Goal: Find contact information: Find contact information

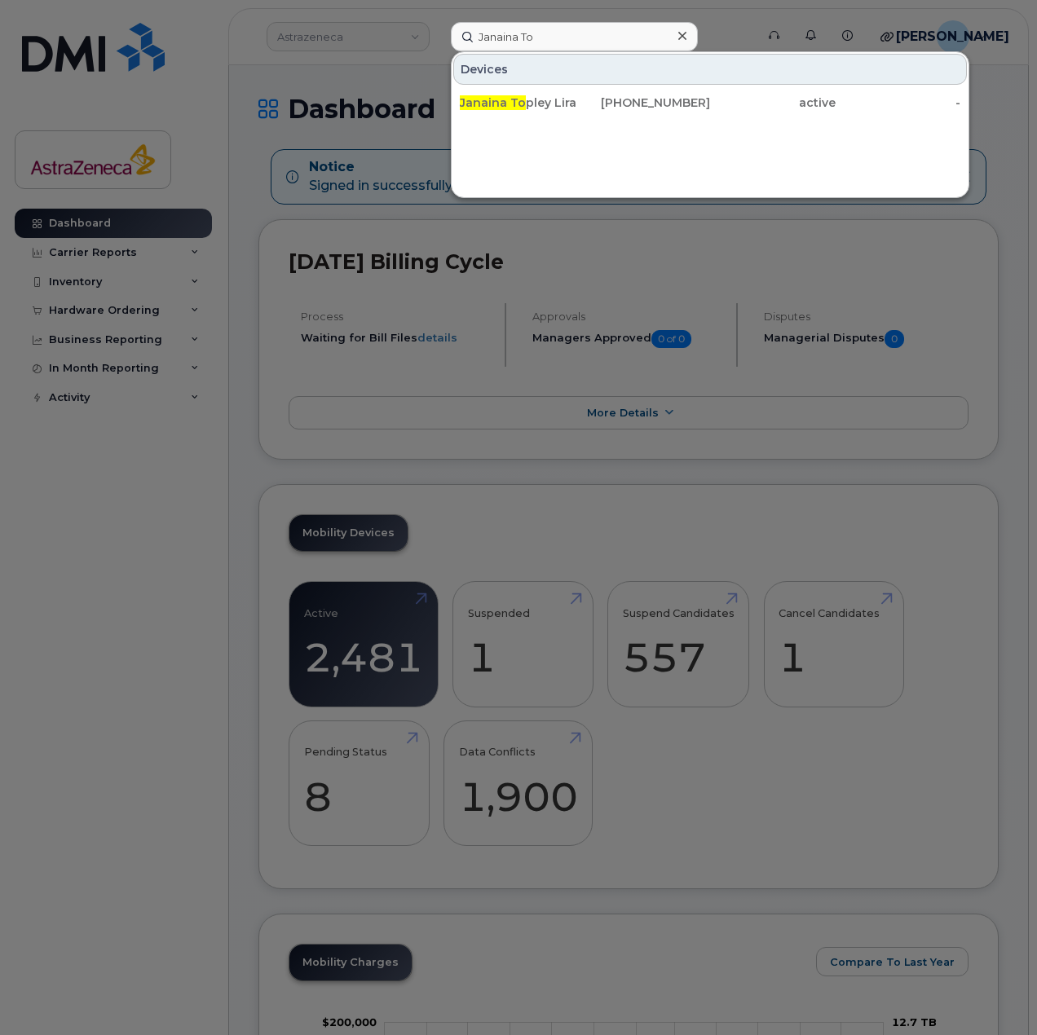
type input "Janaina To"
click at [581, 84] on div "Devices" at bounding box center [710, 69] width 514 height 31
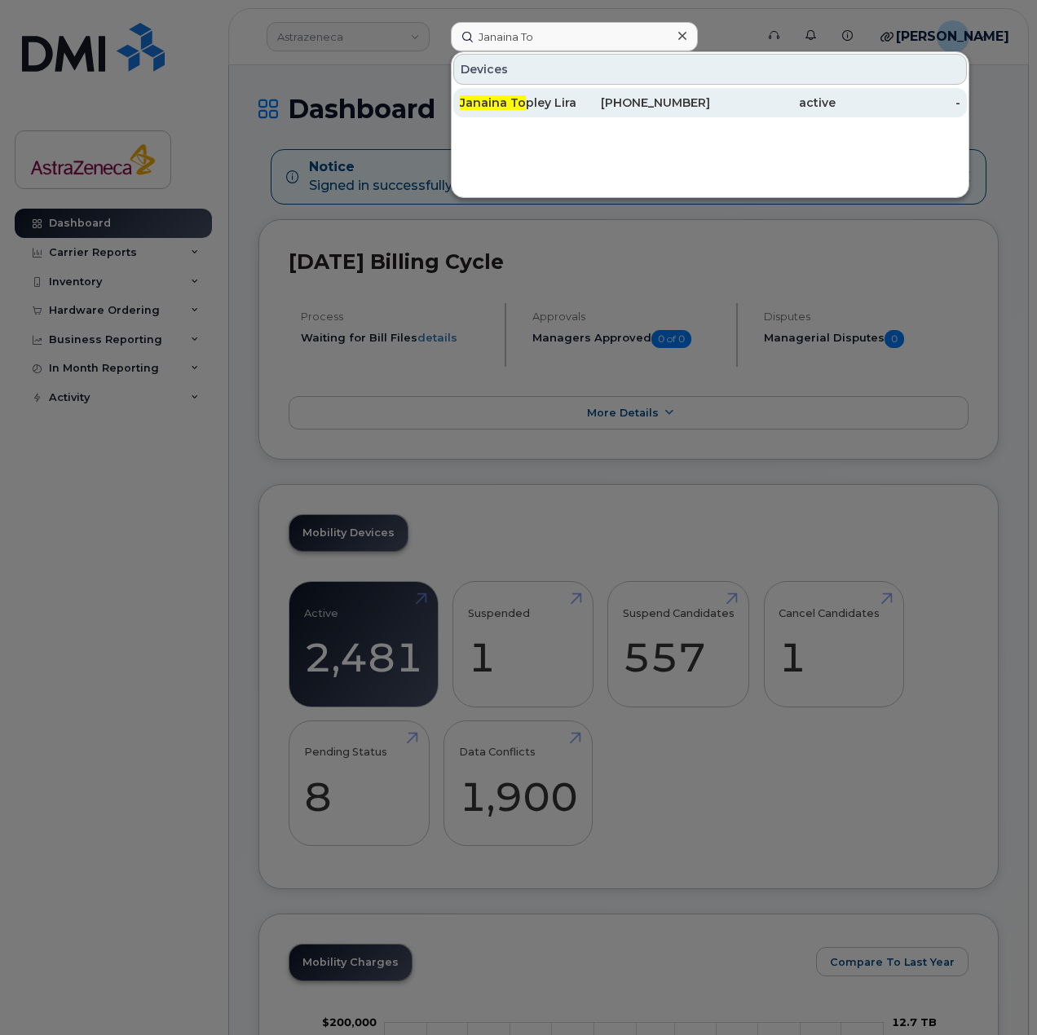
click at [710, 113] on div "416-806-9415" at bounding box center [773, 102] width 126 height 29
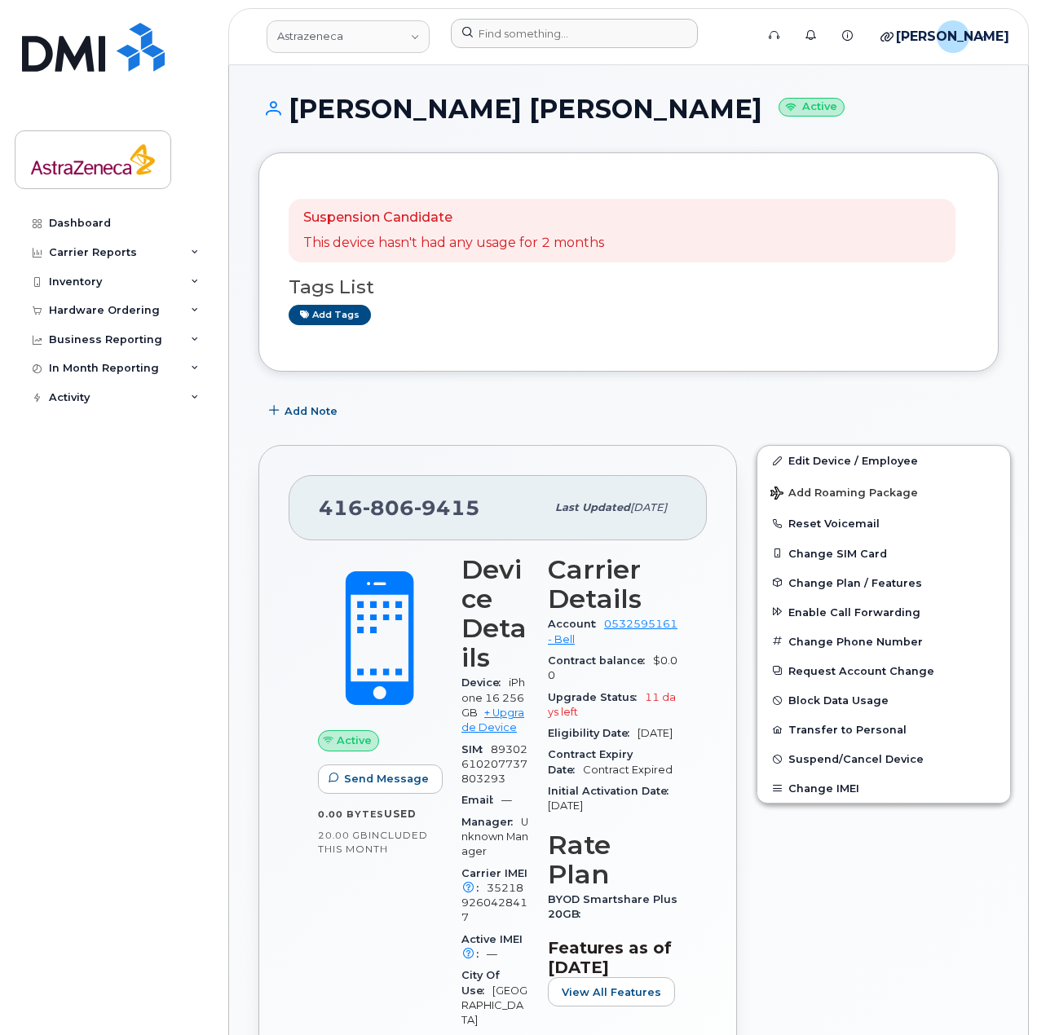
click at [555, 51] on div at bounding box center [598, 37] width 320 height 36
click at [555, 42] on input at bounding box center [574, 33] width 247 height 29
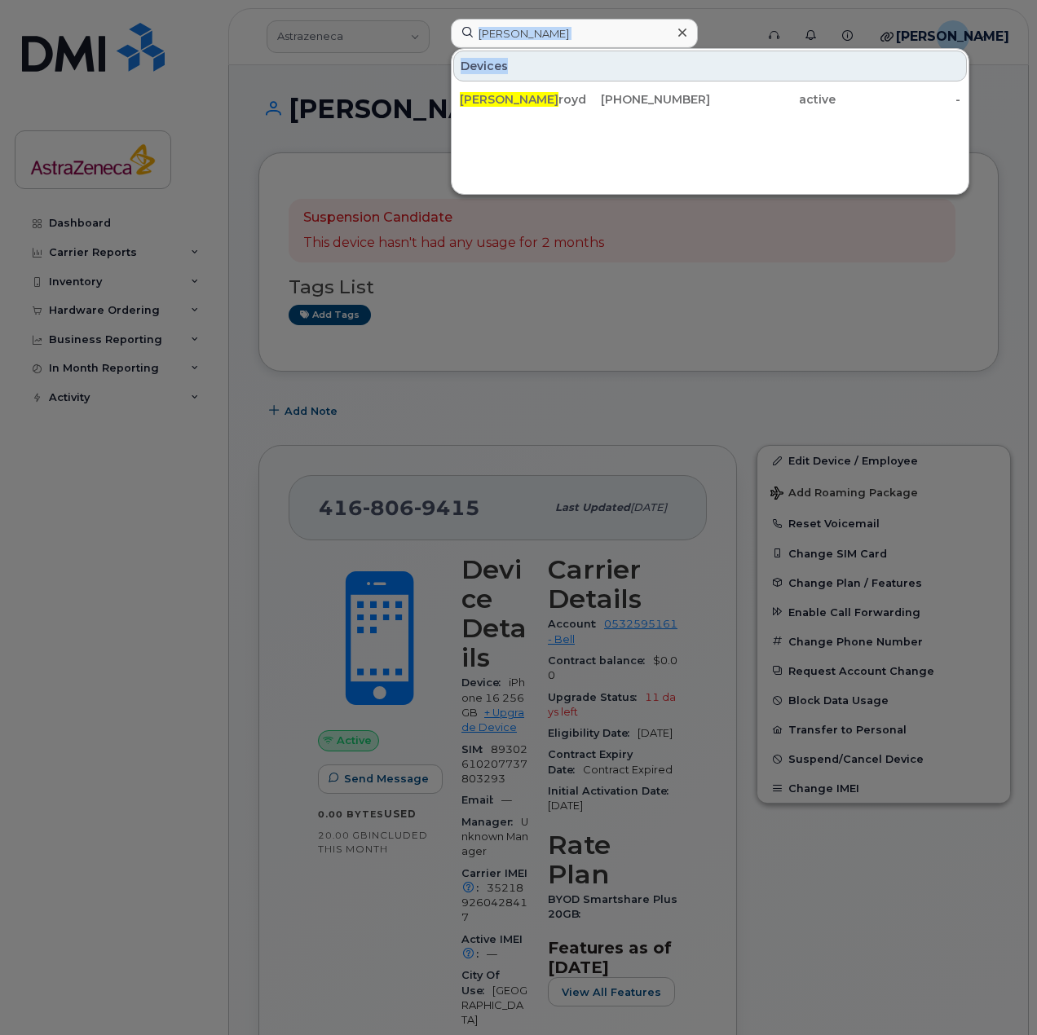
drag, startPoint x: 540, startPoint y: 69, endPoint x: 427, endPoint y: 65, distance: 112.6
click at [438, 55] on div "julie hol Devices Julie Hol royde 437-455-8044 active -" at bounding box center [598, 37] width 320 height 36
click at [542, 35] on input "julie hol" at bounding box center [574, 33] width 247 height 29
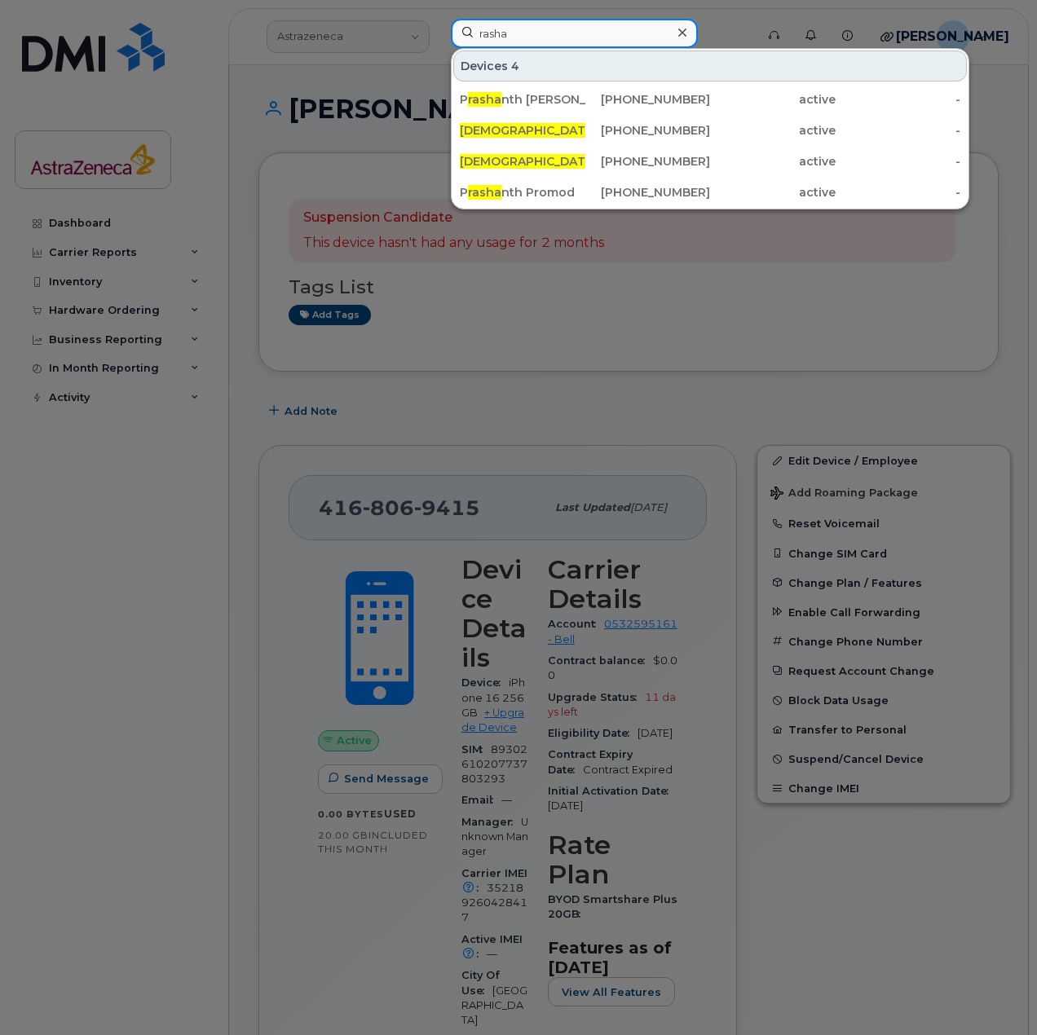
drag, startPoint x: 549, startPoint y: 37, endPoint x: 410, endPoint y: 36, distance: 139.4
click at [438, 36] on div "rasha Devices 4 P rasha nth Rajagopal 437-455-9438 active - Rasha Mahmoud 416-9…" at bounding box center [598, 37] width 320 height 36
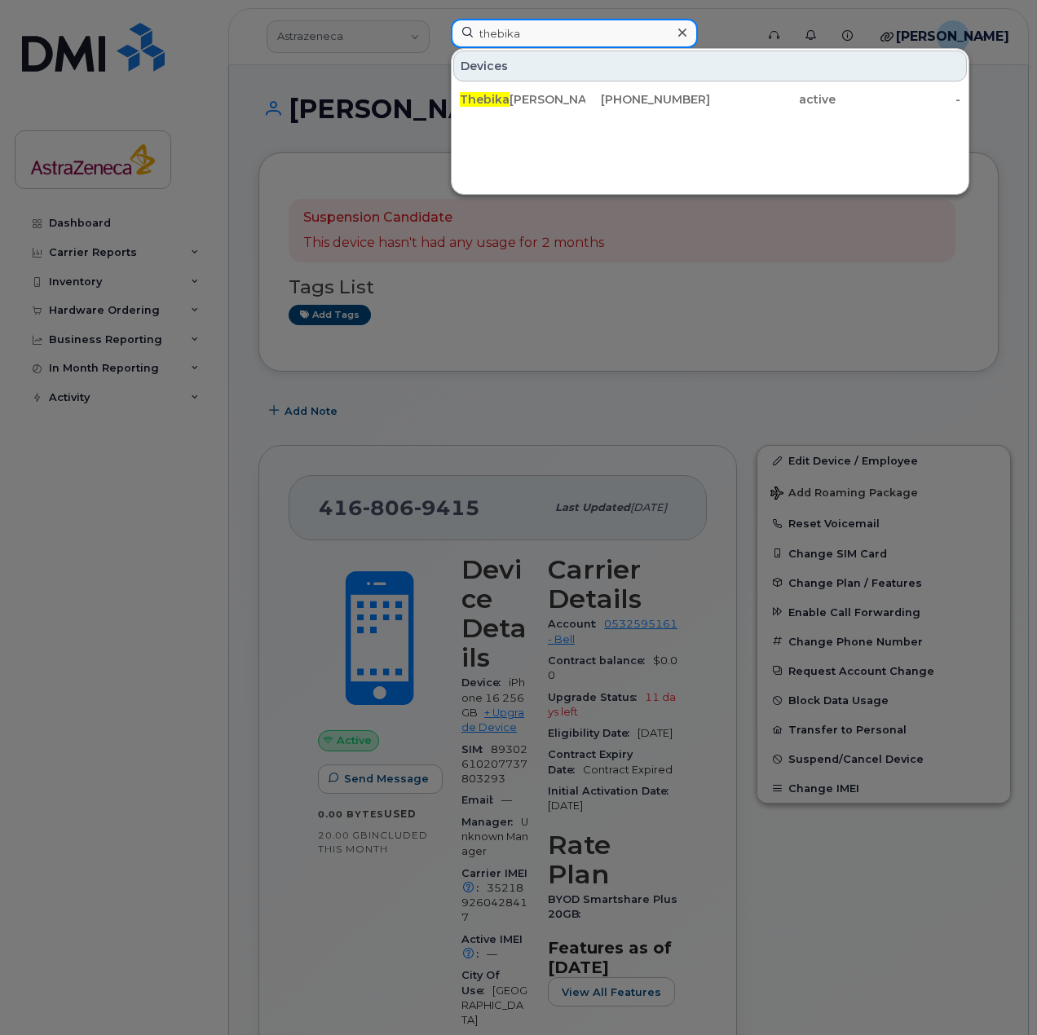
drag, startPoint x: 616, startPoint y: 41, endPoint x: 355, endPoint y: 19, distance: 262.6
click at [438, 19] on div "thebika Devices Thebika Sivasri 437-419-8573 active -" at bounding box center [598, 37] width 320 height 36
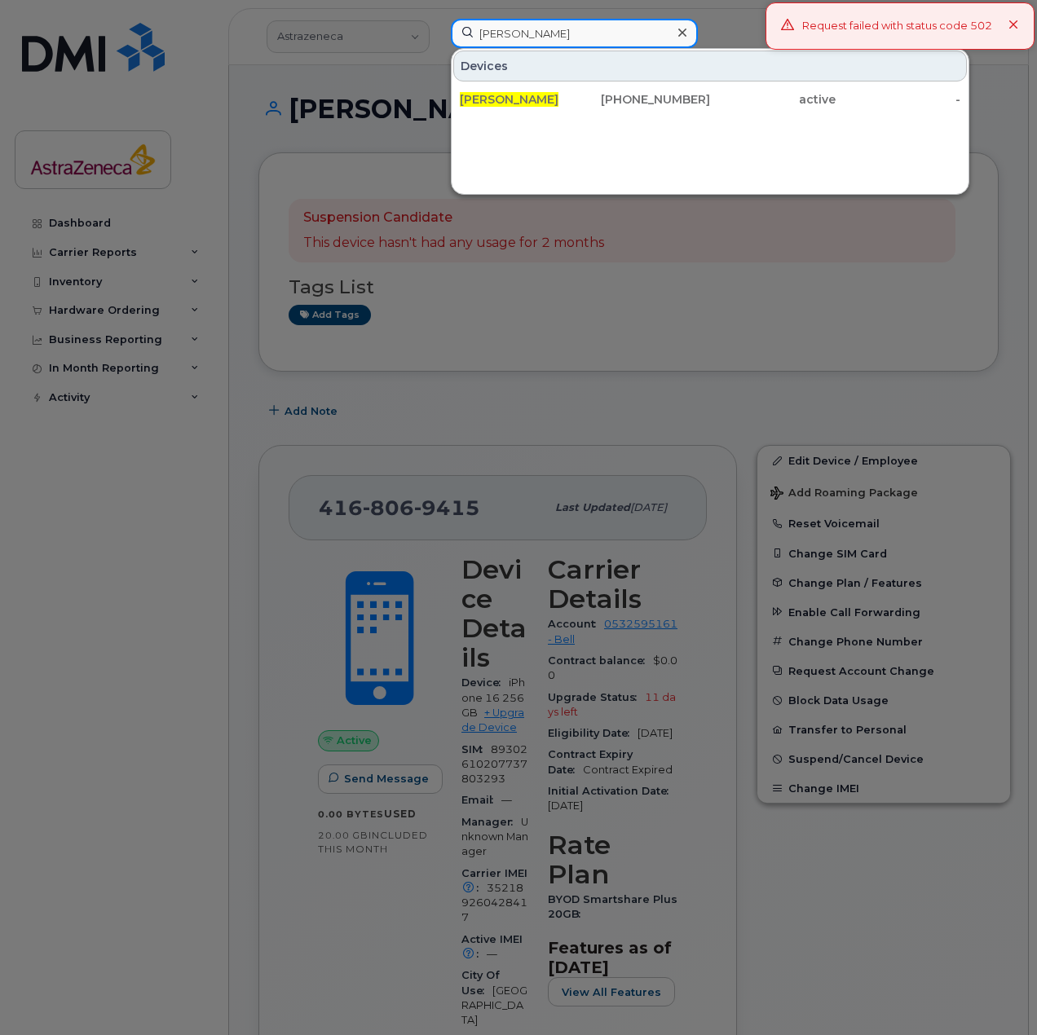
drag, startPoint x: 551, startPoint y: 36, endPoint x: 458, endPoint y: 25, distance: 93.5
click at [438, 24] on div "stephanie park Devices Stephanie Park 437-455-8630 active -" at bounding box center [598, 37] width 320 height 36
drag, startPoint x: 437, startPoint y: 21, endPoint x: 321, endPoint y: 19, distance: 115.8
click at [438, 19] on div "stephanie park Devices Stephanie Park 437-455-8630 active -" at bounding box center [598, 37] width 320 height 36
drag, startPoint x: 616, startPoint y: 33, endPoint x: 309, endPoint y: 31, distance: 307.3
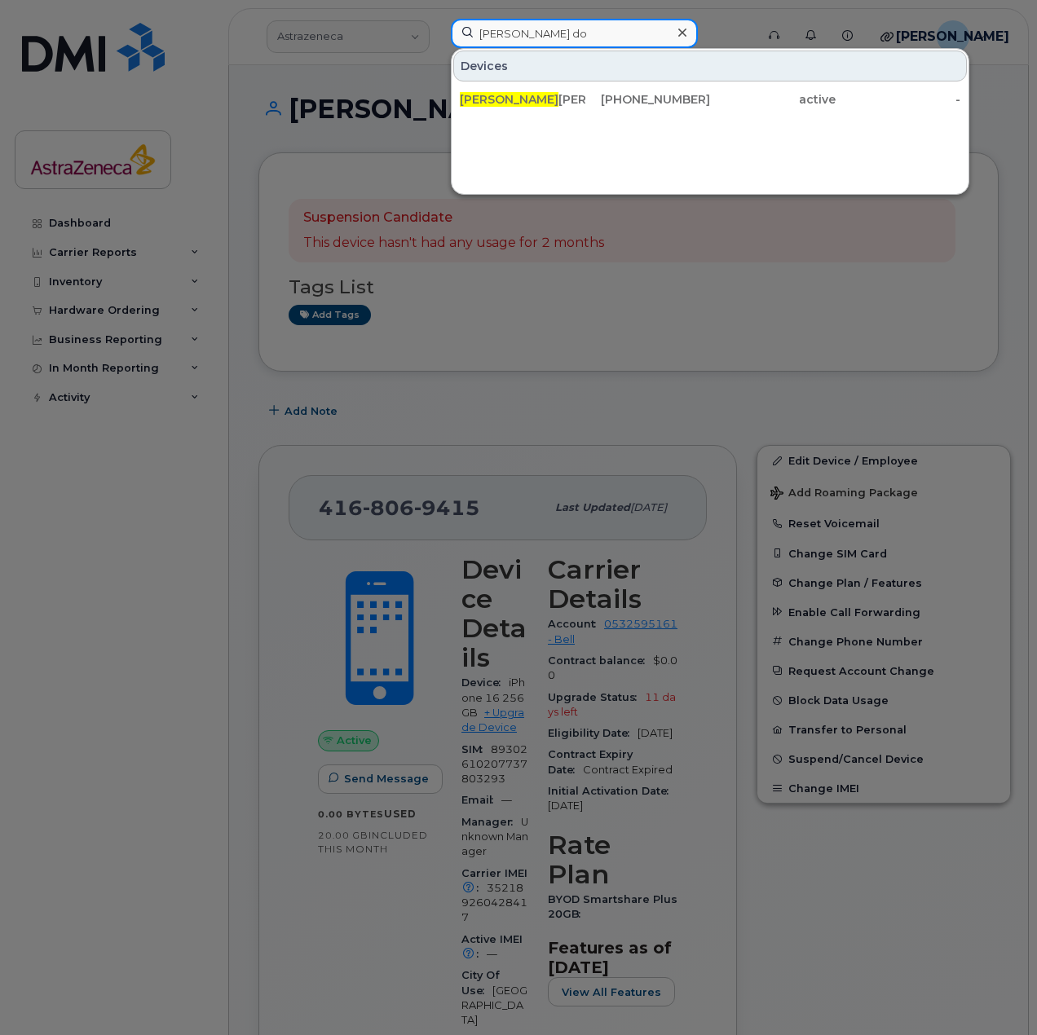
click at [438, 31] on div "monica do Devices Monica Do bocan 514-239-8771 active -" at bounding box center [598, 37] width 320 height 36
drag, startPoint x: 425, startPoint y: 38, endPoint x: 279, endPoint y: 38, distance: 145.9
click at [438, 38] on div "cassandra chan Devices Cassandra Chan 416-949-2180 active -" at bounding box center [598, 37] width 320 height 36
drag, startPoint x: 612, startPoint y: 36, endPoint x: 367, endPoint y: 46, distance: 245.6
click at [438, 46] on div "noah m Devices Noah M anczyk 437-455-6719 active -" at bounding box center [598, 37] width 320 height 36
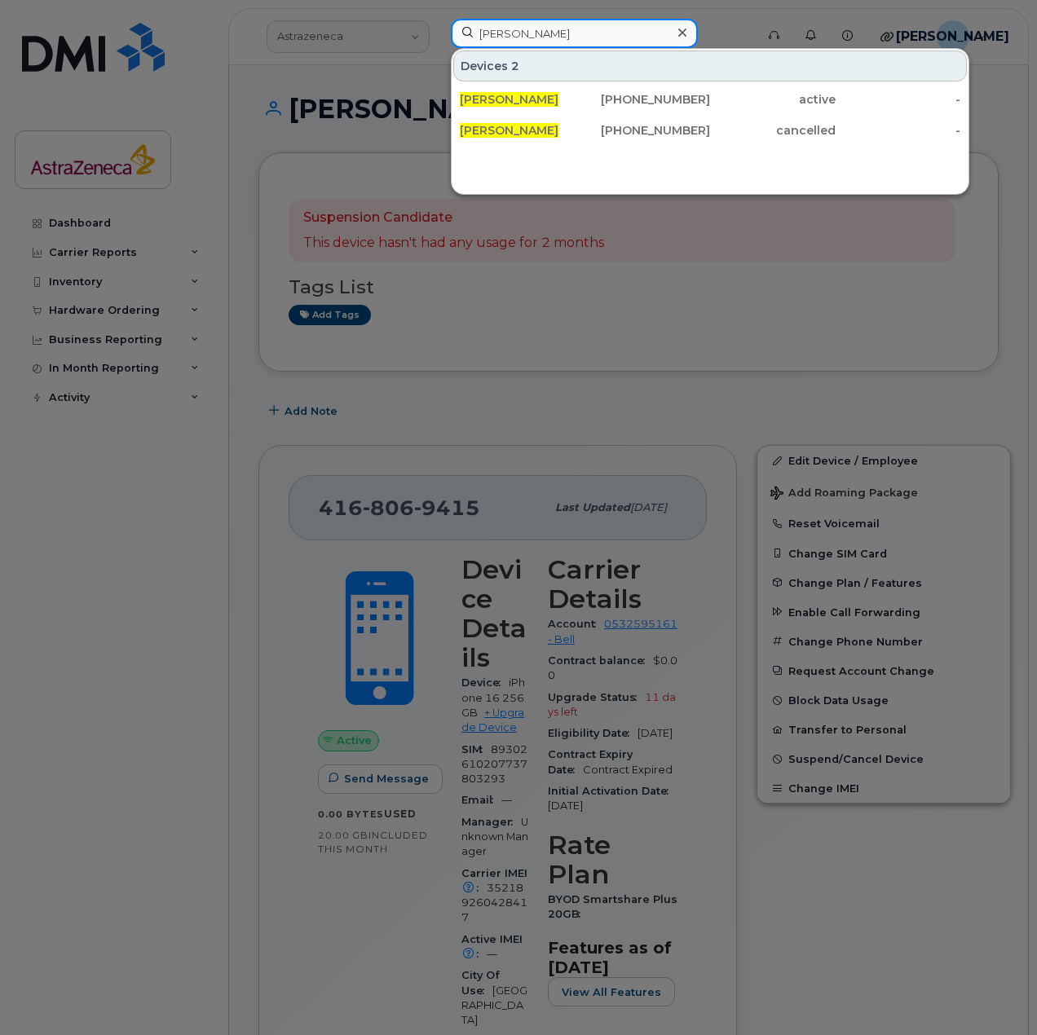
drag, startPoint x: 576, startPoint y: 41, endPoint x: 560, endPoint y: 47, distance: 17.6
click at [438, 39] on div "sharon wang Devices 2 Sharon Wang 437-455-9062 active - Sharon Wang 647-616-935…" at bounding box center [598, 37] width 320 height 36
drag, startPoint x: 606, startPoint y: 37, endPoint x: 405, endPoint y: 32, distance: 200.6
click at [438, 32] on div "inderpreet Devices Inderpreet Singh 416-346-0639 active -" at bounding box center [598, 37] width 320 height 36
drag, startPoint x: 576, startPoint y: 61, endPoint x: 268, endPoint y: 56, distance: 308.1
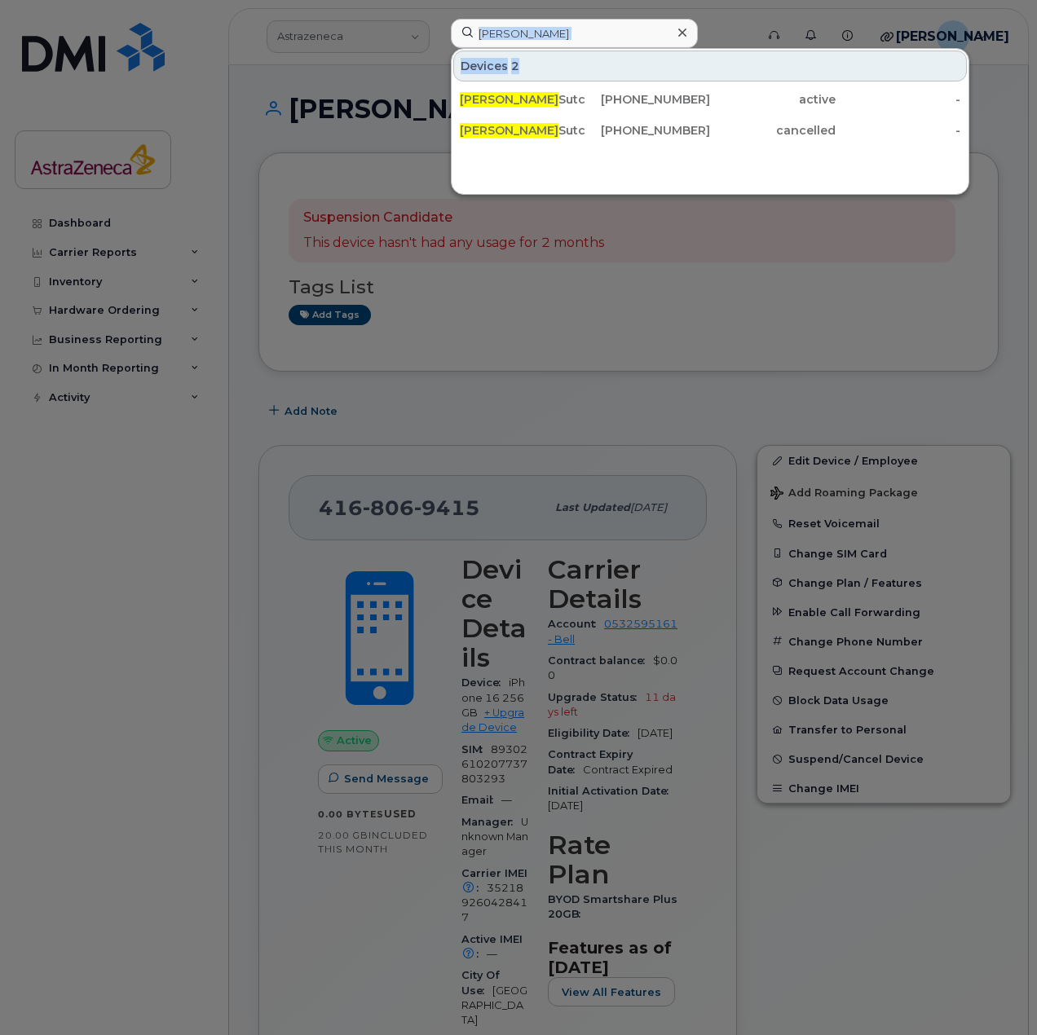
click at [438, 55] on div "kaylyn Devices 2 Kaylyn Sutcliffe 437-455-8905 active - Kaylyn Sutcliffe 905-40…" at bounding box center [598, 37] width 320 height 36
drag, startPoint x: 540, startPoint y: 68, endPoint x: 537, endPoint y: 49, distance: 18.9
click at [537, 50] on div "Devices 2 Kaylyn Sutcliffe 437-455-8905 active - Kaylyn Sutcliffe 905-407-5262 …" at bounding box center [710, 98] width 517 height 98
click at [537, 49] on div "Devices 2 Kaylyn Sutcliffe 437-455-8905 active - Kaylyn Sutcliffe 905-407-5262 …" at bounding box center [710, 98] width 517 height 98
drag, startPoint x: 533, startPoint y: 33, endPoint x: 356, endPoint y: 27, distance: 177.0
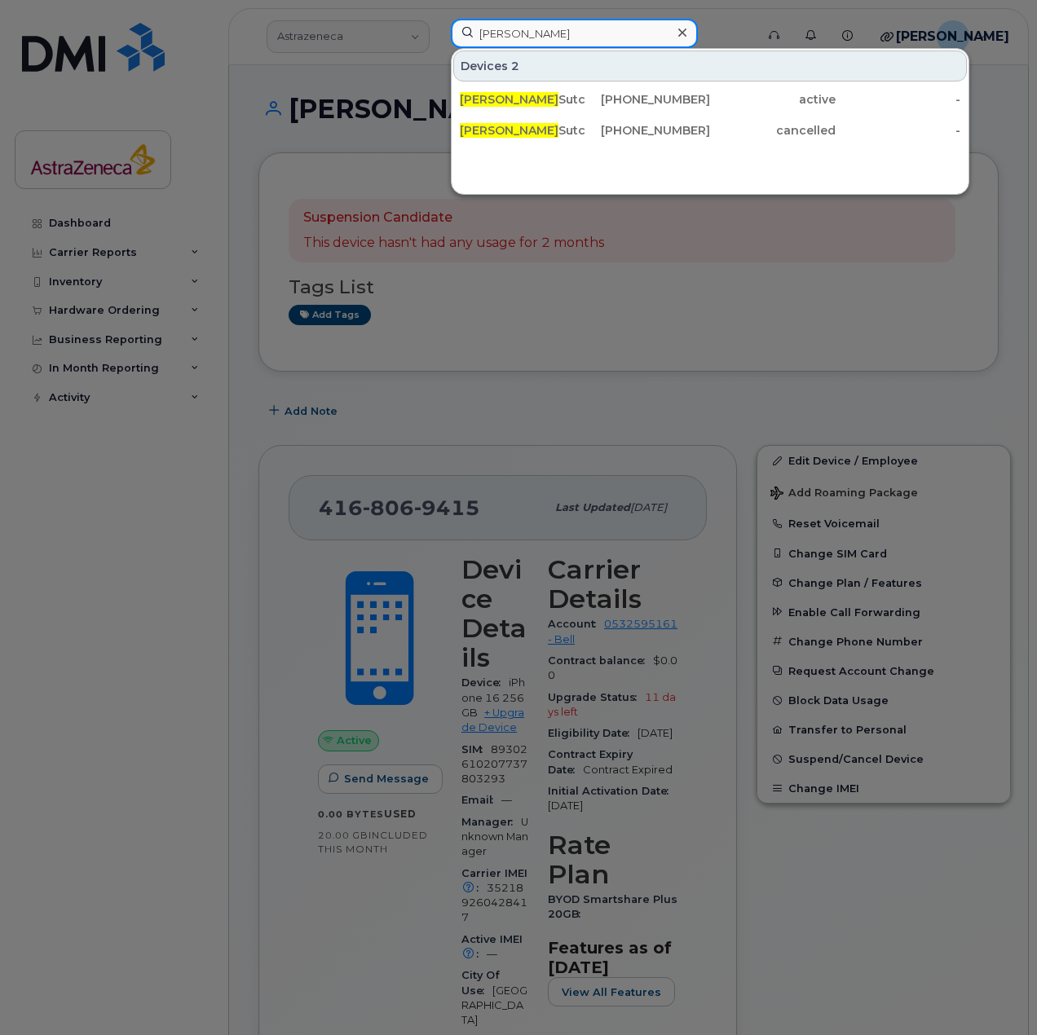
click at [438, 27] on div "kaylyn Devices 2 Kaylyn Sutcliffe 437-455-8905 active - Kaylyn Sutcliffe 905-40…" at bounding box center [598, 37] width 320 height 36
click at [958, 587] on div at bounding box center [518, 517] width 1037 height 1035
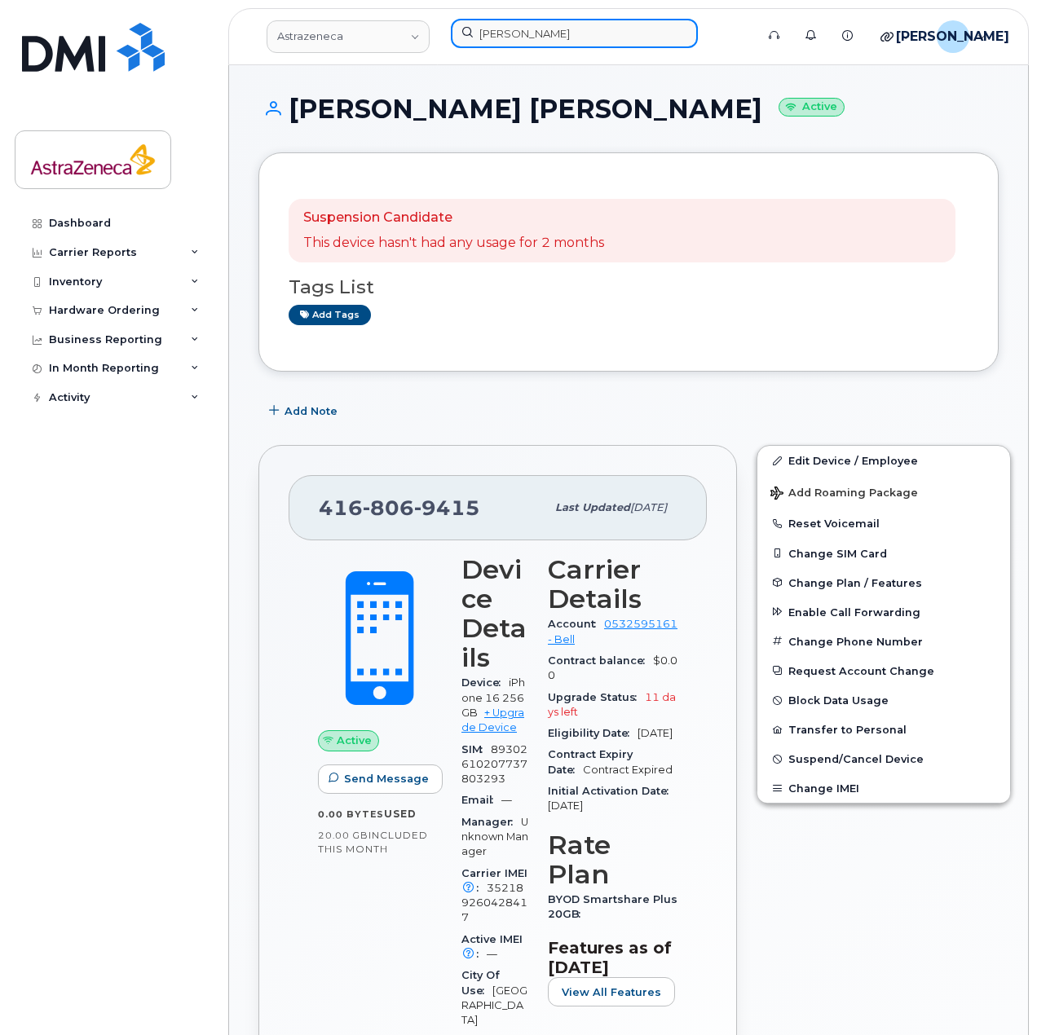
click at [543, 30] on input "[PERSON_NAME]" at bounding box center [574, 33] width 247 height 29
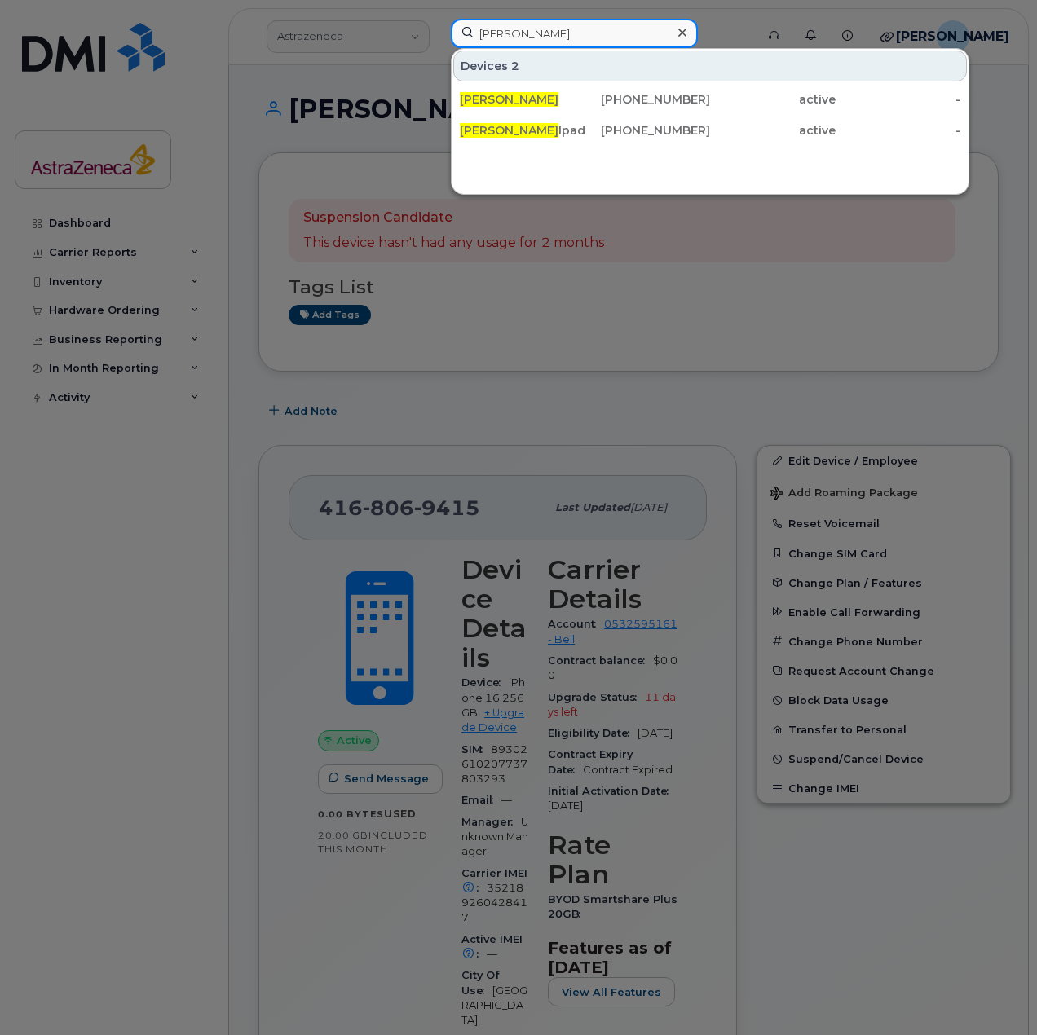
click at [543, 30] on input "lisa sagel" at bounding box center [574, 33] width 247 height 29
click at [615, 385] on div at bounding box center [518, 517] width 1037 height 1035
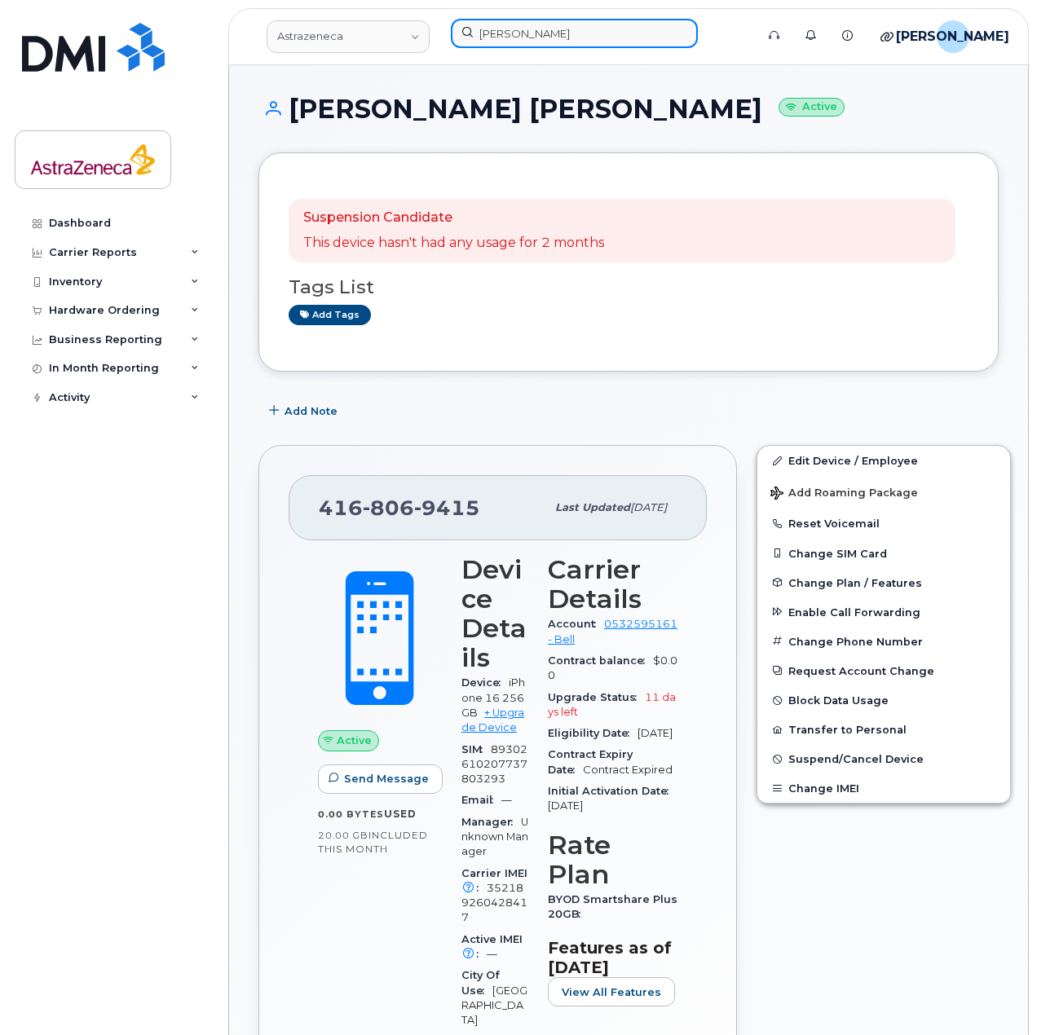
click at [560, 39] on input "lisa sagel" at bounding box center [574, 33] width 247 height 29
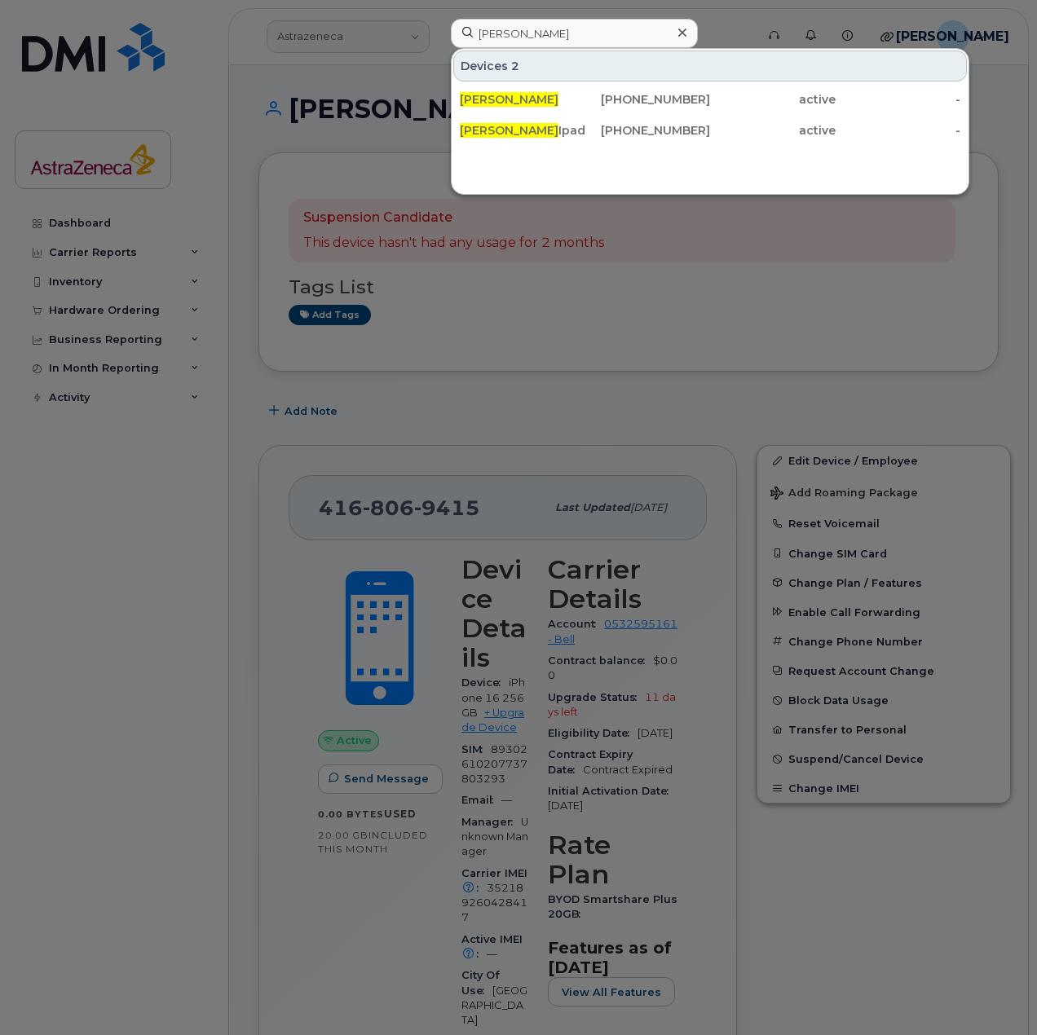
drag, startPoint x: 583, startPoint y: 343, endPoint x: 625, endPoint y: 387, distance: 61.1
click at [583, 343] on div at bounding box center [518, 517] width 1037 height 1035
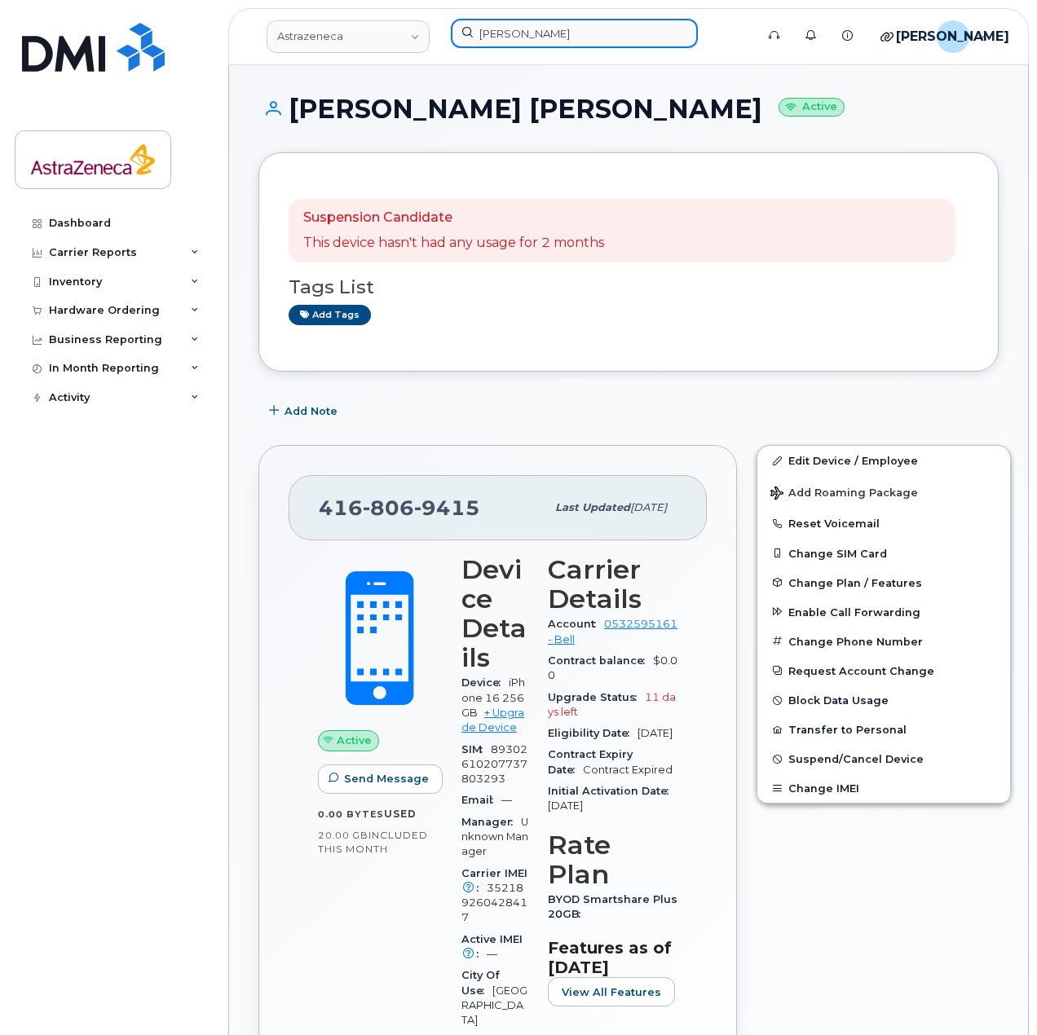
click at [561, 36] on input "lisa sagel" at bounding box center [574, 33] width 247 height 29
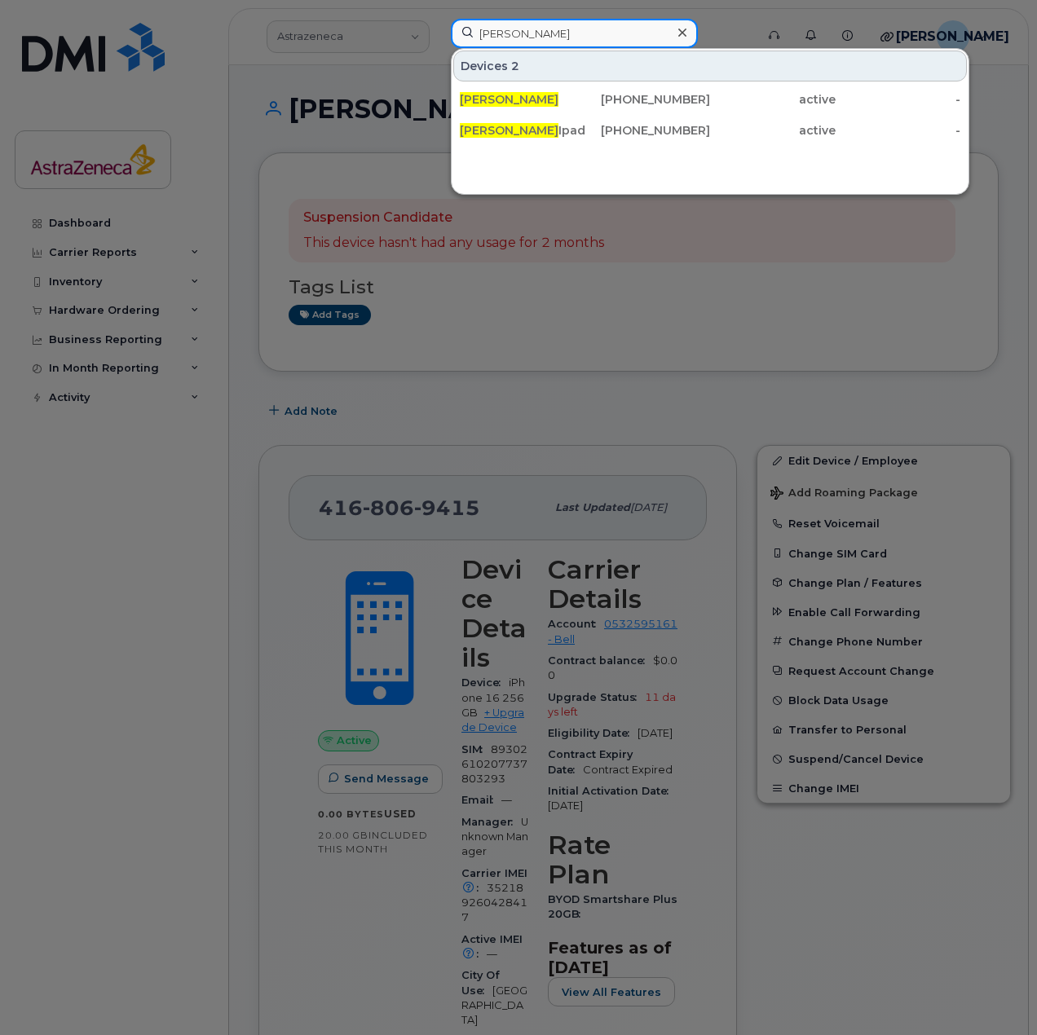
click at [560, 36] on input "lisa sagel" at bounding box center [574, 33] width 247 height 29
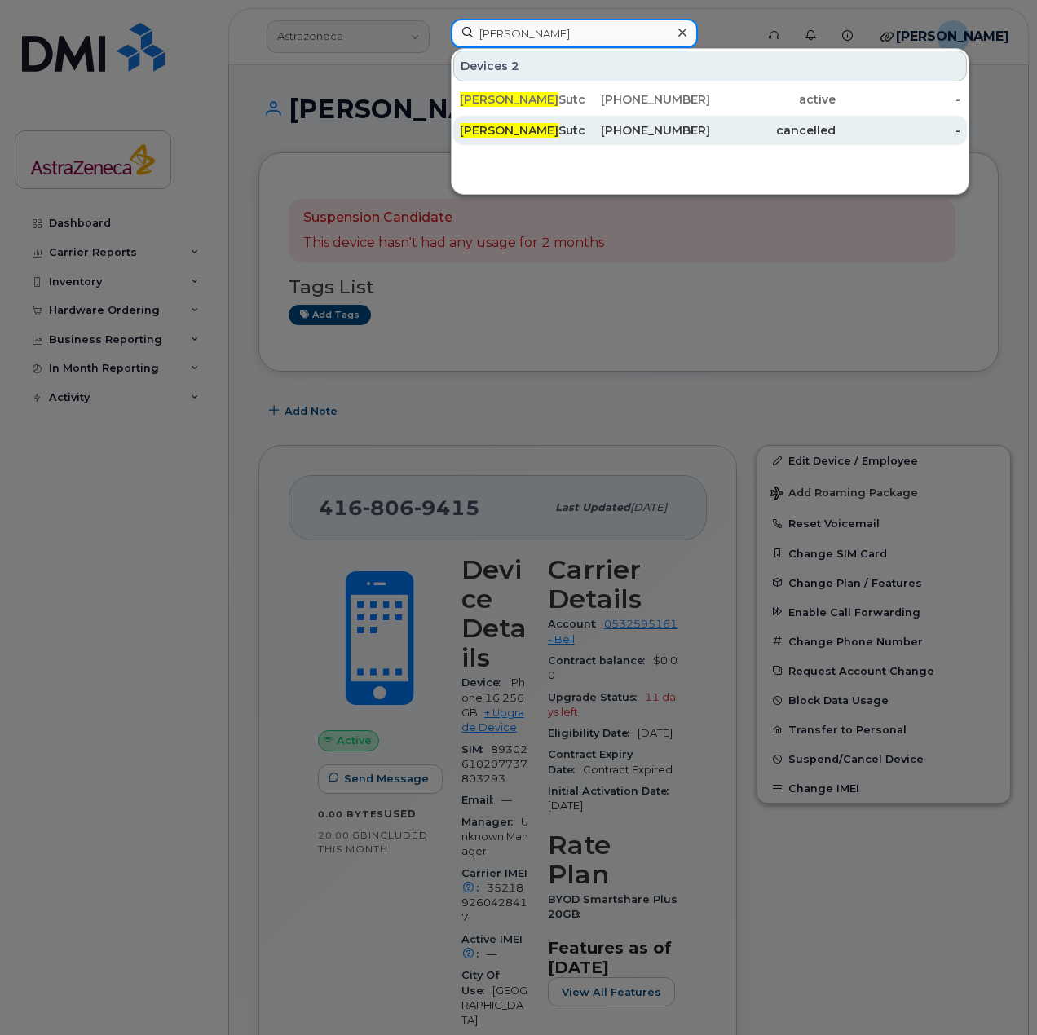
type input "kaylyn"
click at [722, 137] on div "cancelled" at bounding box center [773, 130] width 126 height 16
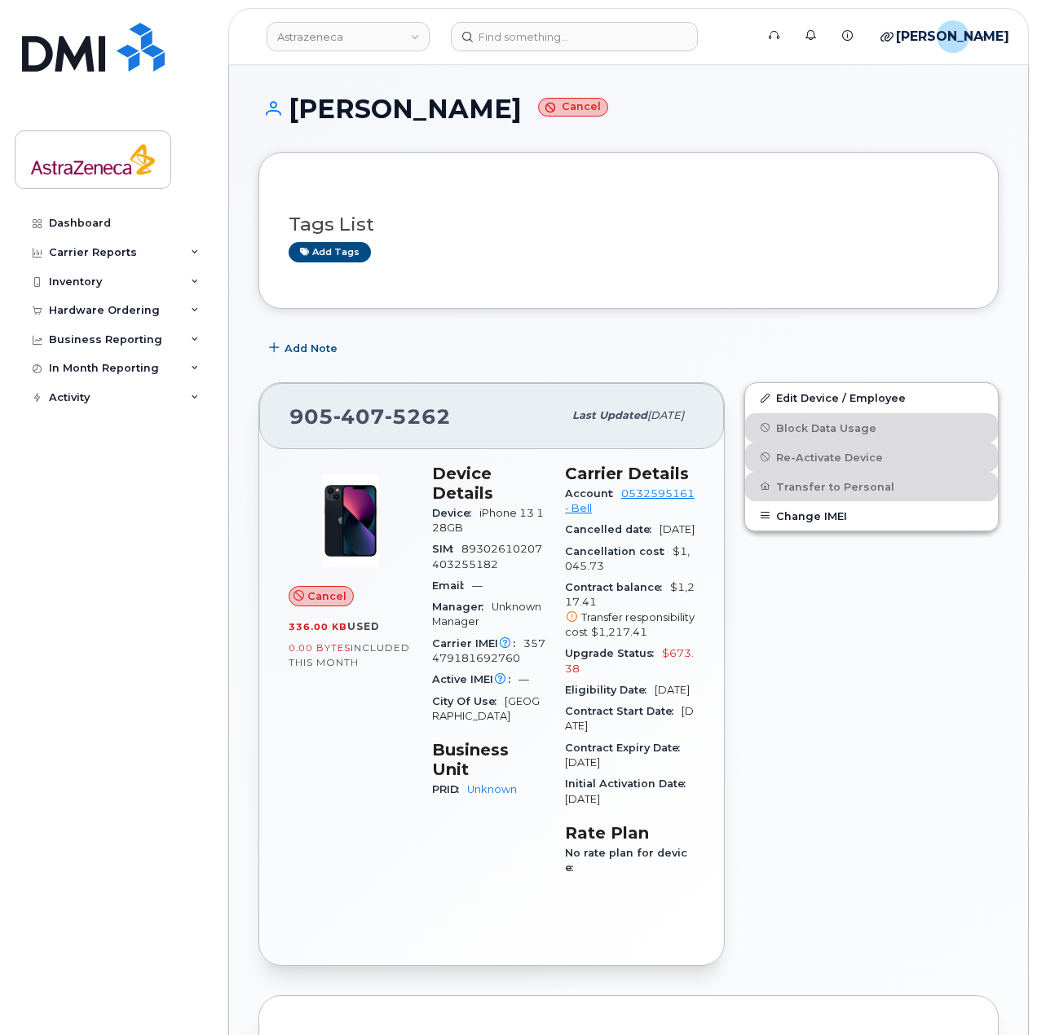
scroll to position [82, 0]
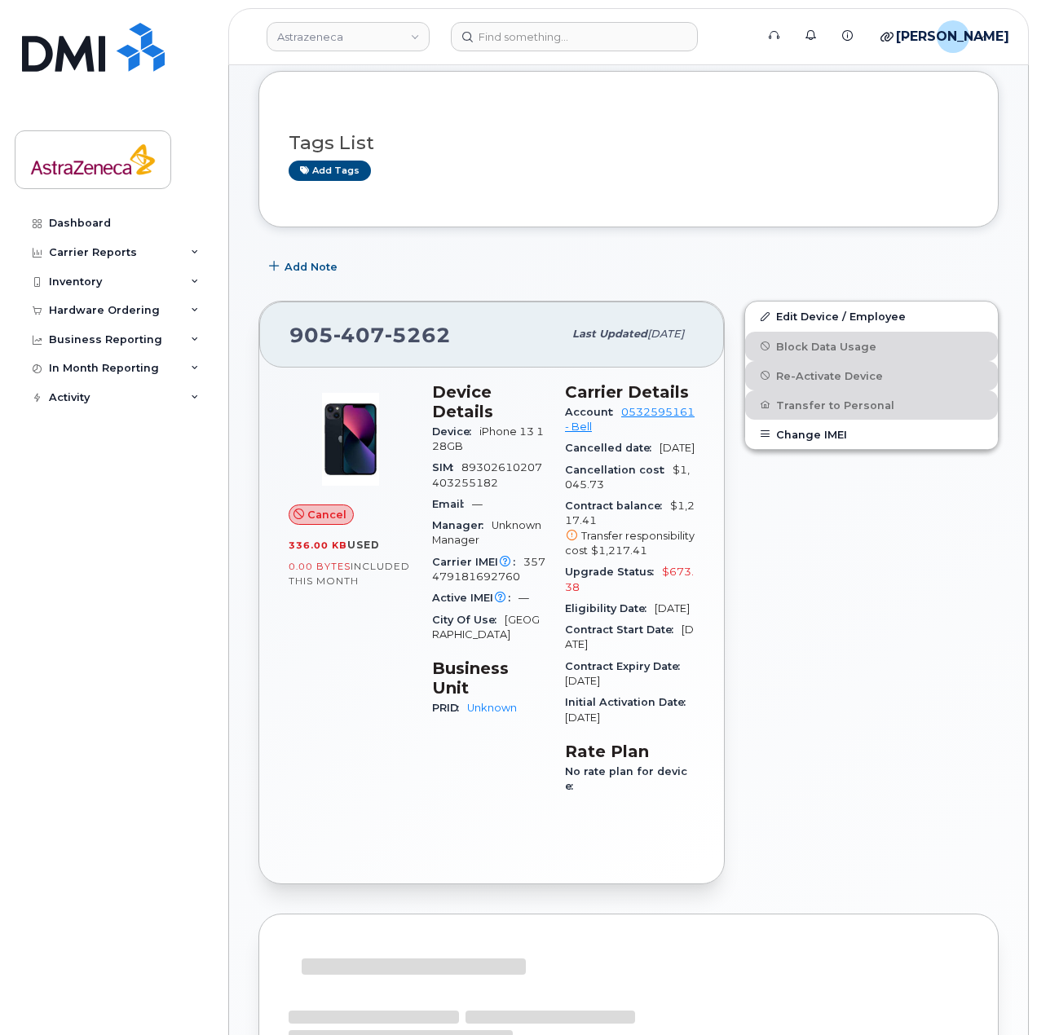
drag, startPoint x: 637, startPoint y: 485, endPoint x: 651, endPoint y: 477, distance: 16.1
click at [651, 459] on div "Cancelled date [DATE]" at bounding box center [630, 448] width 130 height 21
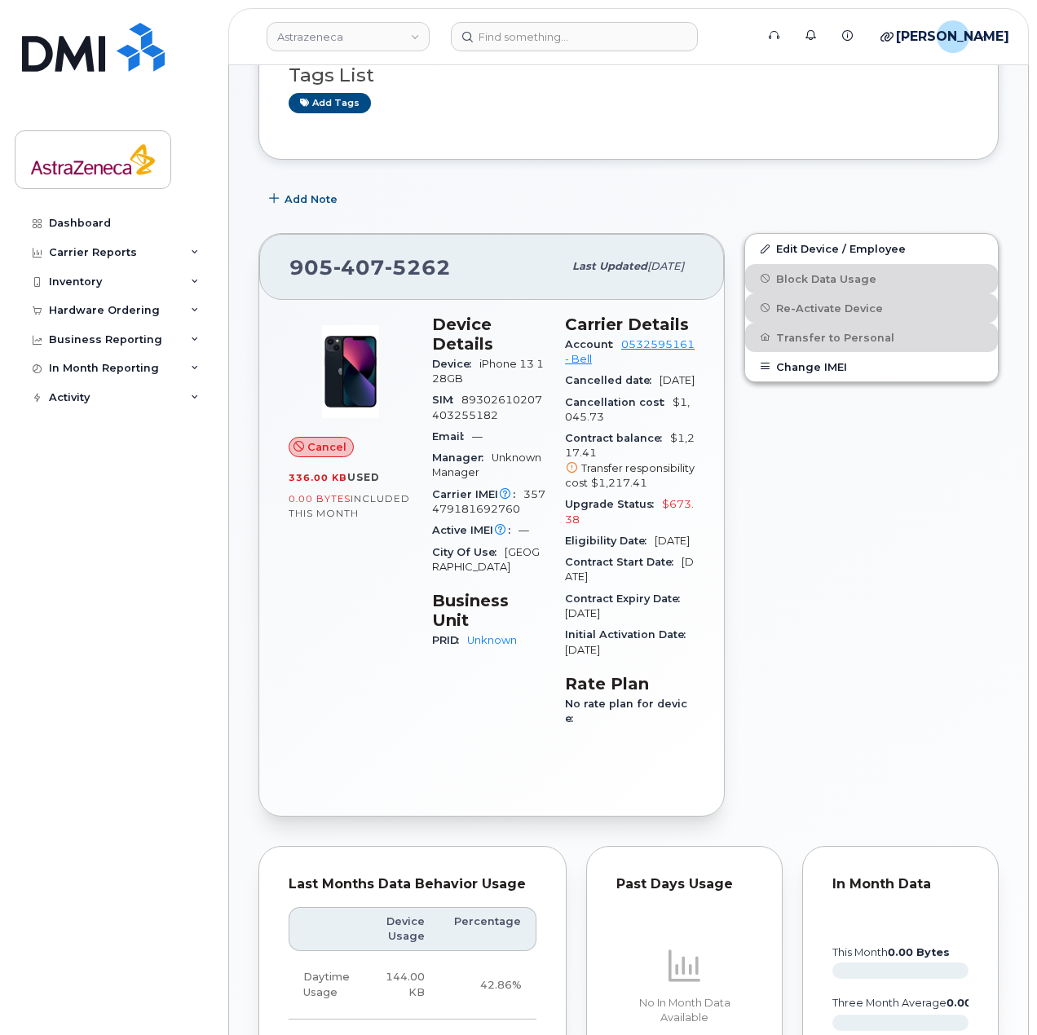
scroll to position [0, 0]
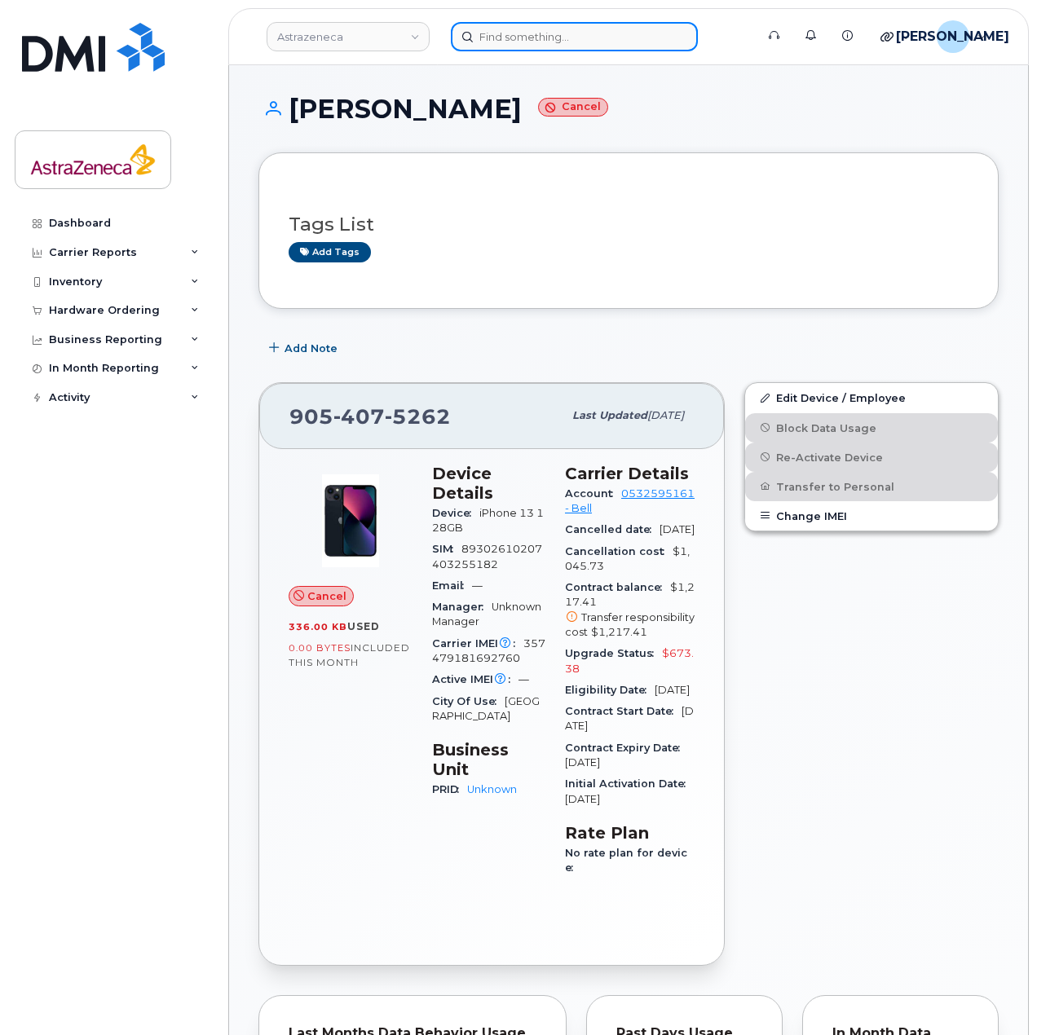
click at [633, 31] on input at bounding box center [574, 36] width 247 height 29
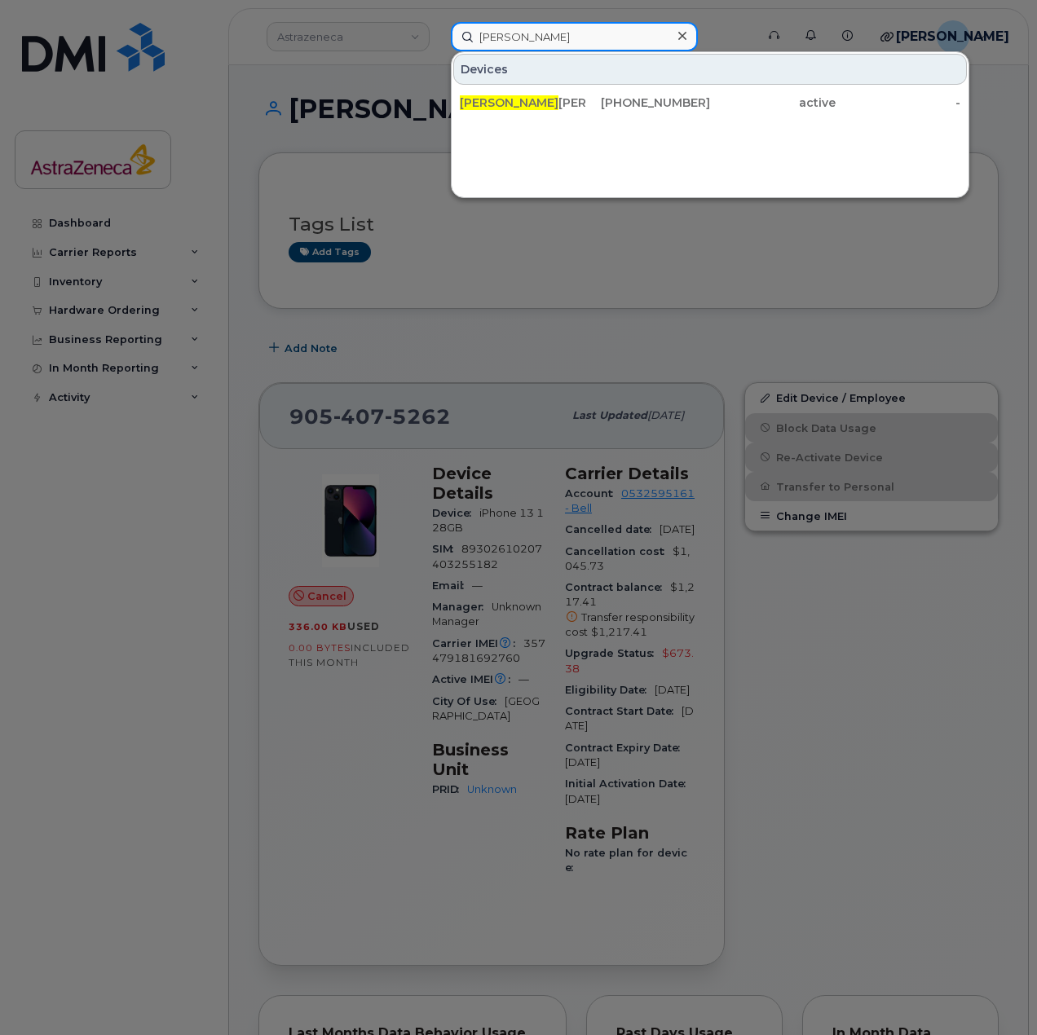
drag, startPoint x: 414, startPoint y: 33, endPoint x: 368, endPoint y: 31, distance: 46.5
click at [438, 31] on div "inderpreet Devices Inderpreet Singh 416-346-0639 active -" at bounding box center [598, 36] width 320 height 29
click at [875, 495] on div at bounding box center [518, 517] width 1037 height 1035
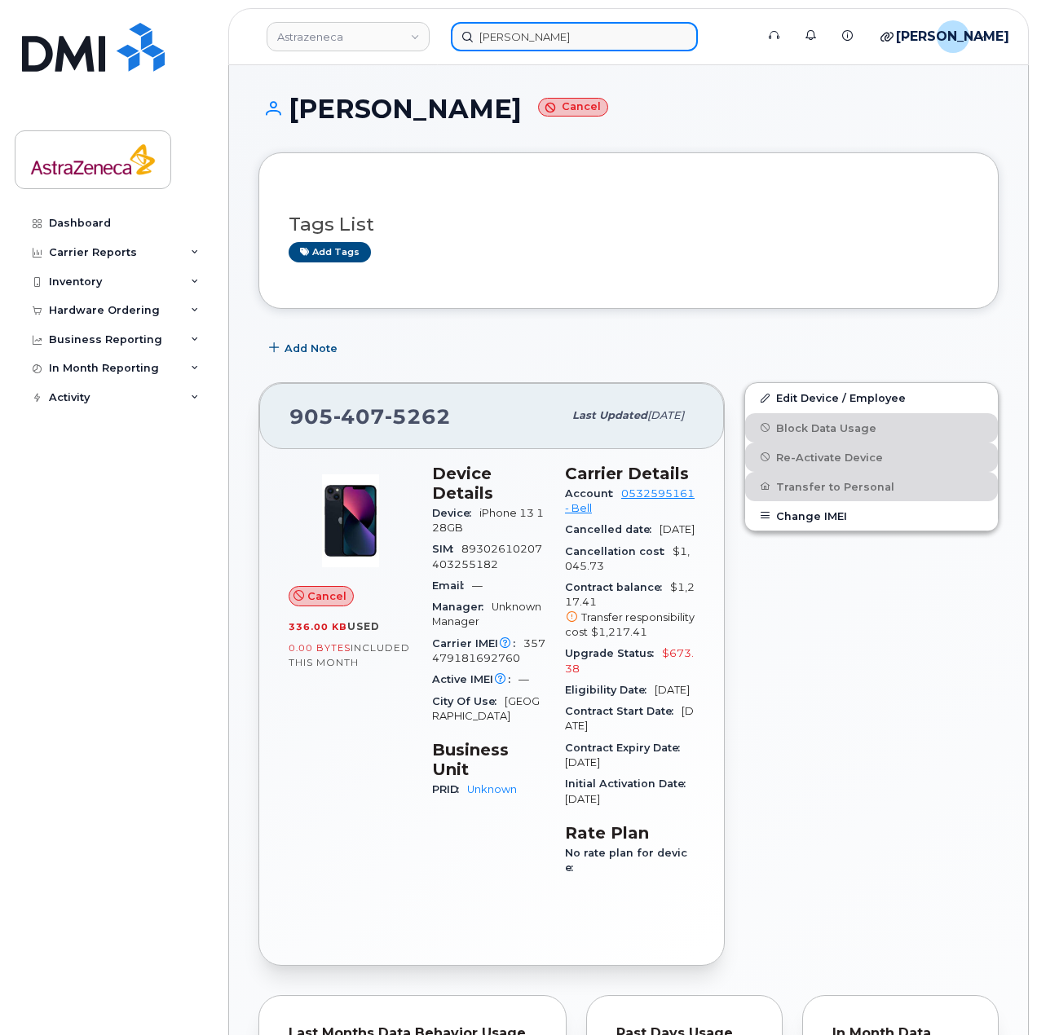
click at [556, 46] on input "sharon wang" at bounding box center [574, 36] width 247 height 29
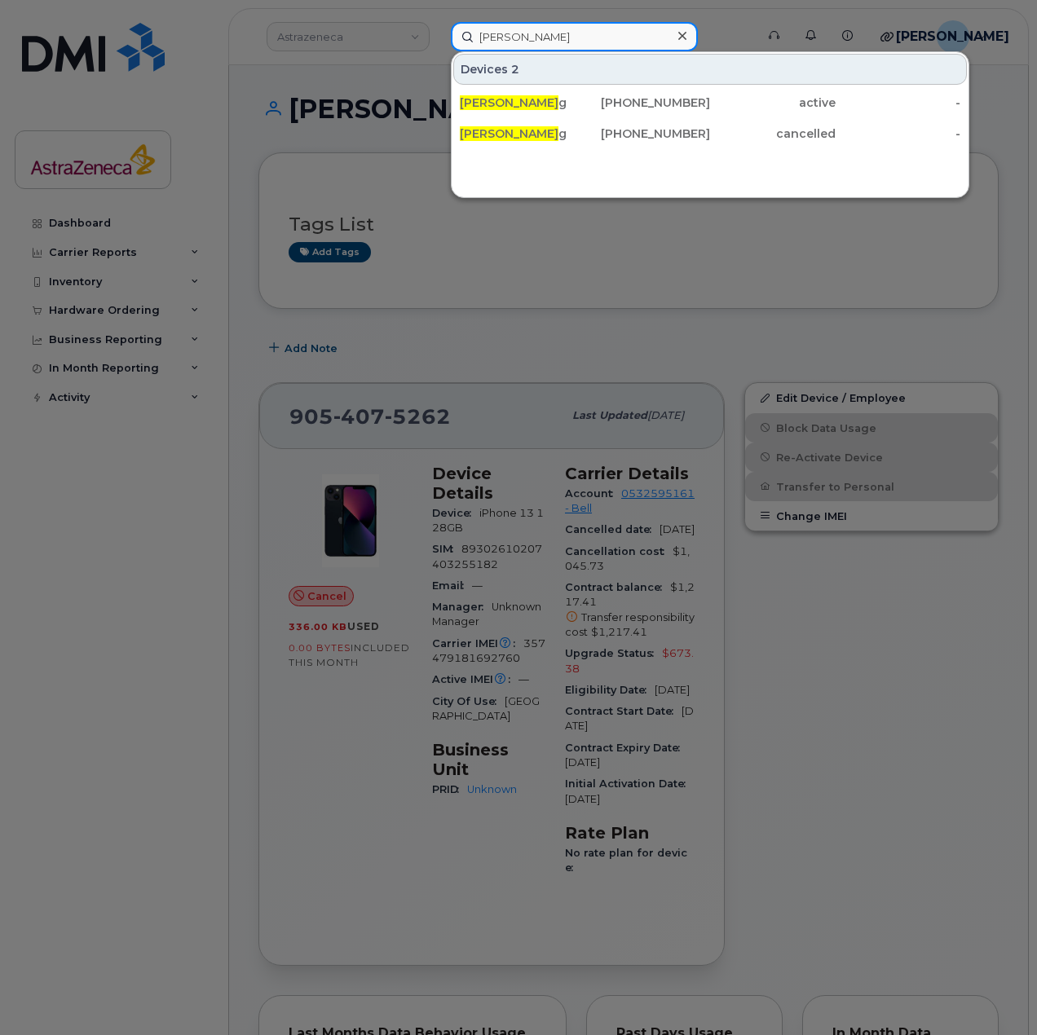
type input "sharon wang"
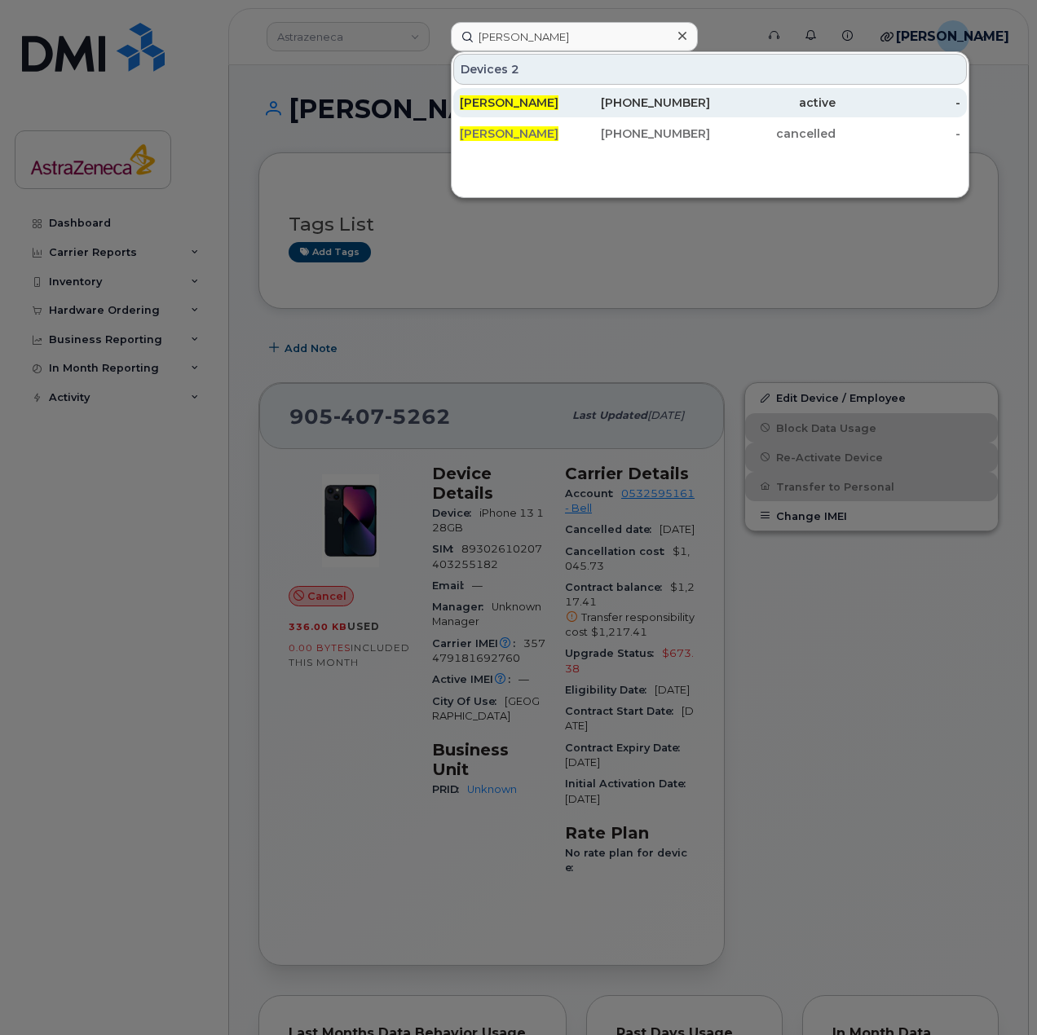
click at [575, 97] on div "[PERSON_NAME]" at bounding box center [523, 103] width 126 height 16
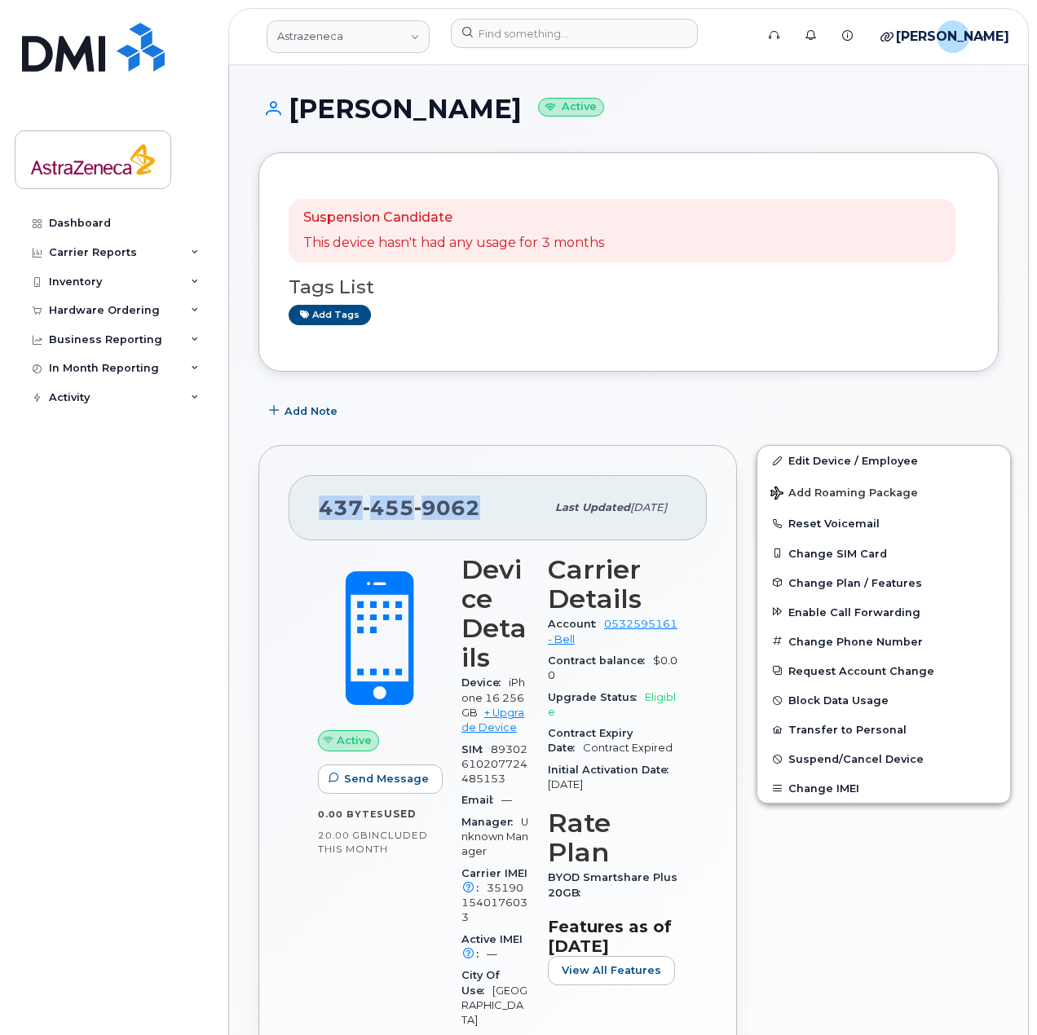
drag, startPoint x: 485, startPoint y: 515, endPoint x: 322, endPoint y: 508, distance: 163.2
click at [322, 508] on div "437 455 9062" at bounding box center [432, 508] width 227 height 34
copy span "437 455 9062"
drag, startPoint x: 607, startPoint y: 53, endPoint x: 597, endPoint y: 39, distance: 17.4
click at [606, 52] on div at bounding box center [598, 37] width 320 height 36
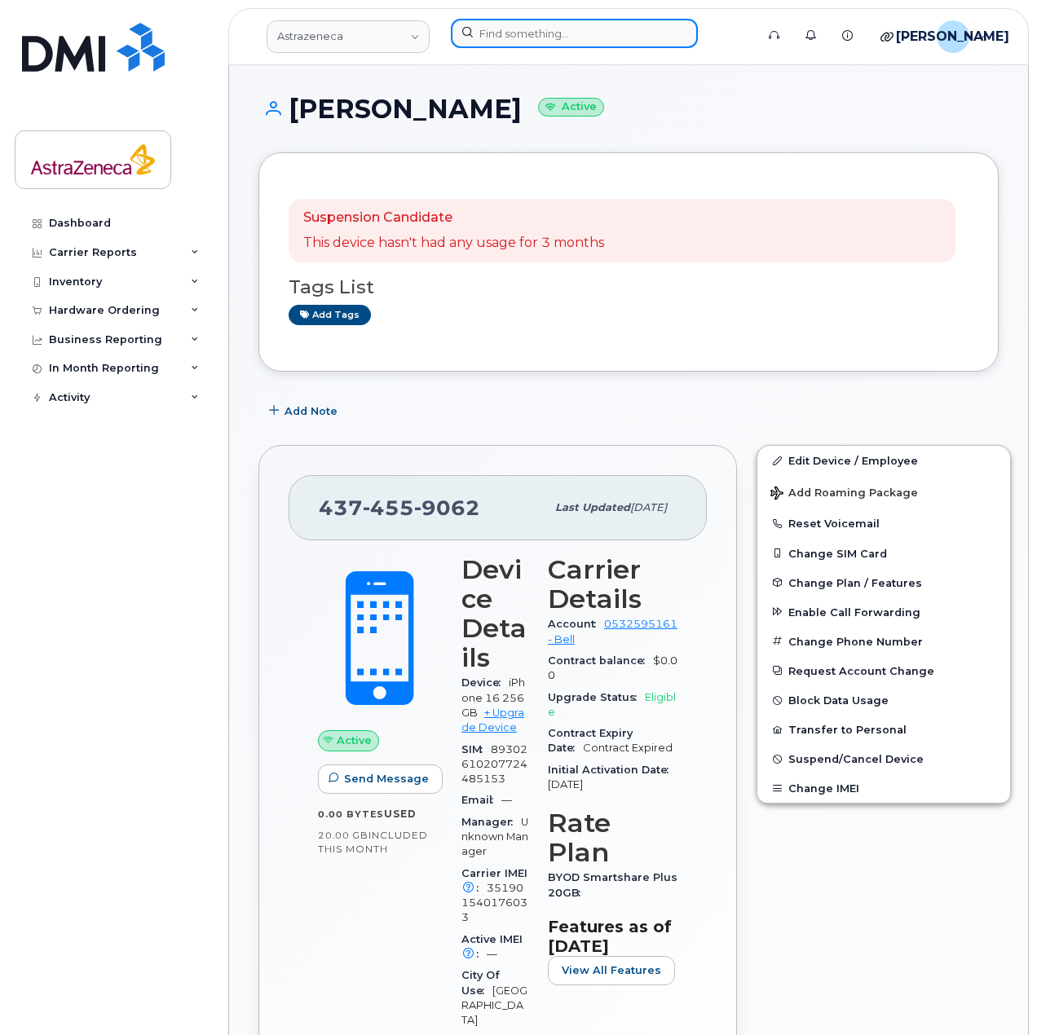
click at [592, 36] on input at bounding box center [574, 33] width 247 height 29
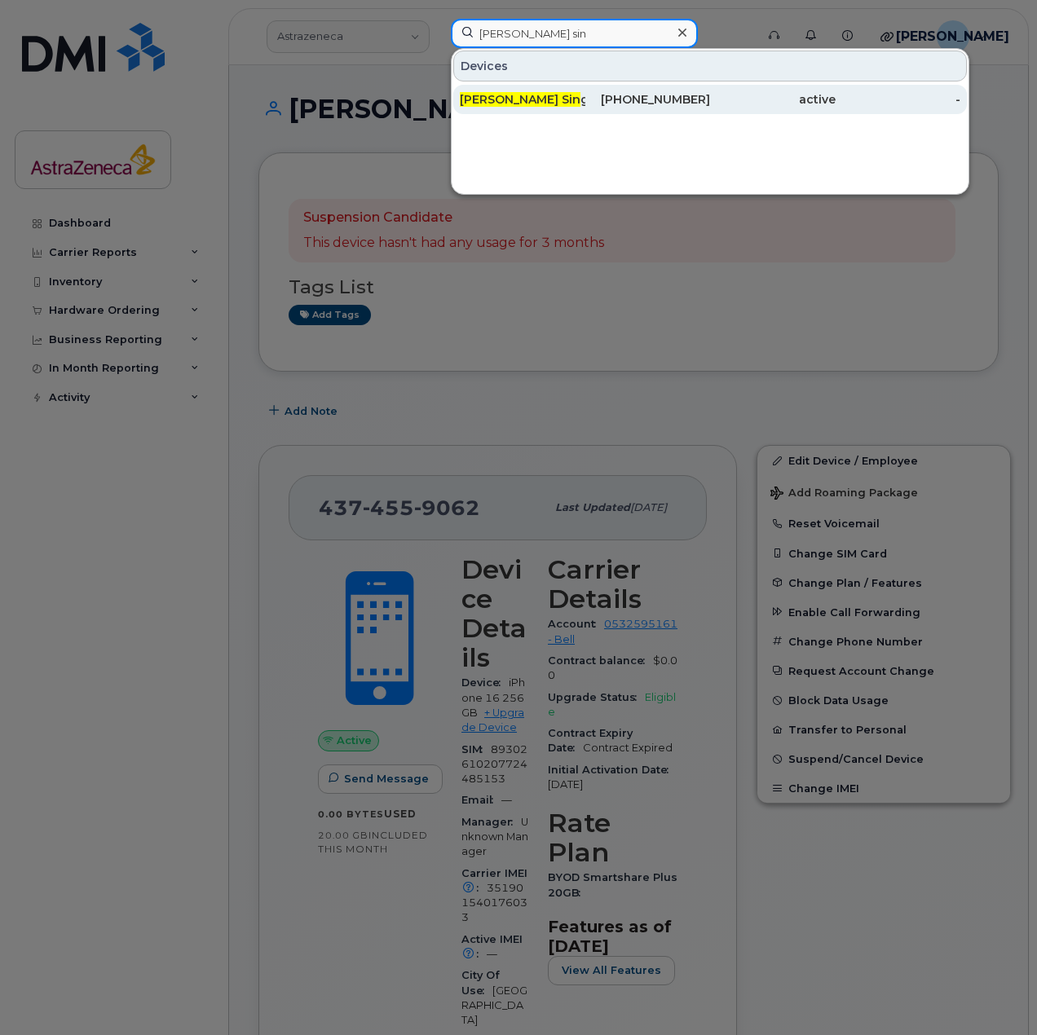
type input "inderpreet sin"
click at [588, 99] on div "416-346-0639" at bounding box center [648, 99] width 126 height 16
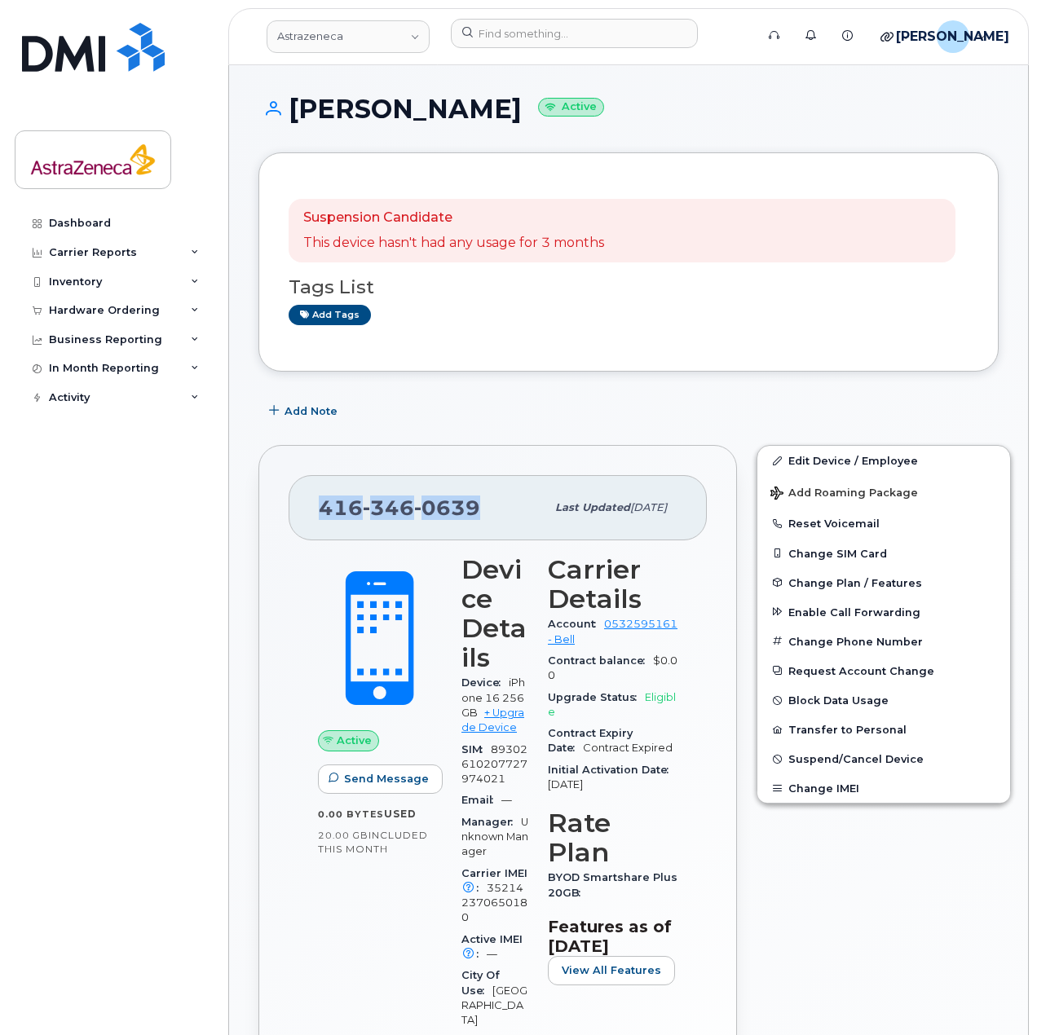
drag, startPoint x: 481, startPoint y: 509, endPoint x: 320, endPoint y: 496, distance: 161.1
click at [320, 496] on div "[PHONE_NUMBER]" at bounding box center [432, 508] width 227 height 34
copy span "[PHONE_NUMBER]"
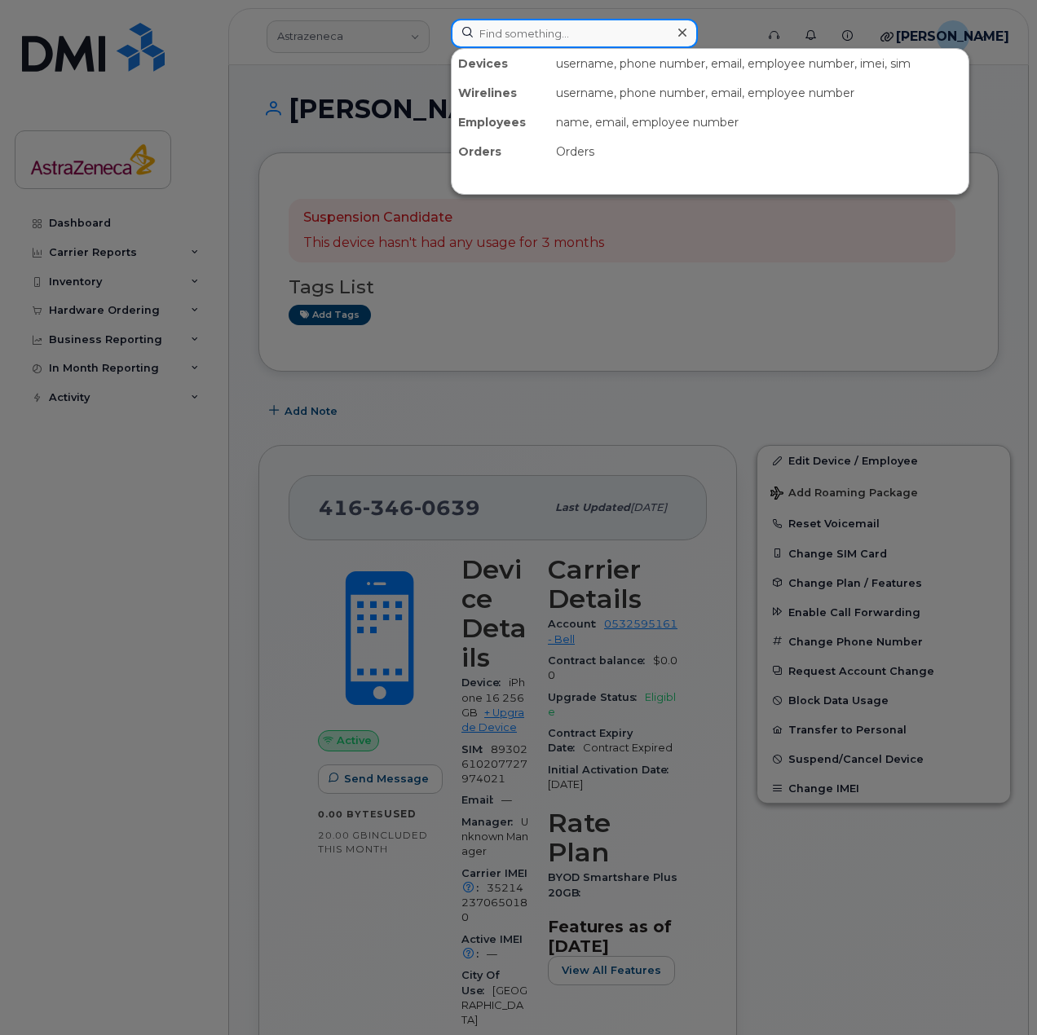
click at [570, 34] on input at bounding box center [574, 33] width 247 height 29
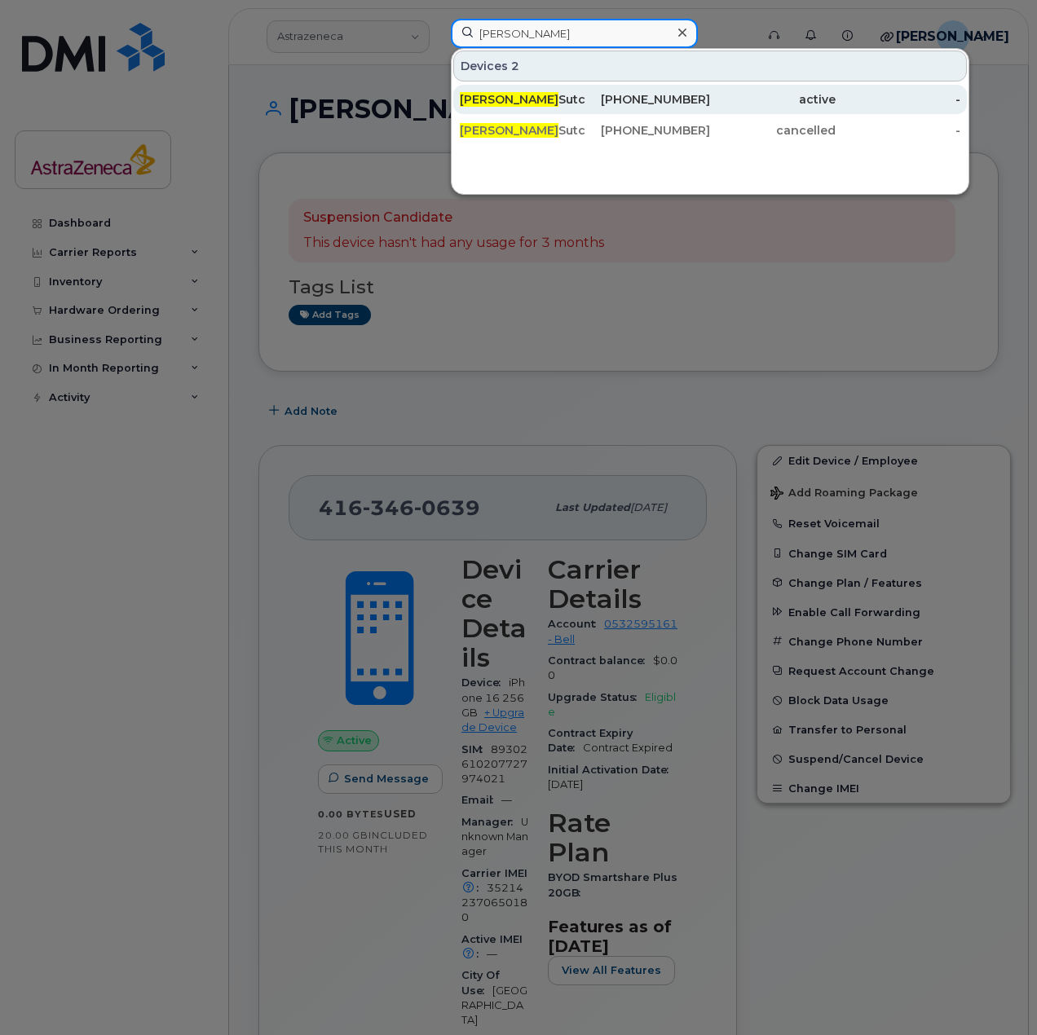
type input "kaylyn"
click at [523, 107] on div "Kaylyn Sutcliffe" at bounding box center [523, 99] width 126 height 16
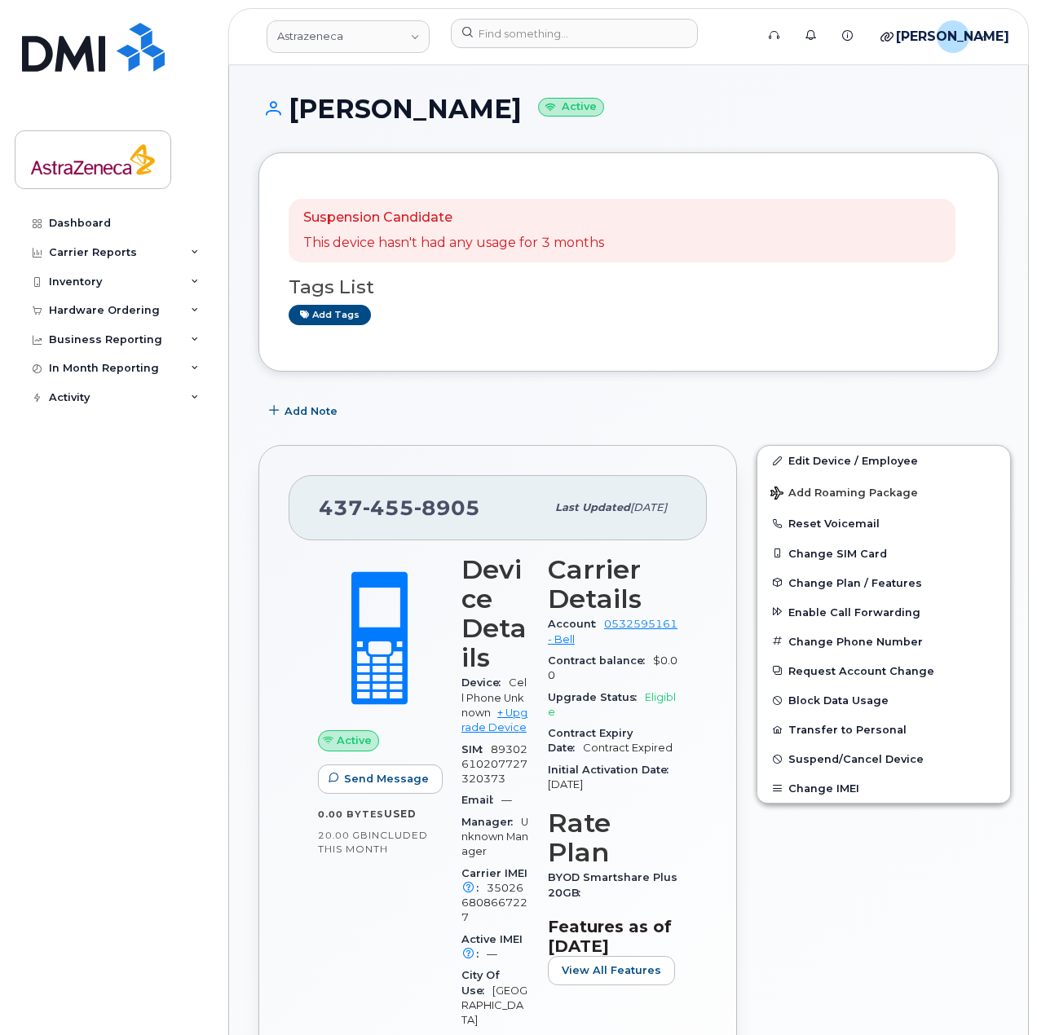
scroll to position [163, 0]
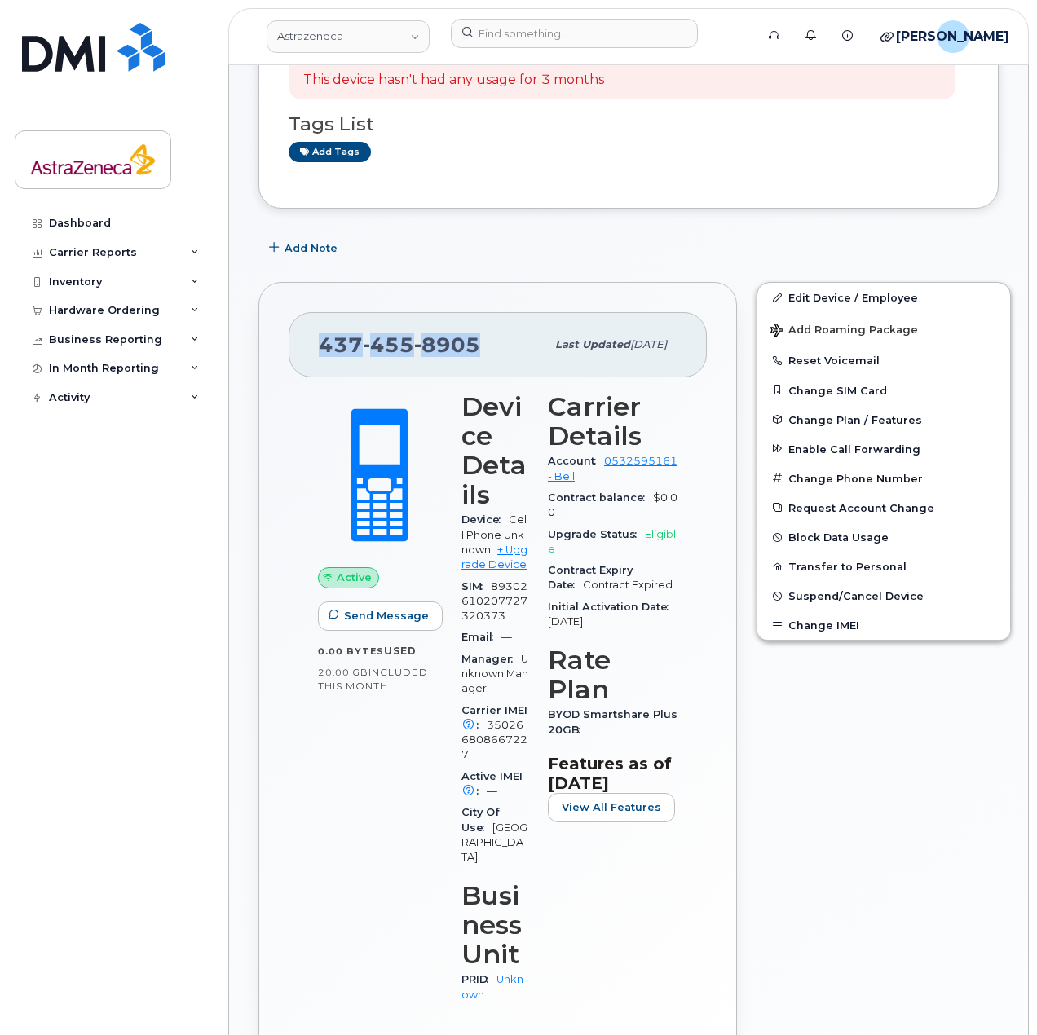
drag, startPoint x: 442, startPoint y: 342, endPoint x: 306, endPoint y: 342, distance: 135.3
click at [306, 342] on div "[PHONE_NUMBER] Last updated [DATE]" at bounding box center [498, 344] width 418 height 65
copy span "[PHONE_NUMBER]"
click at [547, 29] on input at bounding box center [574, 33] width 247 height 29
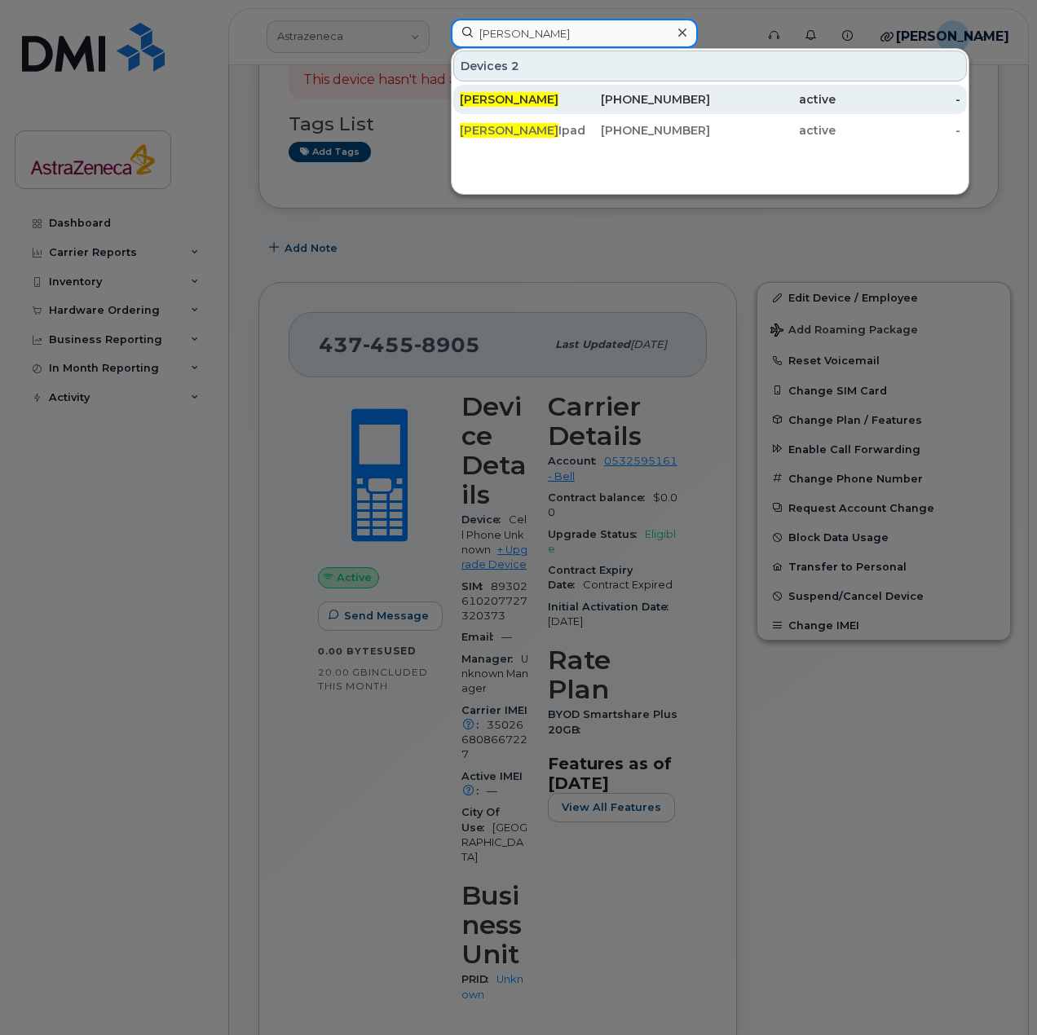
type input "lisa sagel"
click at [574, 97] on div "[PERSON_NAME]" at bounding box center [523, 99] width 126 height 16
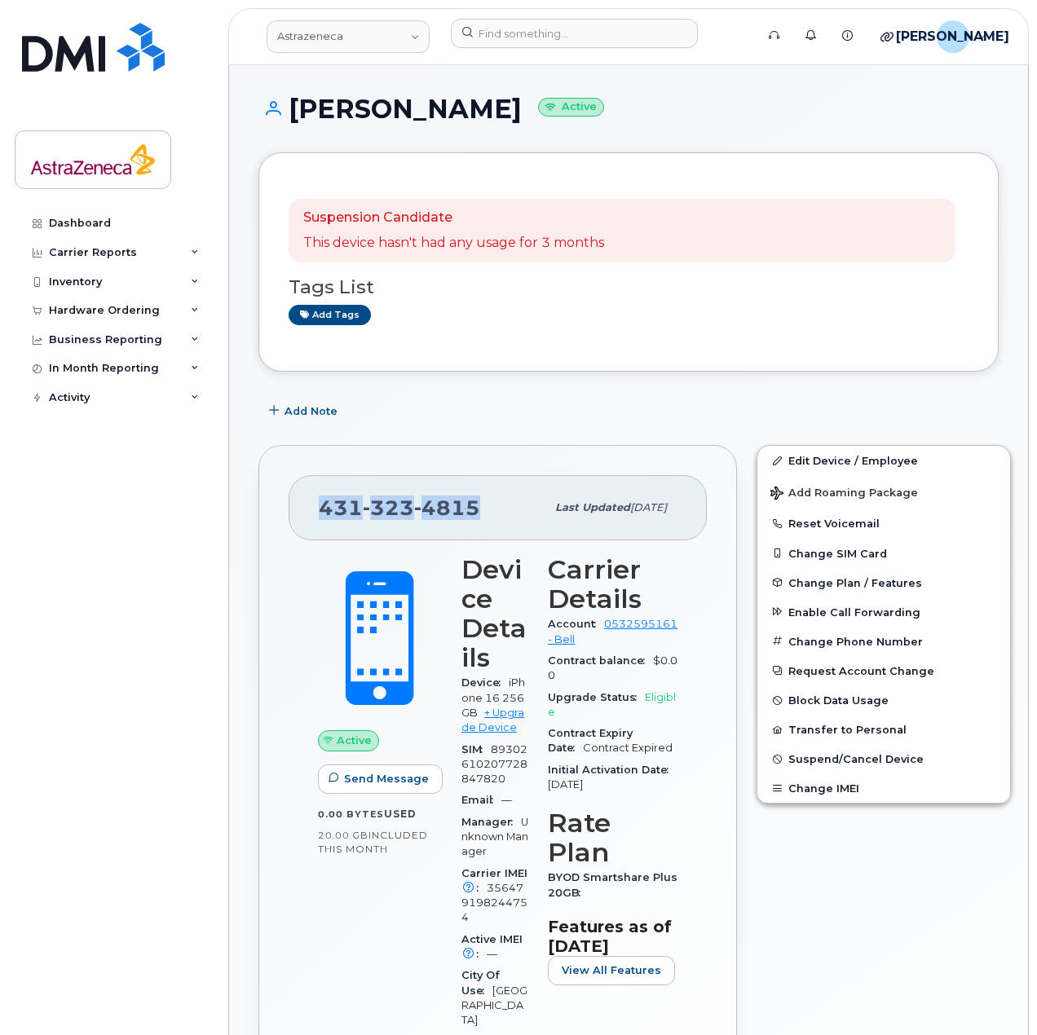
drag, startPoint x: 477, startPoint y: 523, endPoint x: 317, endPoint y: 522, distance: 159.8
click at [317, 522] on div "[PHONE_NUMBER] Last updated [DATE]" at bounding box center [498, 507] width 418 height 65
copy span "[PHONE_NUMBER]"
copy span "431 323 4815"
click at [558, 15] on header "Astrazeneca Support Alerts Knowledge Base Quicklinks Suspend / Cancel Device Ch…" at bounding box center [628, 36] width 800 height 57
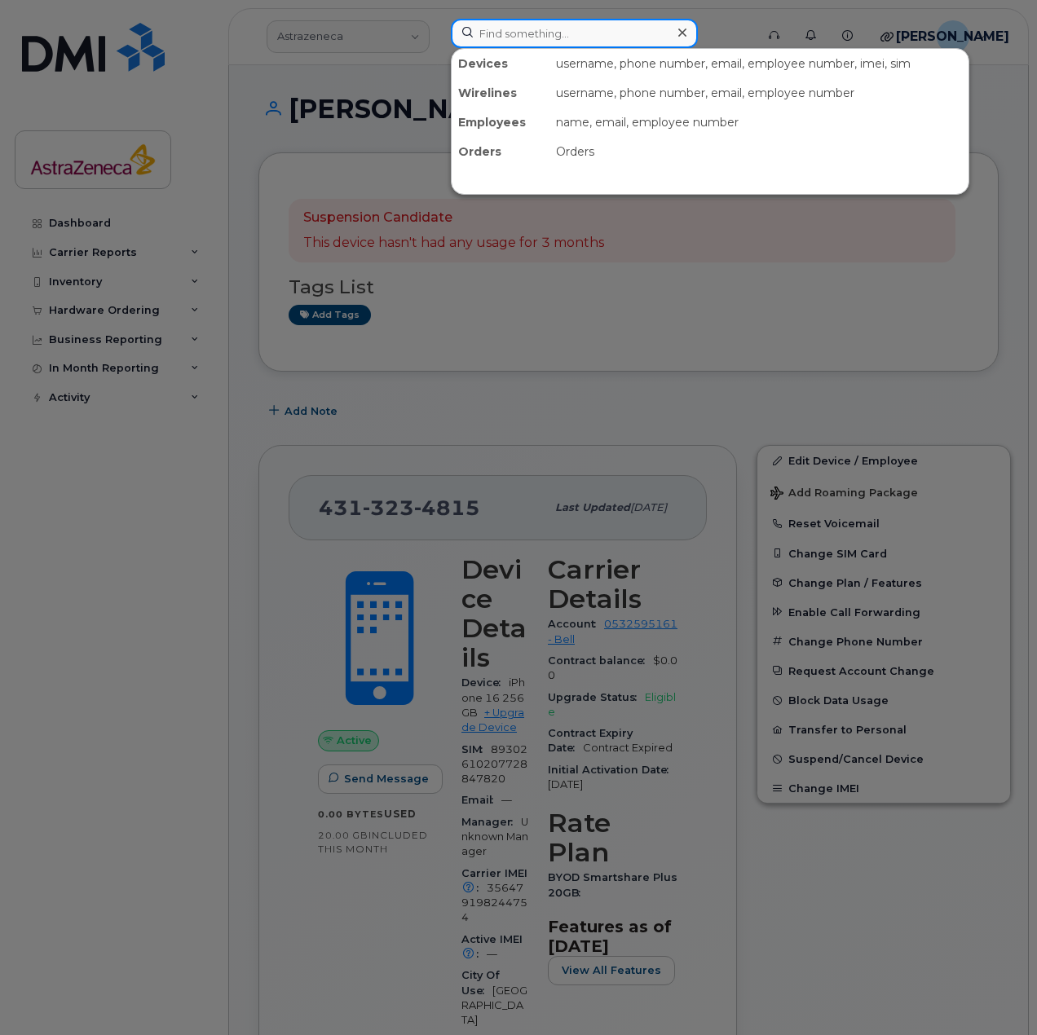
click at [559, 30] on input at bounding box center [574, 33] width 247 height 29
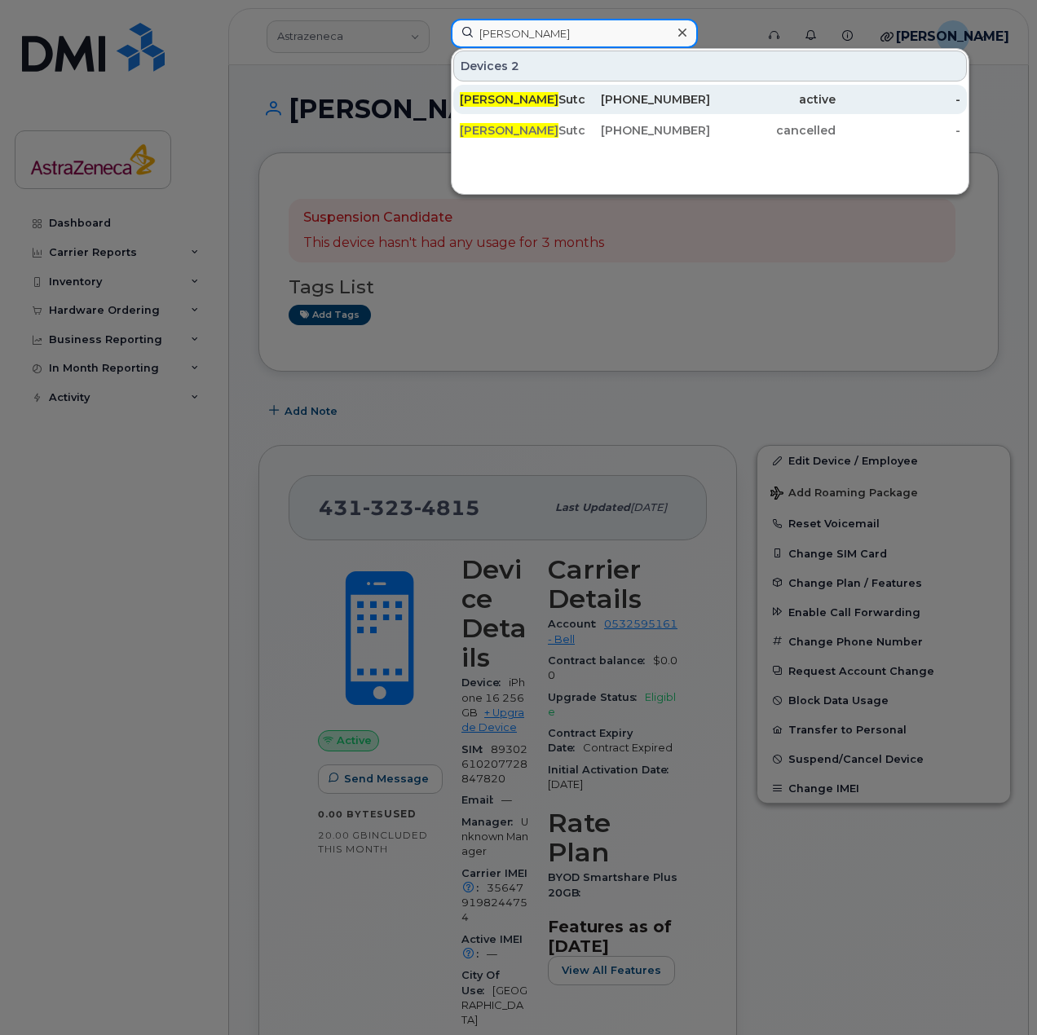
type input "kaylyn"
click at [710, 108] on div "437-455-8905" at bounding box center [773, 99] width 126 height 29
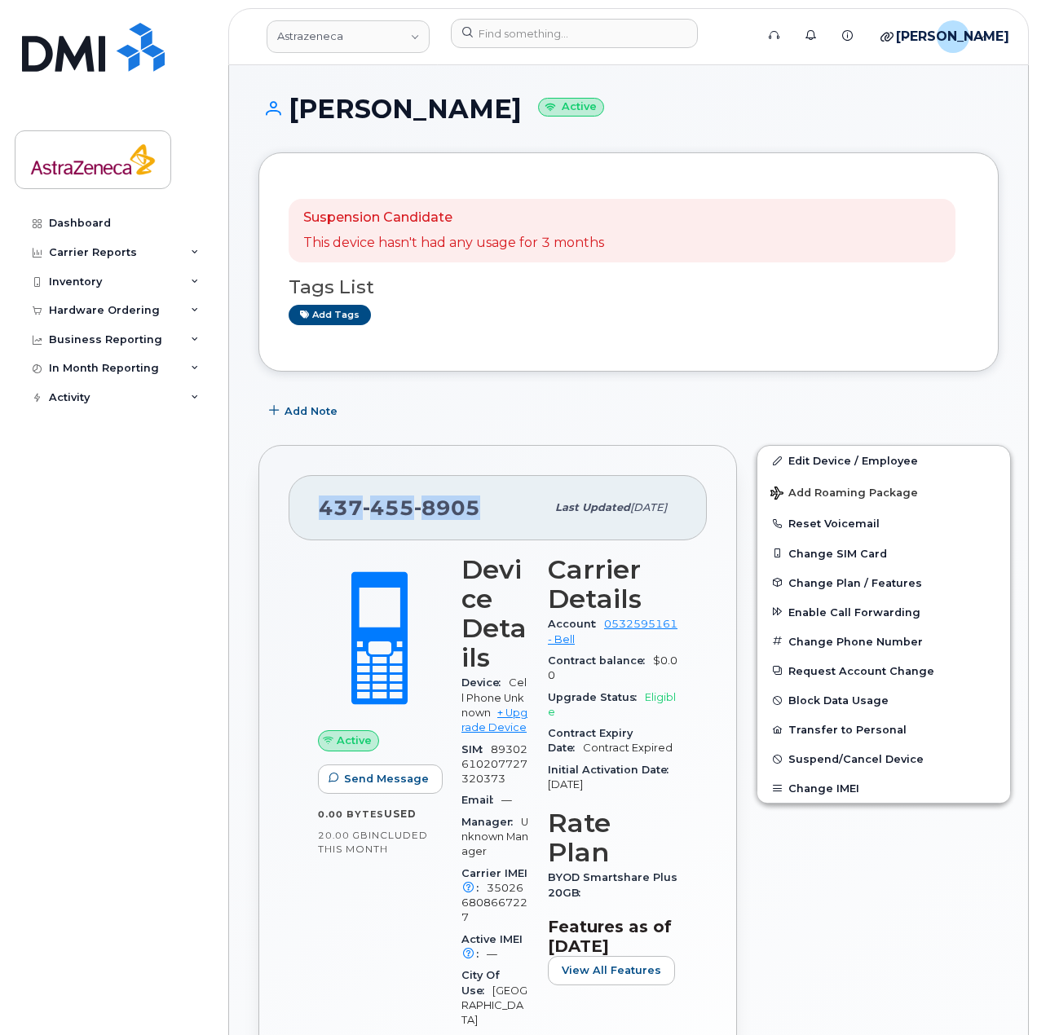
drag, startPoint x: 474, startPoint y: 514, endPoint x: 302, endPoint y: 514, distance: 172.0
click at [302, 514] on div "[PHONE_NUMBER] Last updated [DATE]" at bounding box center [498, 507] width 418 height 65
copy span "[PHONE_NUMBER]"
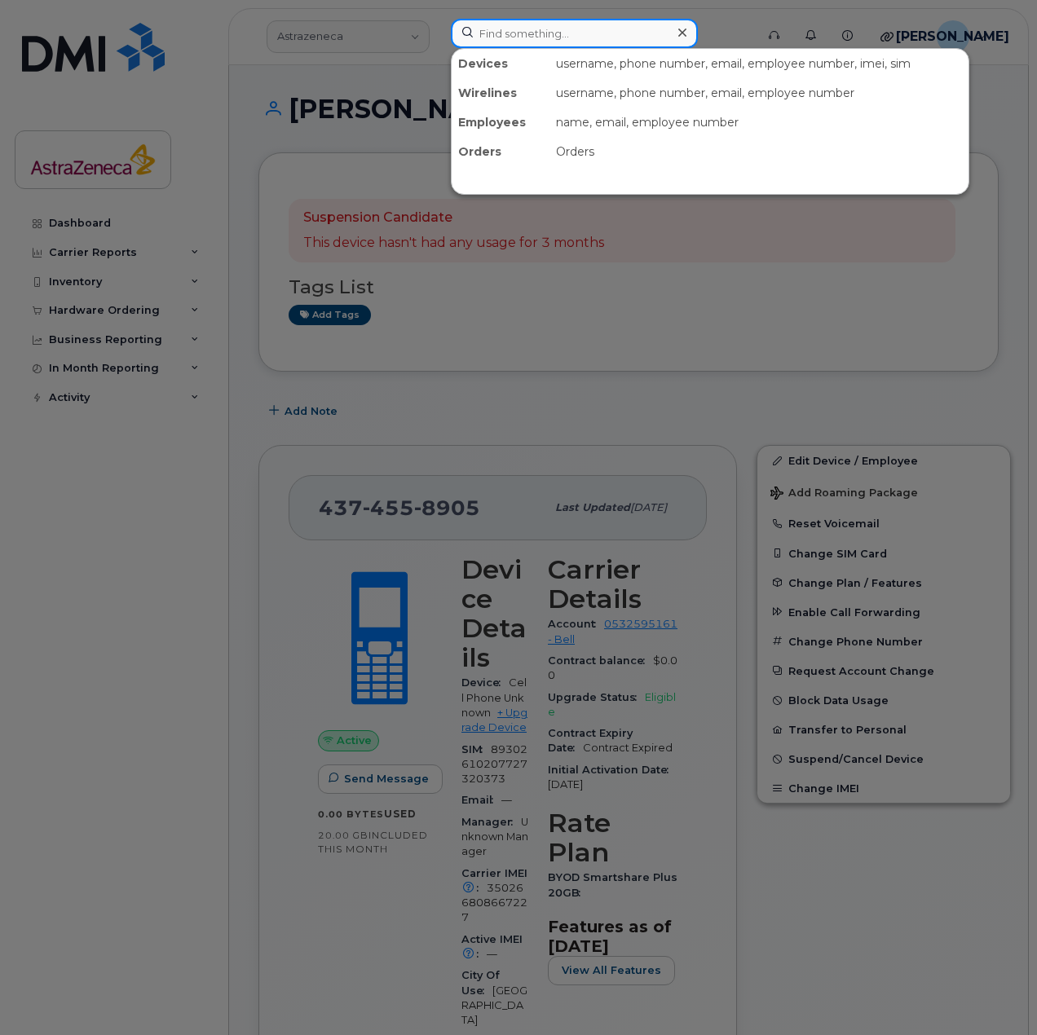
click at [566, 42] on input at bounding box center [574, 33] width 247 height 29
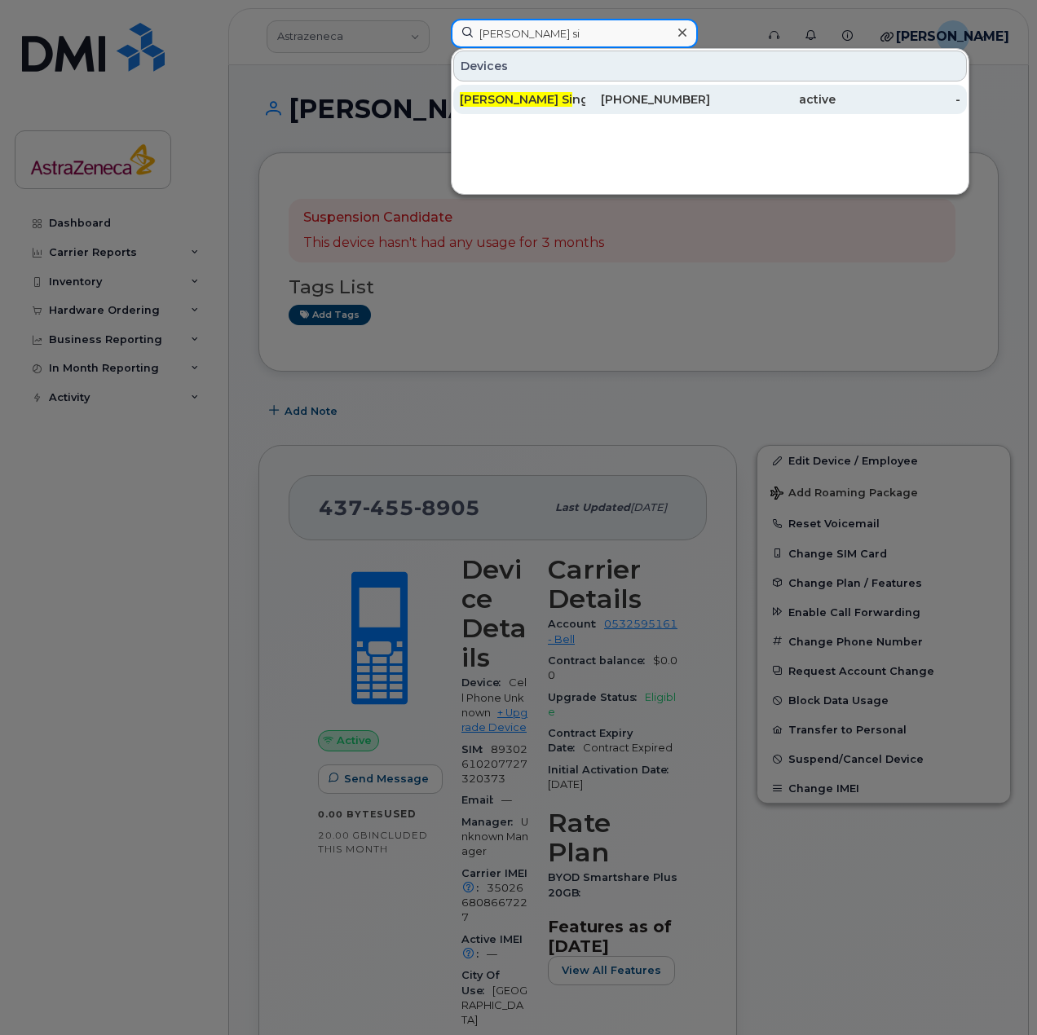
type input "[PERSON_NAME] si"
click at [583, 103] on div "Inderpreet Si ngh" at bounding box center [523, 99] width 126 height 16
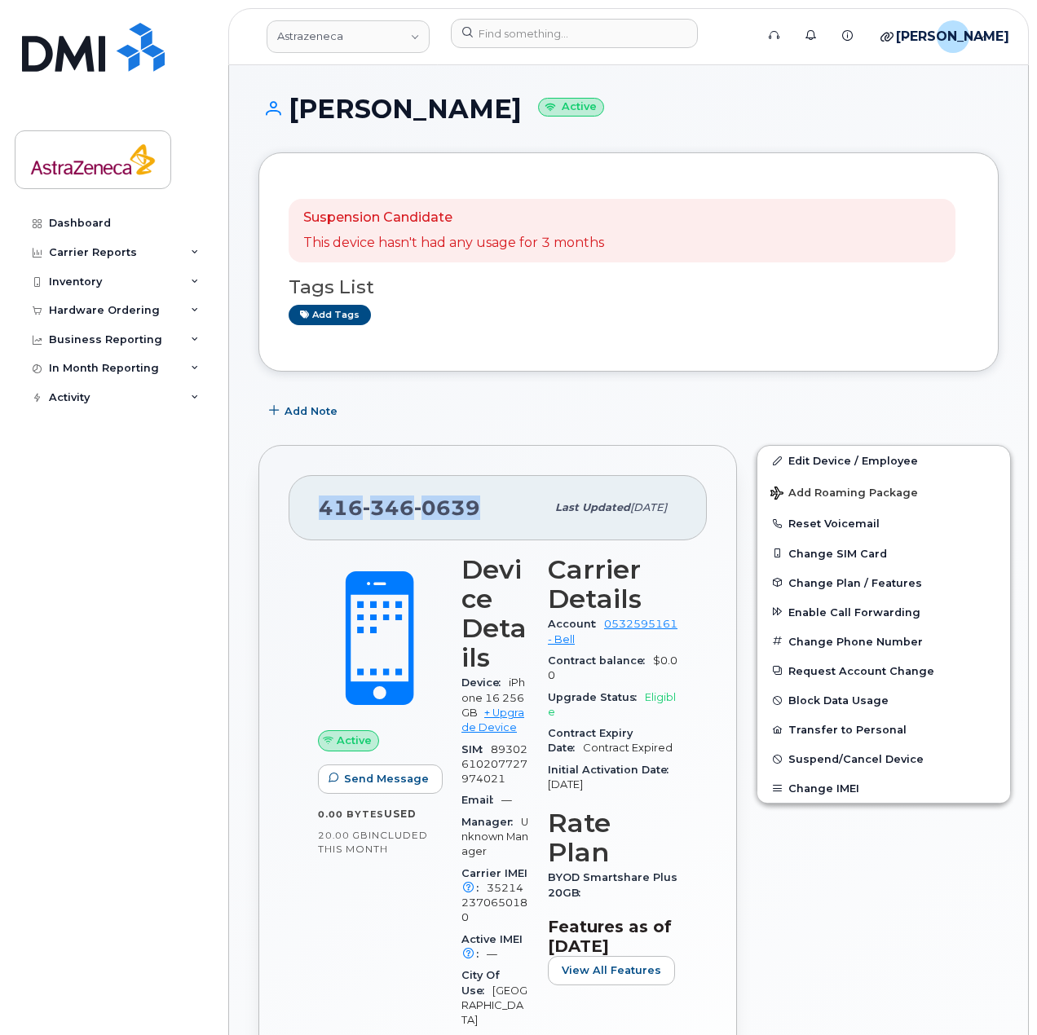
drag, startPoint x: 426, startPoint y: 513, endPoint x: 300, endPoint y: 516, distance: 126.4
click at [300, 516] on div "416 346 0639 Last updated Jul 14, 2025" at bounding box center [498, 507] width 418 height 65
copy span "[PHONE_NUMBER]"
click at [524, 29] on input at bounding box center [574, 33] width 247 height 29
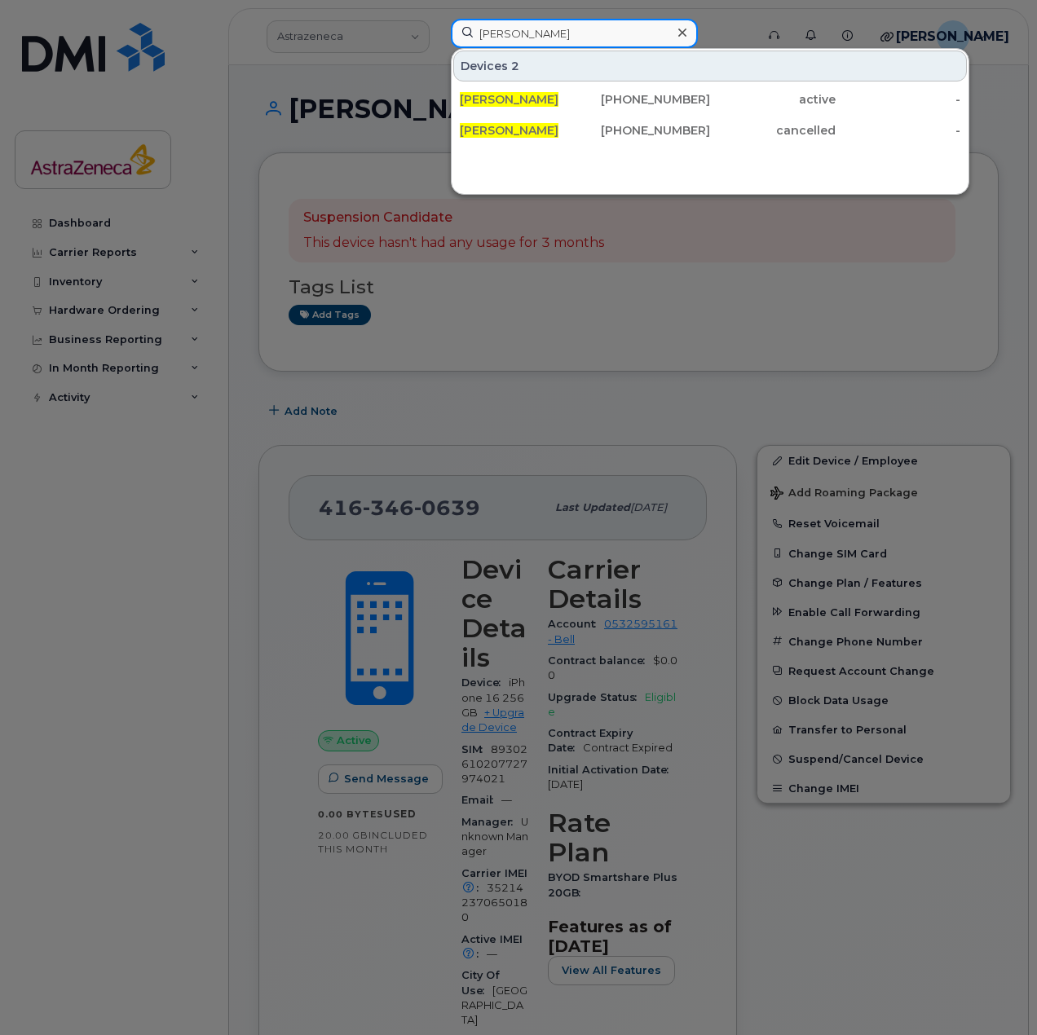
type input "sharon wang"
click at [612, 99] on div "437-455-9062" at bounding box center [648, 99] width 126 height 16
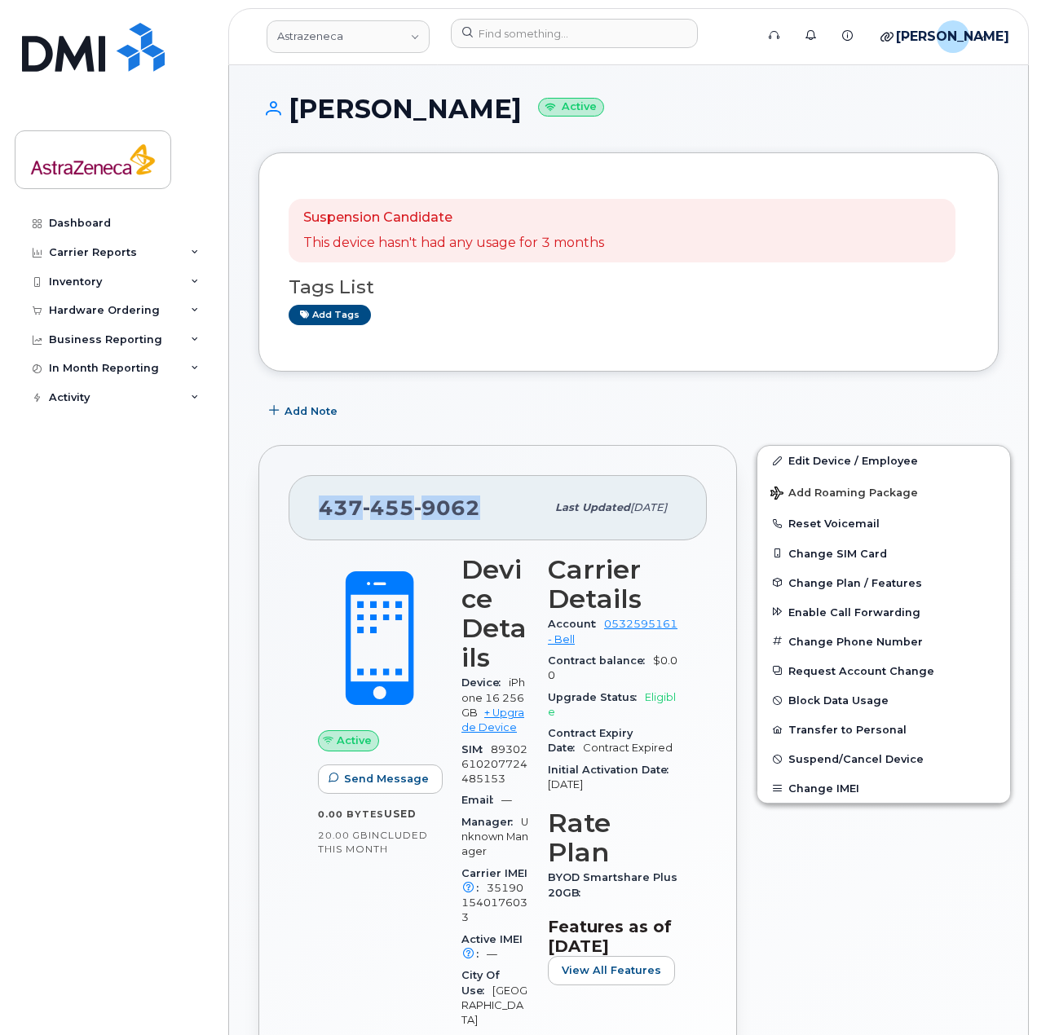
drag, startPoint x: 492, startPoint y: 522, endPoint x: 277, endPoint y: 516, distance: 215.3
click at [277, 516] on div "437 455 9062 Last updated Jul 14, 2025 Active Send Message 0.00 Bytes  used 20.…" at bounding box center [497, 865] width 478 height 840
copy span "437 455 9062"
click at [550, 34] on input at bounding box center [574, 33] width 247 height 29
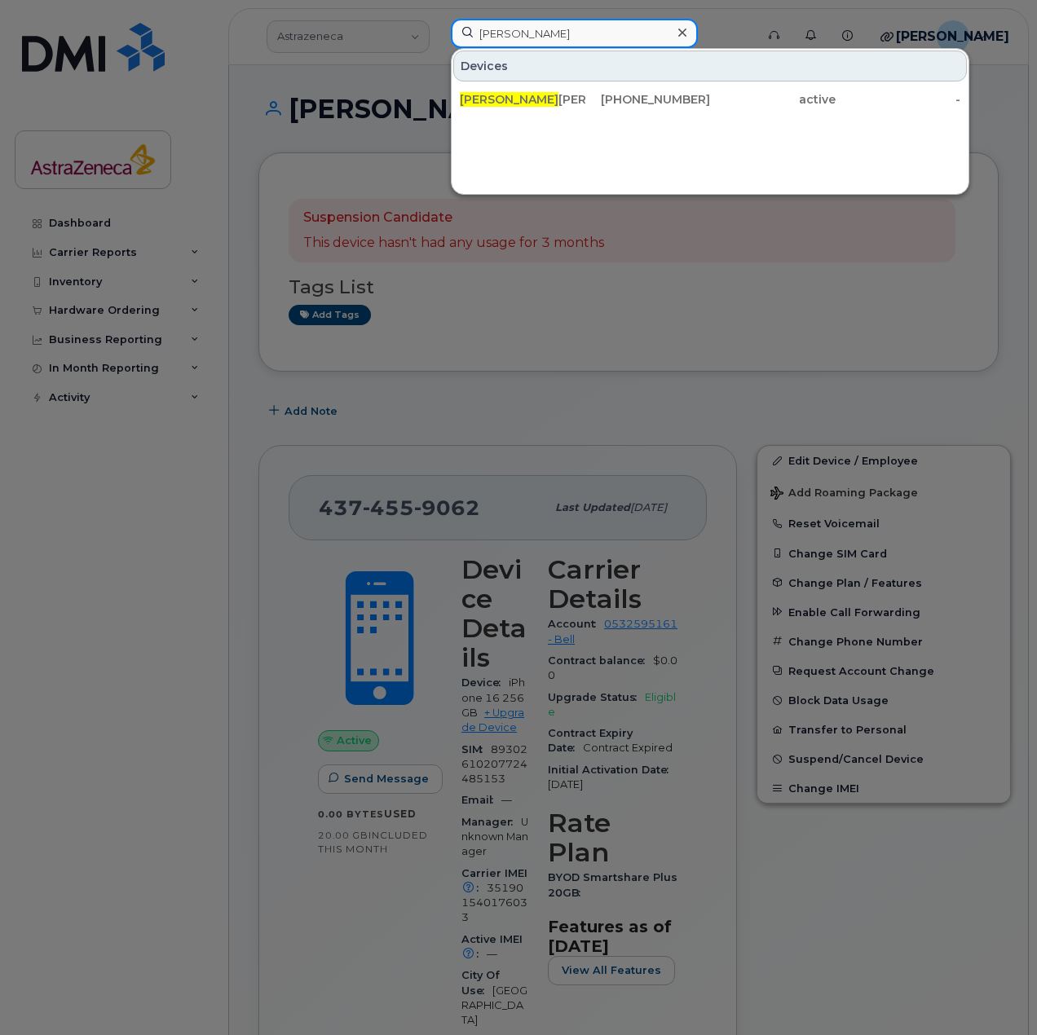
type input "inderpreet"
click at [541, 97] on div "Inderpreet Singh" at bounding box center [523, 99] width 126 height 16
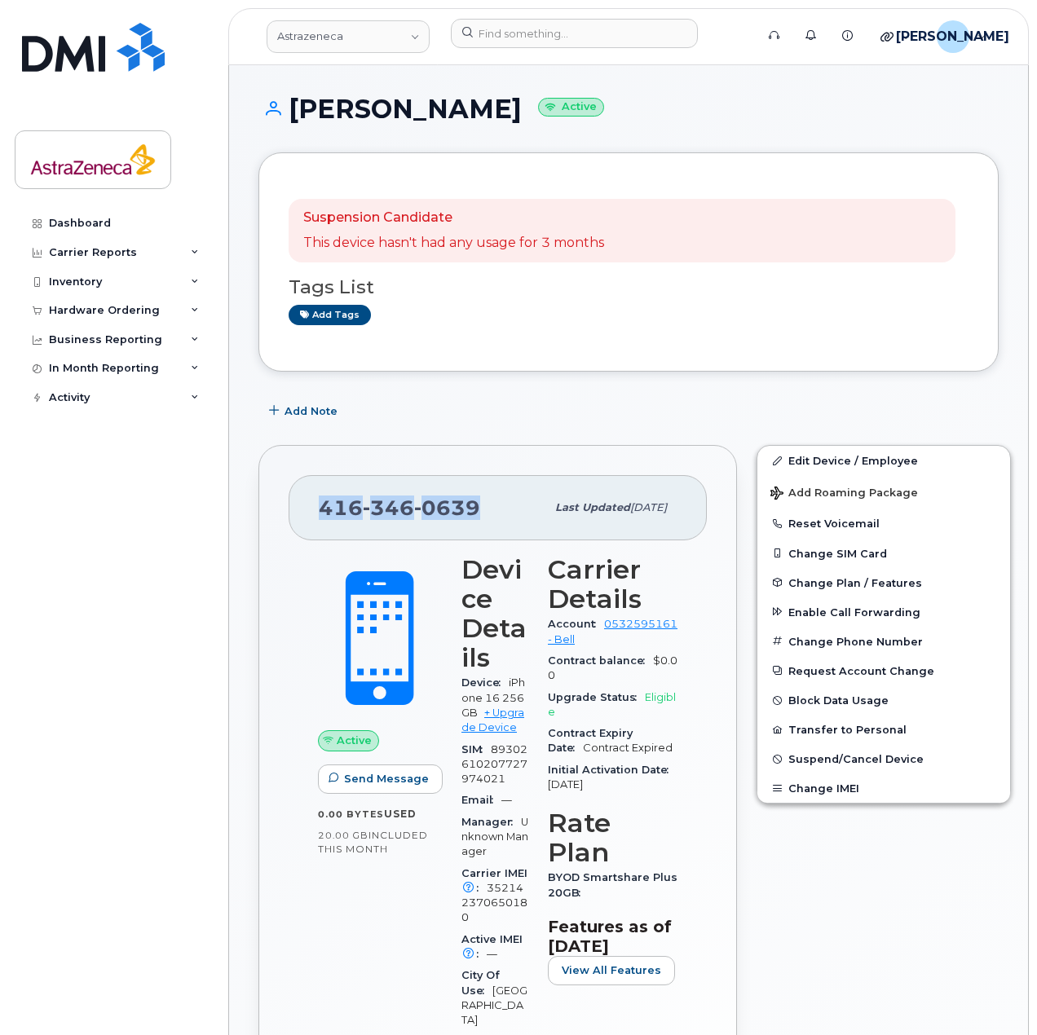
drag, startPoint x: 478, startPoint y: 515, endPoint x: 280, endPoint y: 516, distance: 198.1
click at [280, 516] on div "[PHONE_NUMBER] Last updated [DATE] Active Send Message 0.00 Bytes  used 20.00 G…" at bounding box center [497, 865] width 478 height 840
copy span "[PHONE_NUMBER]"
click at [616, 54] on div at bounding box center [598, 37] width 320 height 36
click at [615, 37] on input at bounding box center [574, 33] width 247 height 29
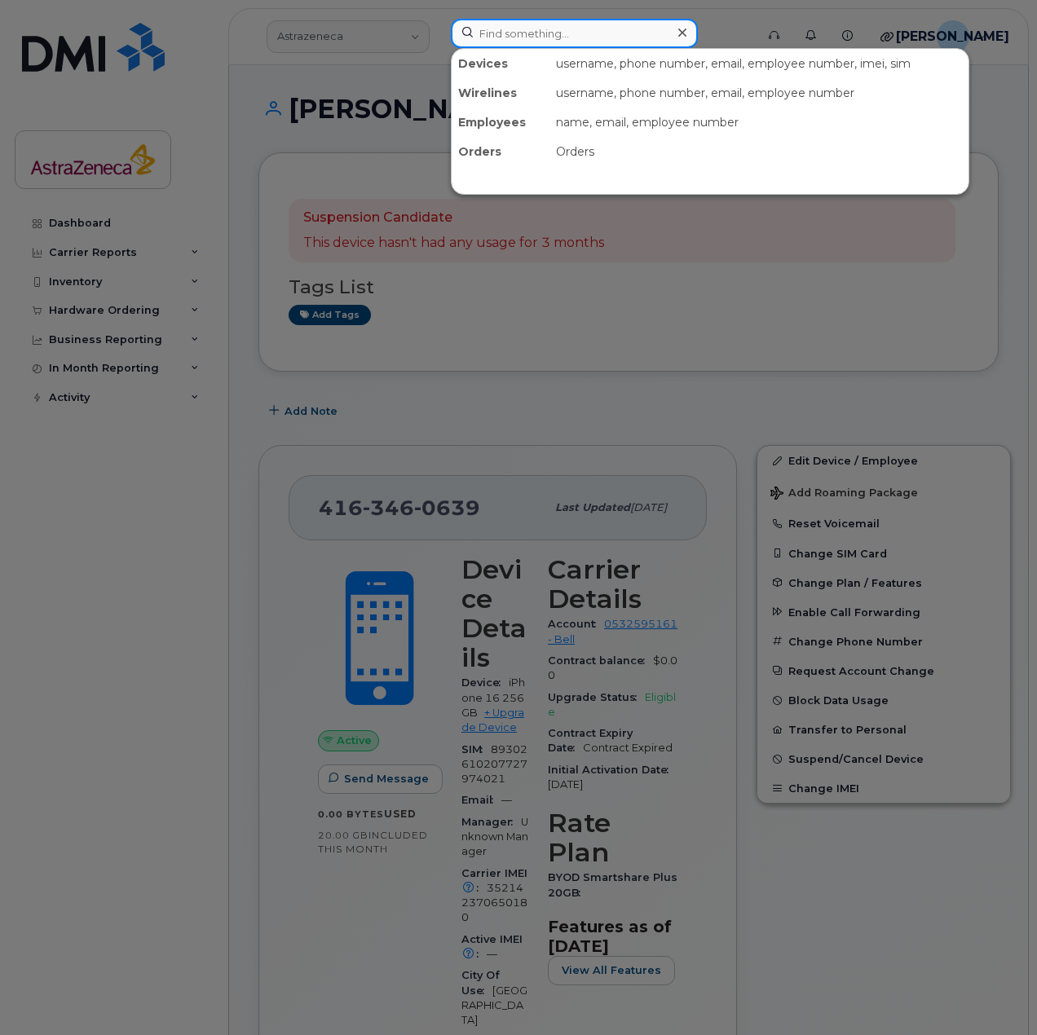
click at [542, 37] on input at bounding box center [574, 33] width 247 height 29
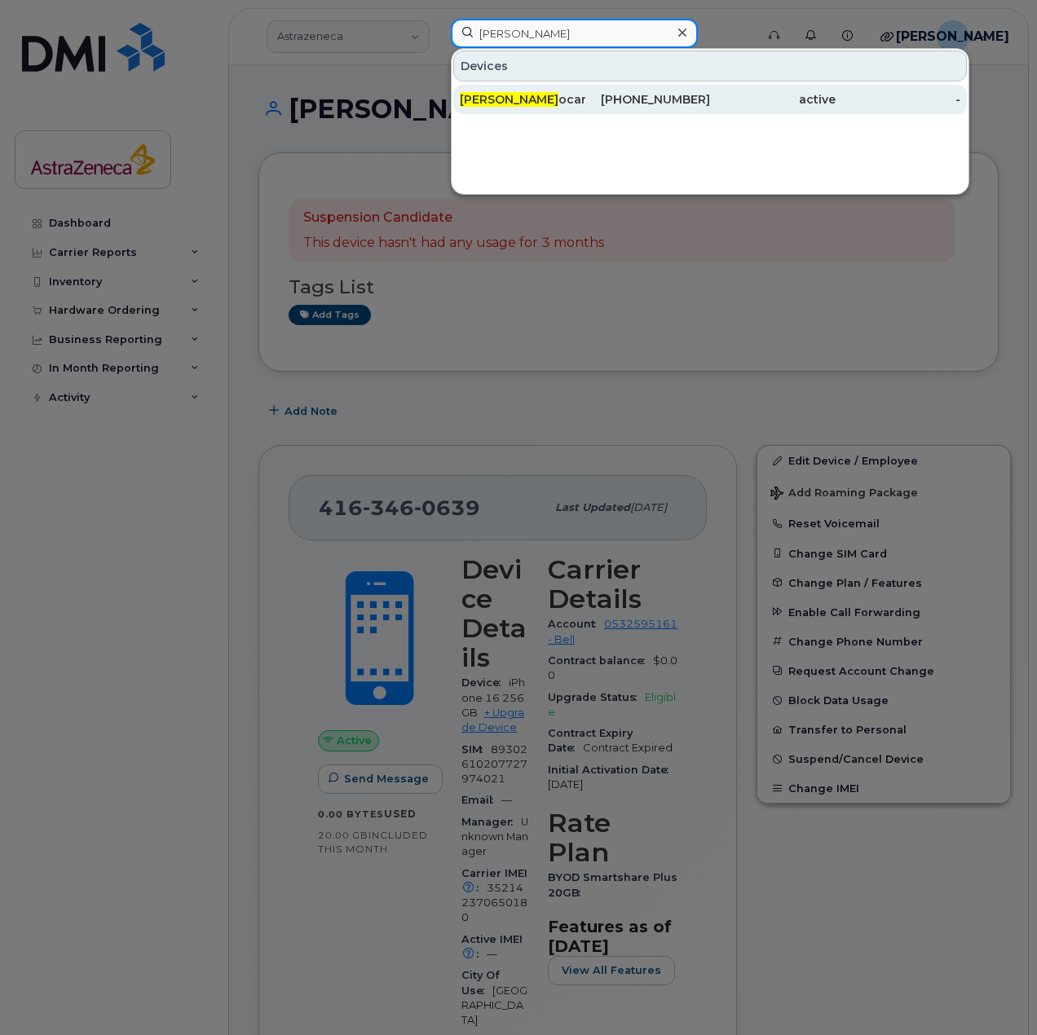
type input "[PERSON_NAME]"
click at [710, 110] on div "514-239-8771" at bounding box center [773, 99] width 126 height 29
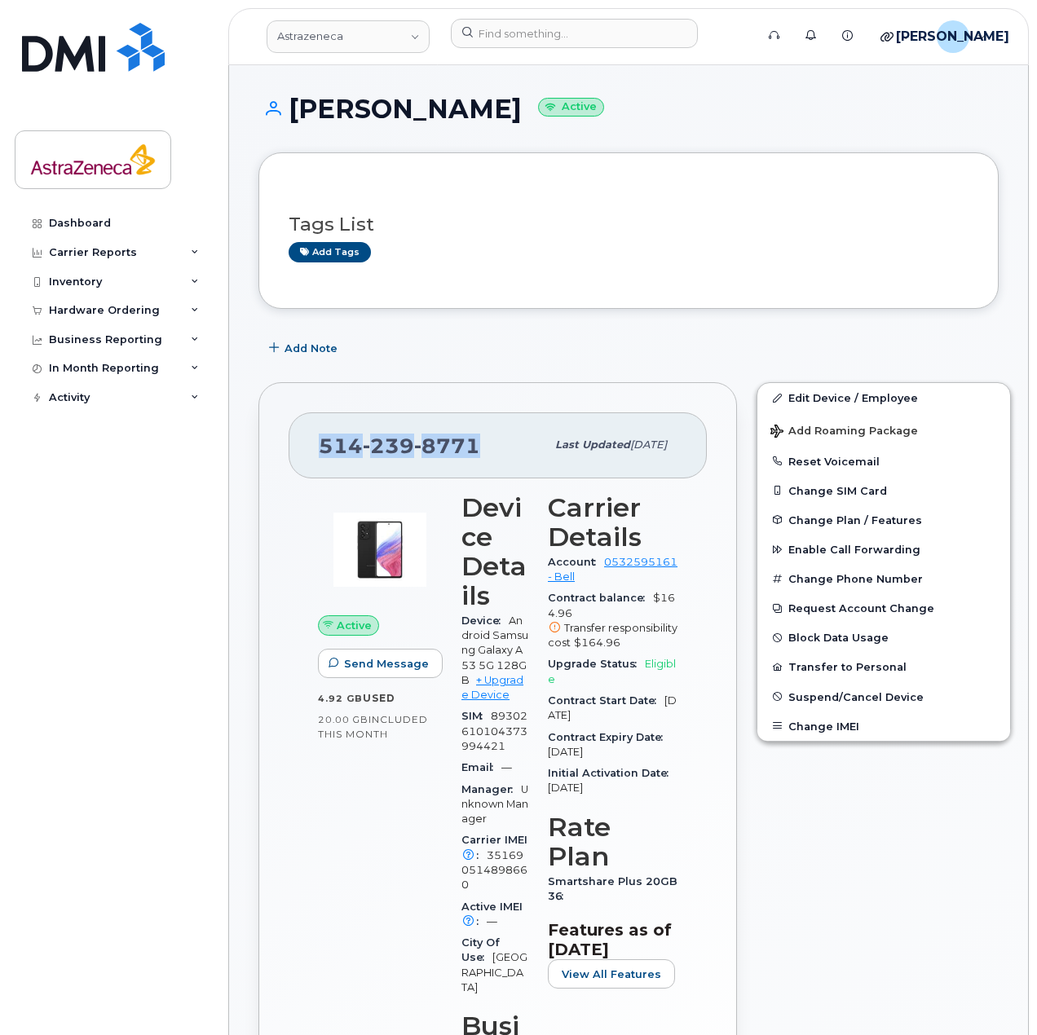
drag, startPoint x: 483, startPoint y: 450, endPoint x: 238, endPoint y: 448, distance: 244.5
copy span "[PHONE_NUMBER]"
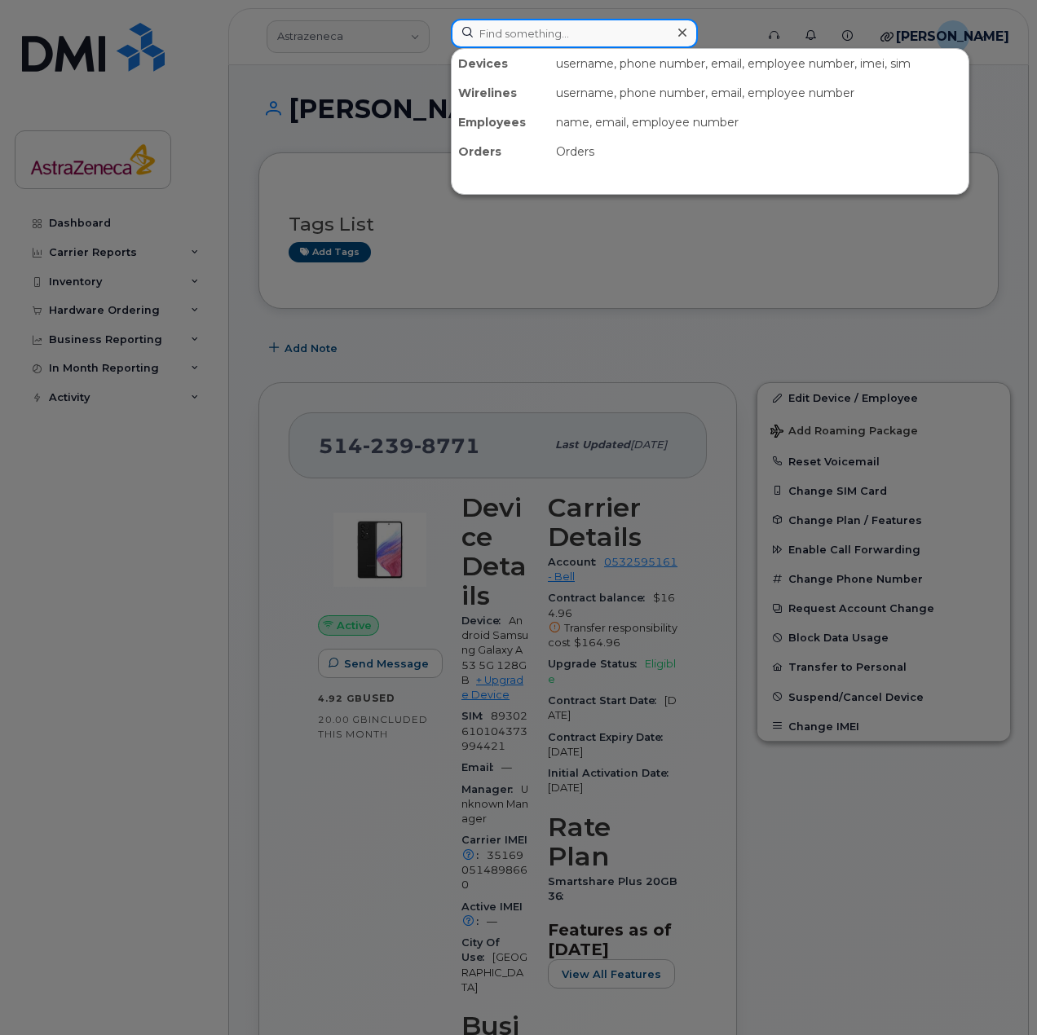
click at [539, 31] on input at bounding box center [574, 33] width 247 height 29
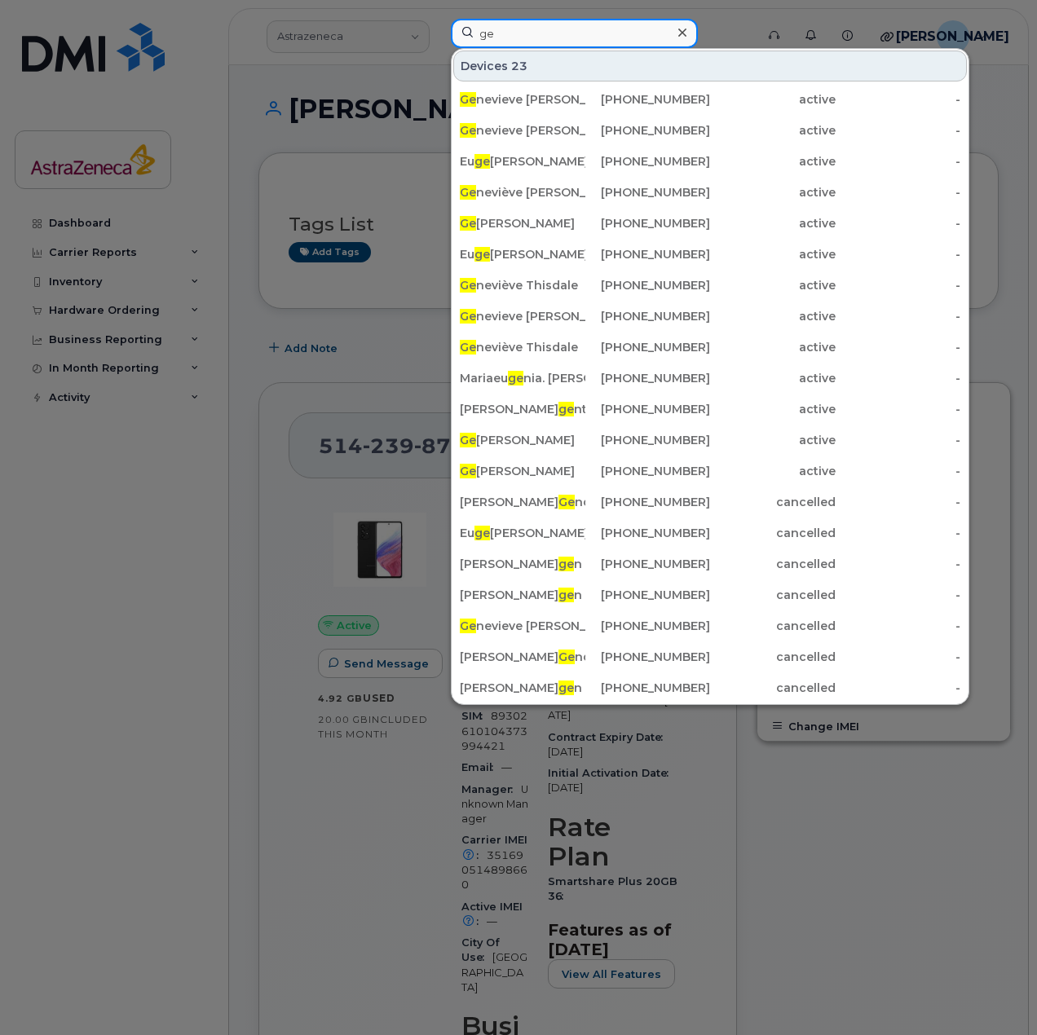
type input "g"
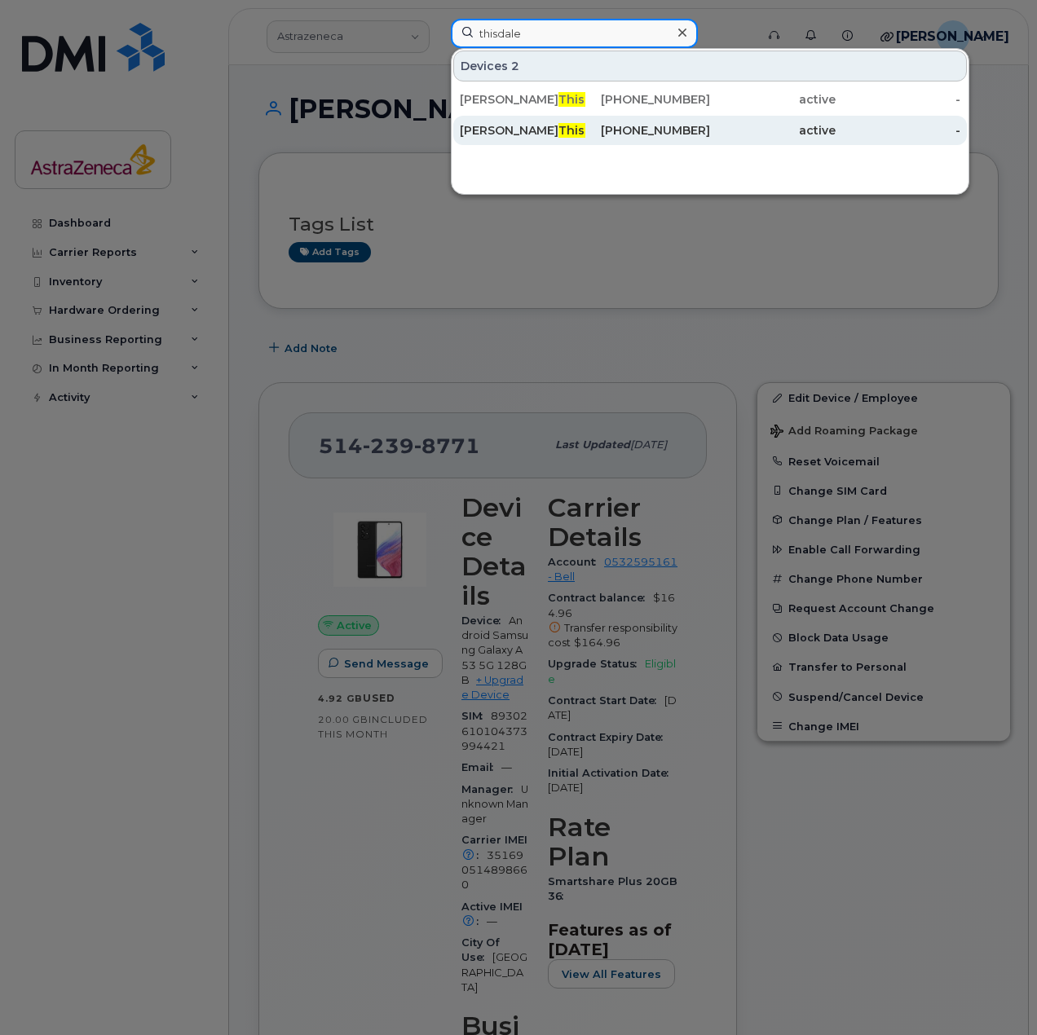
type input "thisdale"
click at [659, 133] on div "[PHONE_NUMBER]" at bounding box center [648, 130] width 126 height 16
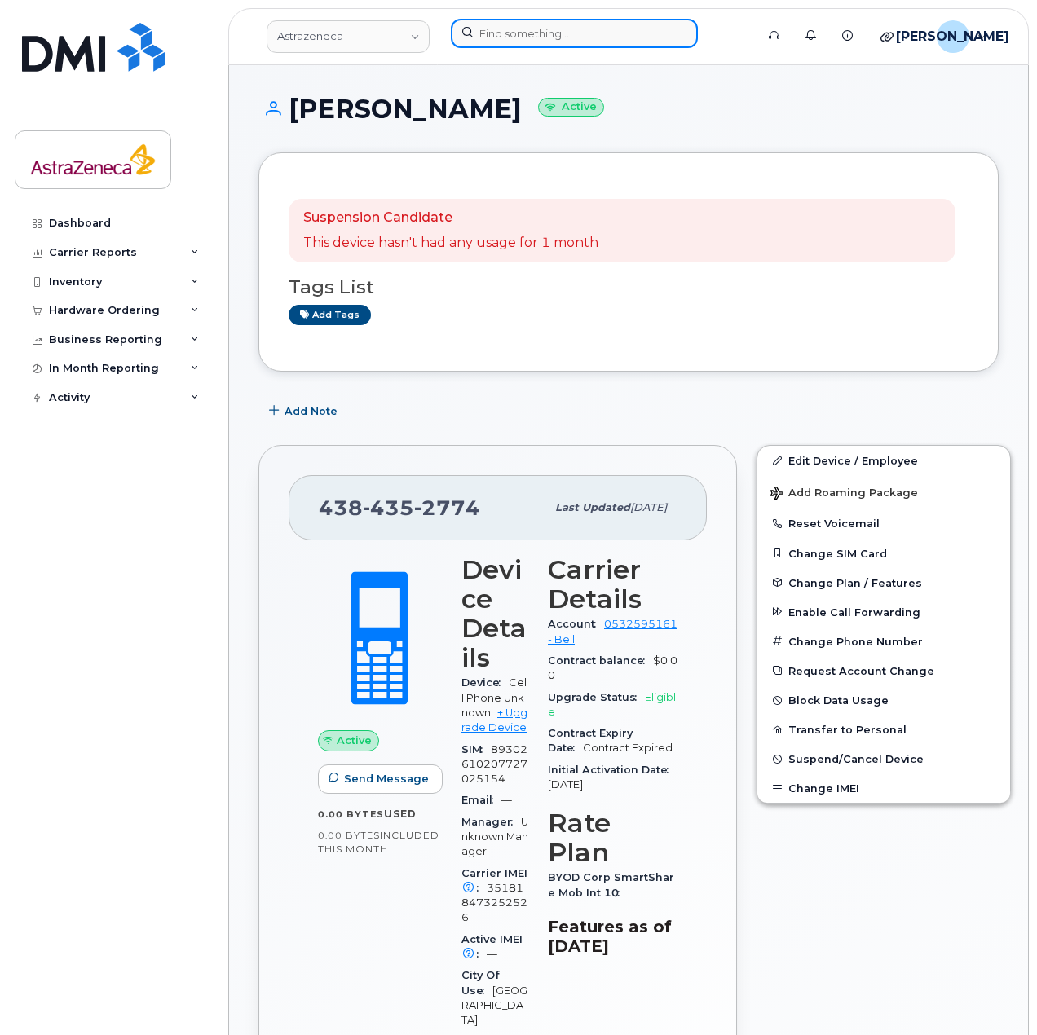
click at [549, 43] on input at bounding box center [574, 33] width 247 height 29
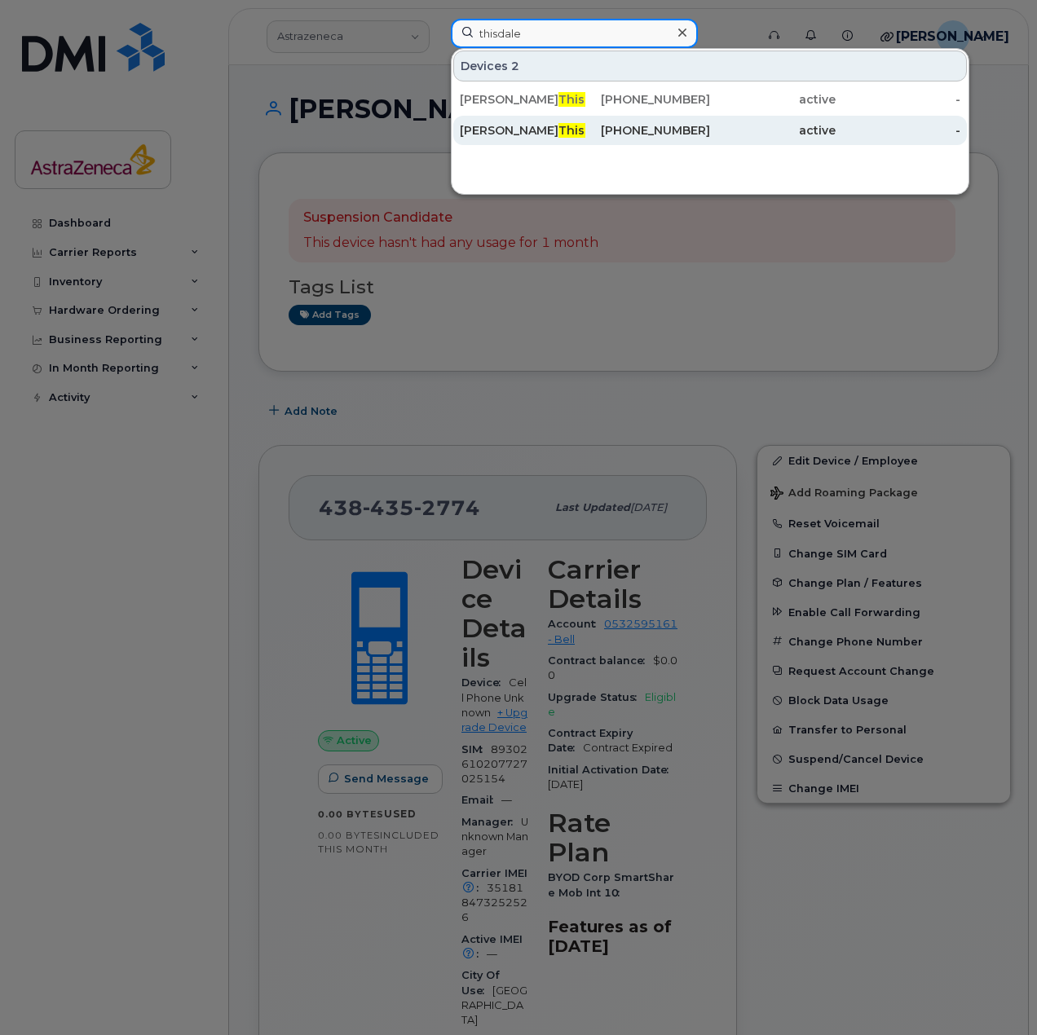
type input "thisdale"
click at [586, 136] on div "438-435-2774" at bounding box center [648, 130] width 126 height 16
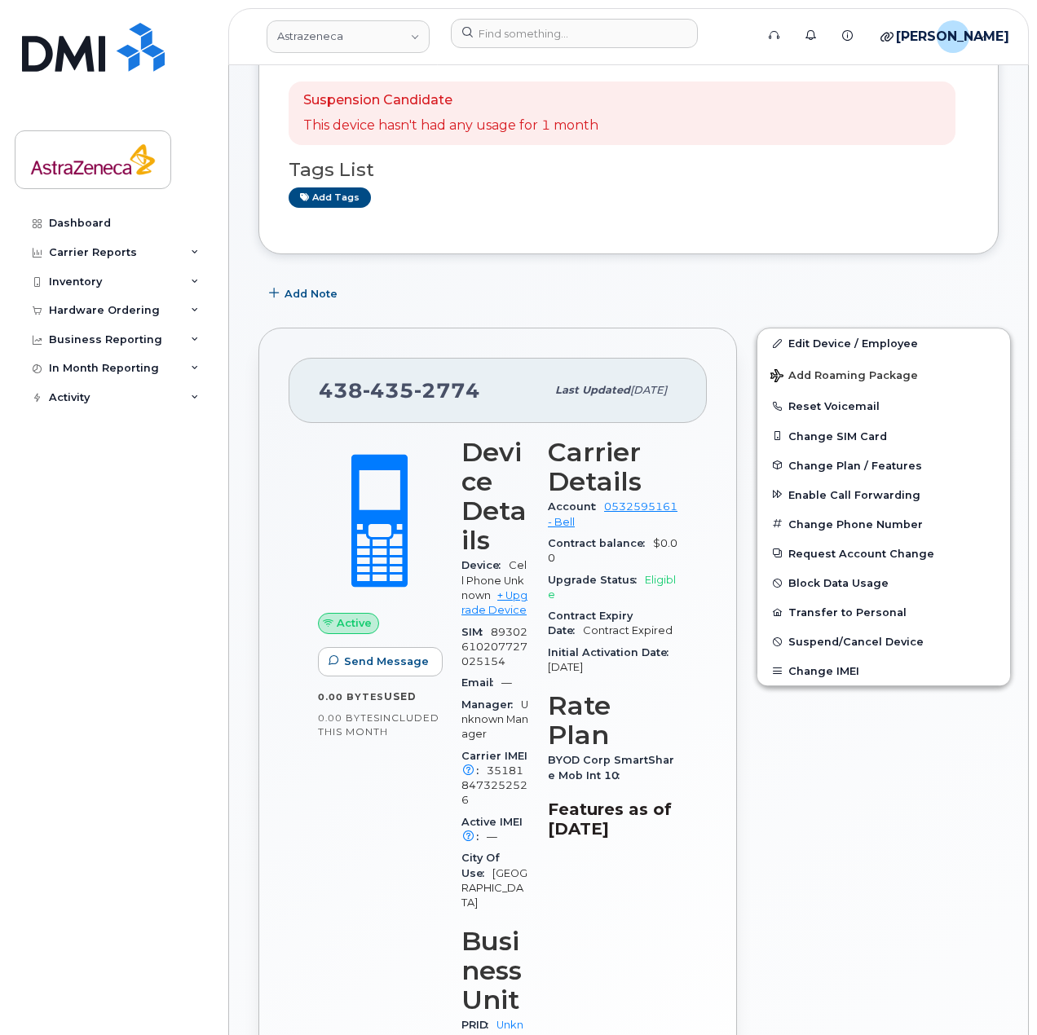
scroll to position [326, 0]
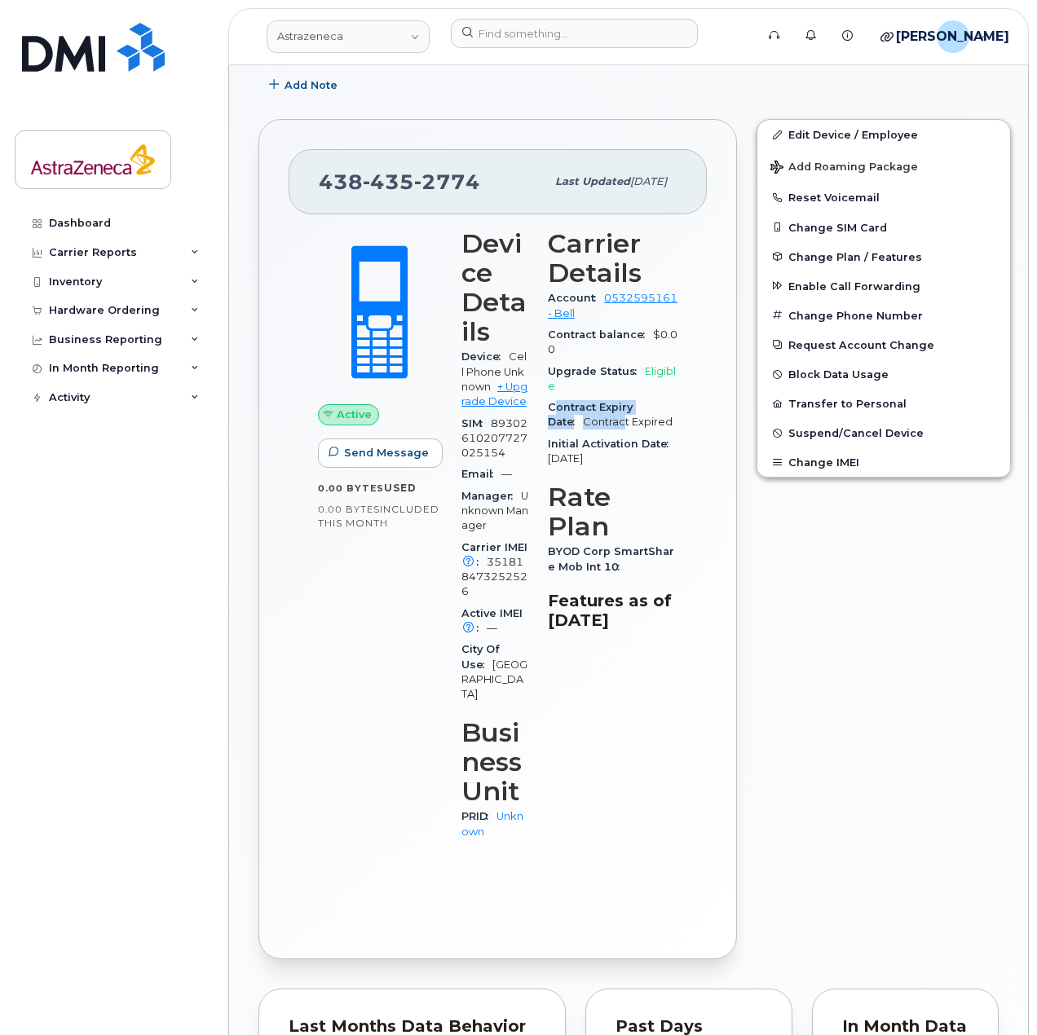
drag, startPoint x: 597, startPoint y: 463, endPoint x: 581, endPoint y: 456, distance: 17.1
click at [581, 434] on div "Contract Expiry Date Contract Expired" at bounding box center [613, 415] width 130 height 37
click at [581, 428] on span "Contract Expiry Date" at bounding box center [590, 414] width 85 height 27
drag, startPoint x: 634, startPoint y: 538, endPoint x: 590, endPoint y: 522, distance: 46.7
click at [590, 470] on div "Initial Activation Date Feb 03, 2025" at bounding box center [613, 452] width 130 height 37
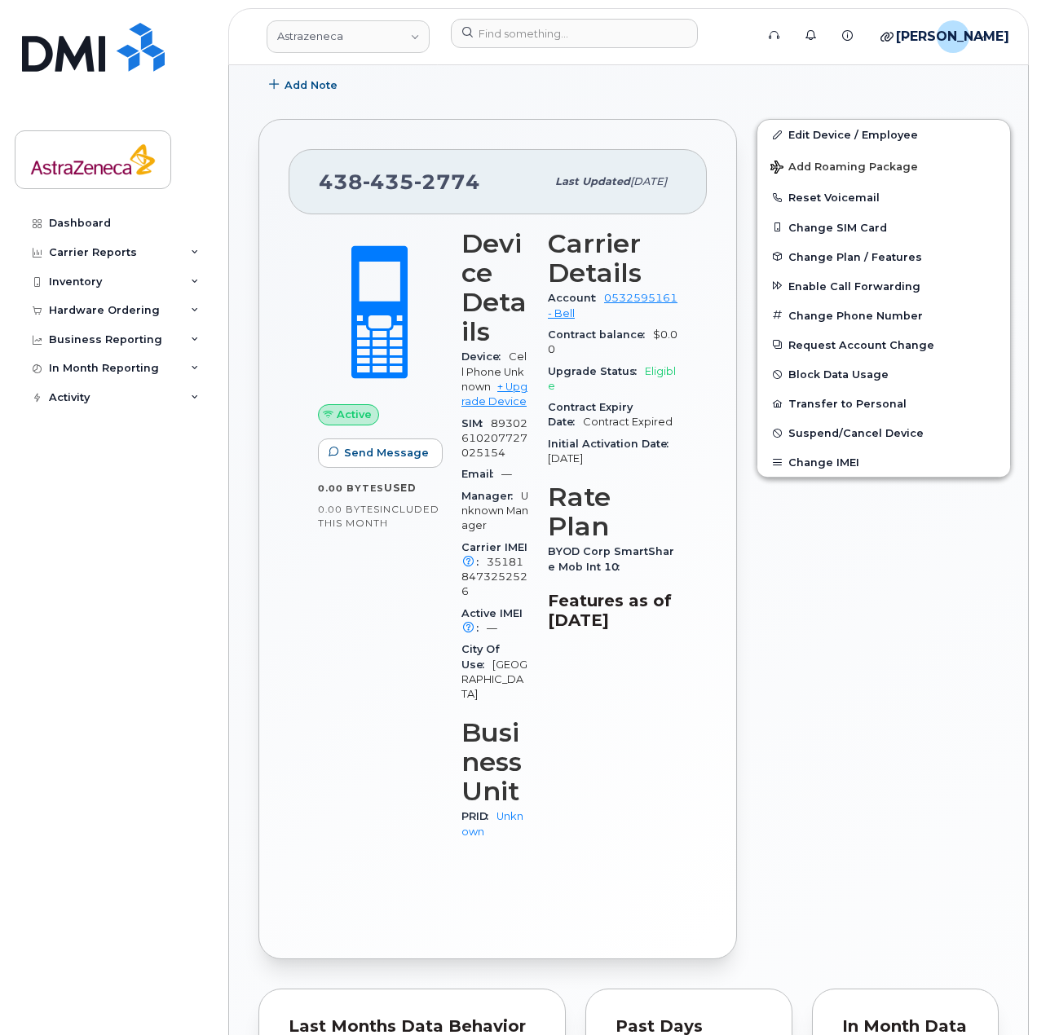
click at [590, 450] on span "Initial Activation Date" at bounding box center [612, 444] width 129 height 12
drag, startPoint x: 611, startPoint y: 540, endPoint x: 605, endPoint y: 510, distance: 30.1
click at [605, 470] on div "Initial Activation Date Feb 03, 2025" at bounding box center [613, 452] width 130 height 37
click at [608, 450] on span "Initial Activation Date" at bounding box center [612, 444] width 129 height 12
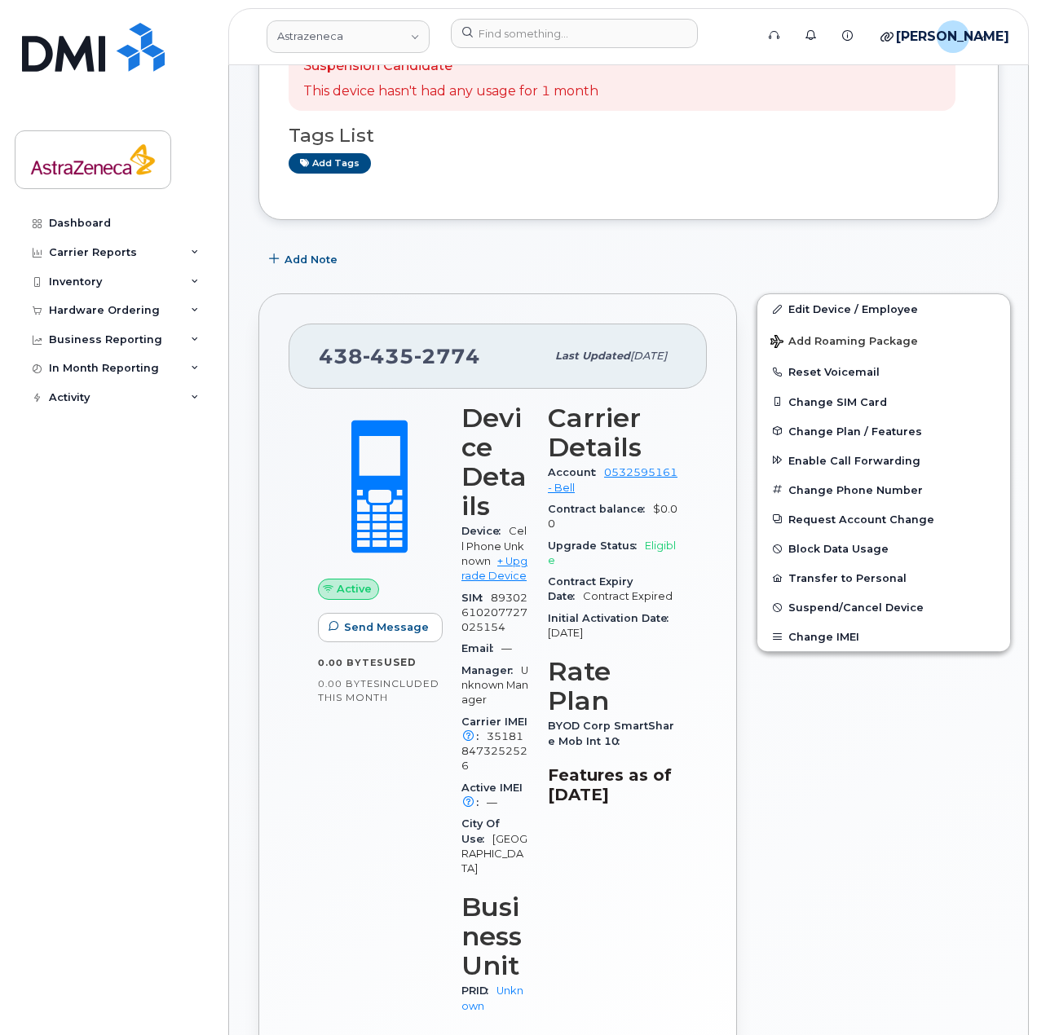
scroll to position [0, 0]
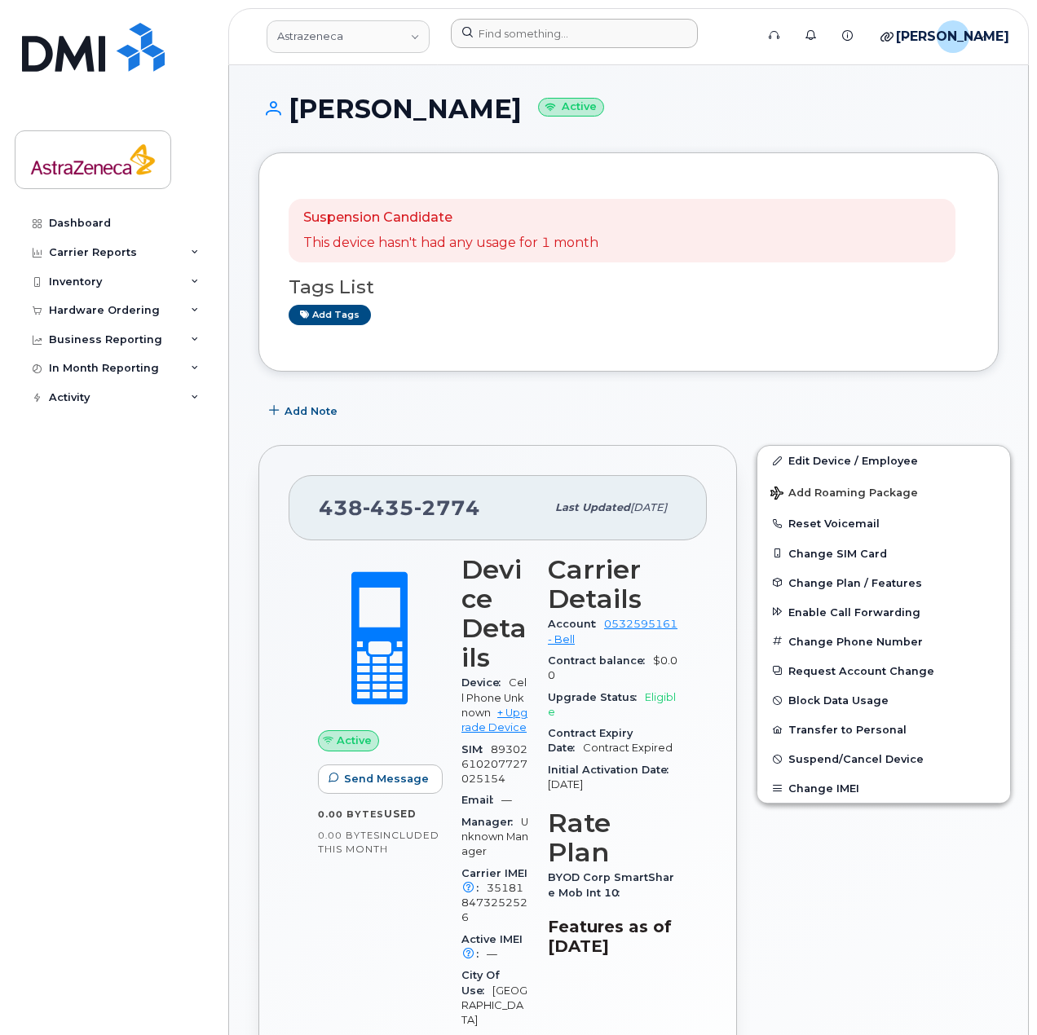
click at [521, 20] on header "Astrazeneca Support Alerts Knowledge Base Quicklinks Suspend / Cancel Device Ch…" at bounding box center [628, 36] width 800 height 57
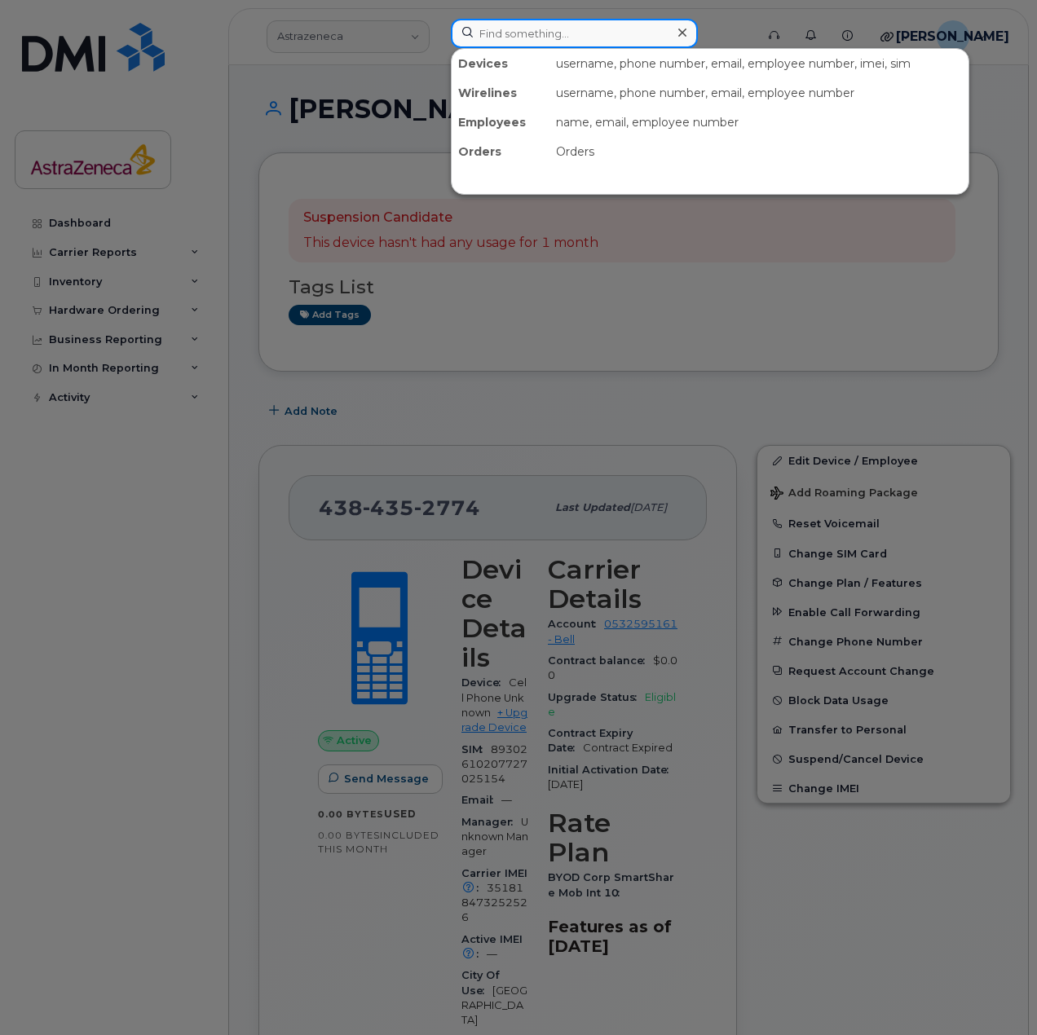
click at [521, 21] on input at bounding box center [574, 33] width 247 height 29
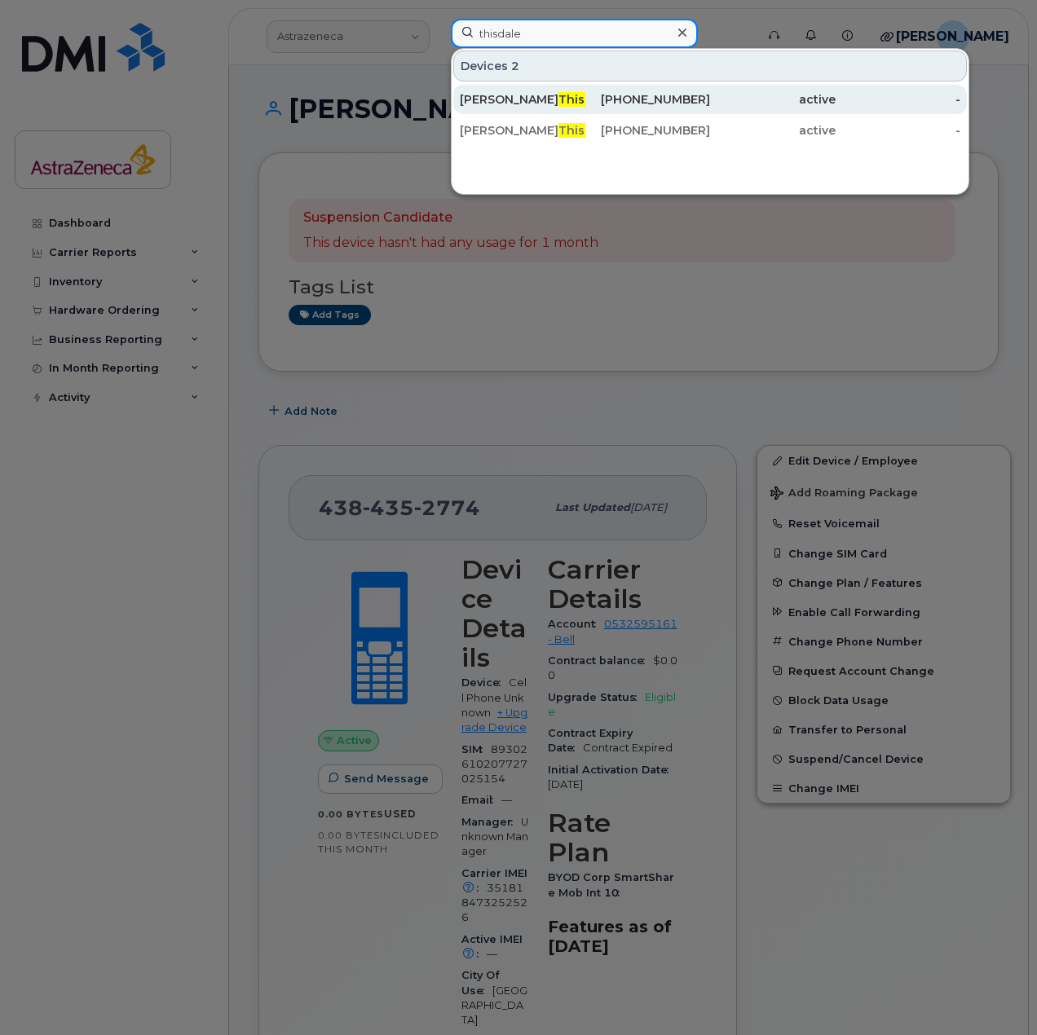
type input "thisdale"
click at [592, 95] on div "819-574-1758" at bounding box center [648, 99] width 126 height 16
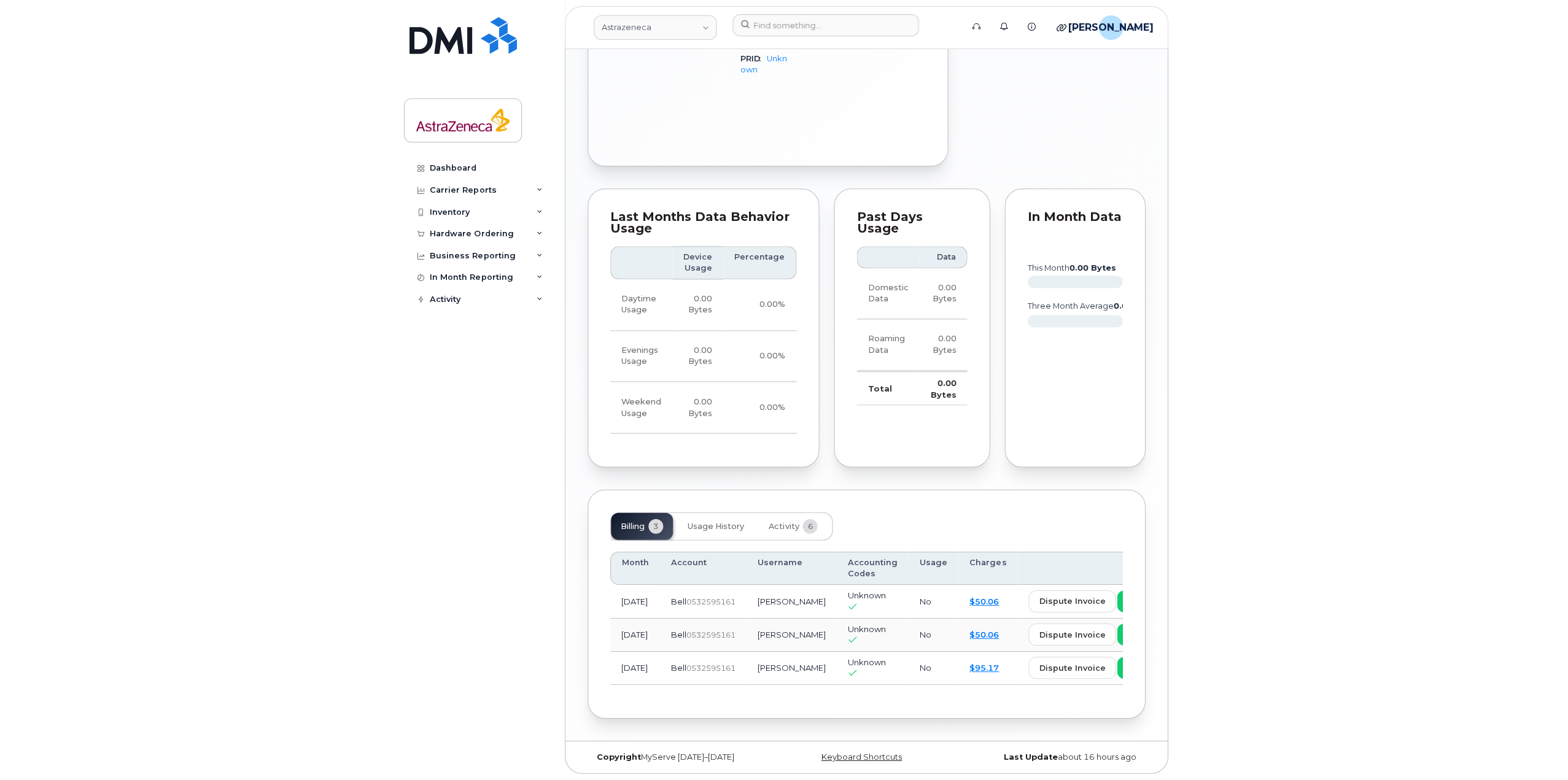
scroll to position [491, 0]
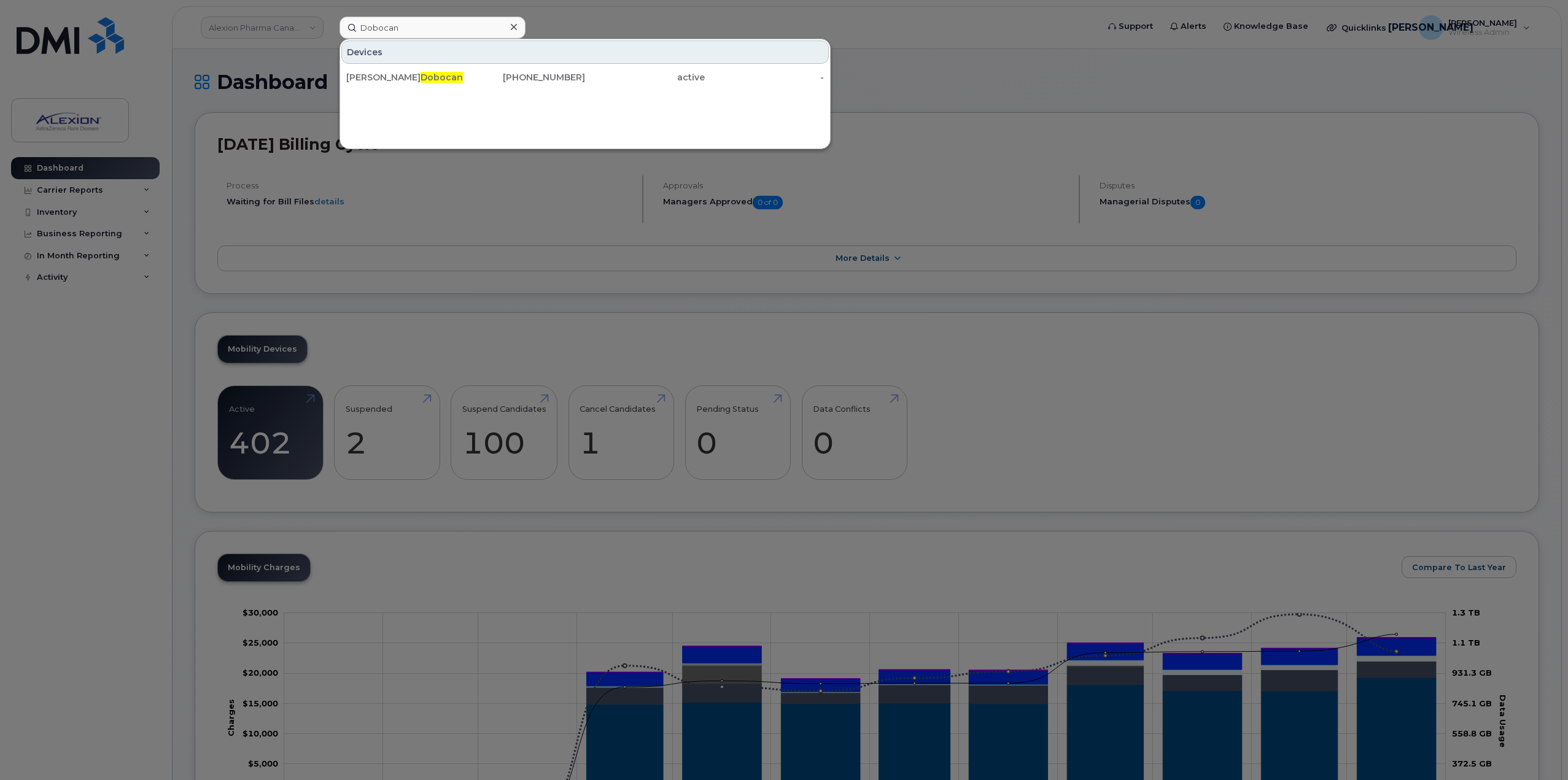
type input "Dobocan"
click at [467, 65] on div "Devices Monica Dobocan 514-239-8771 active -" at bounding box center [585, 64] width 490 height 50
click at [463, 70] on div "Monica Dobocan" at bounding box center [406, 77] width 120 height 22
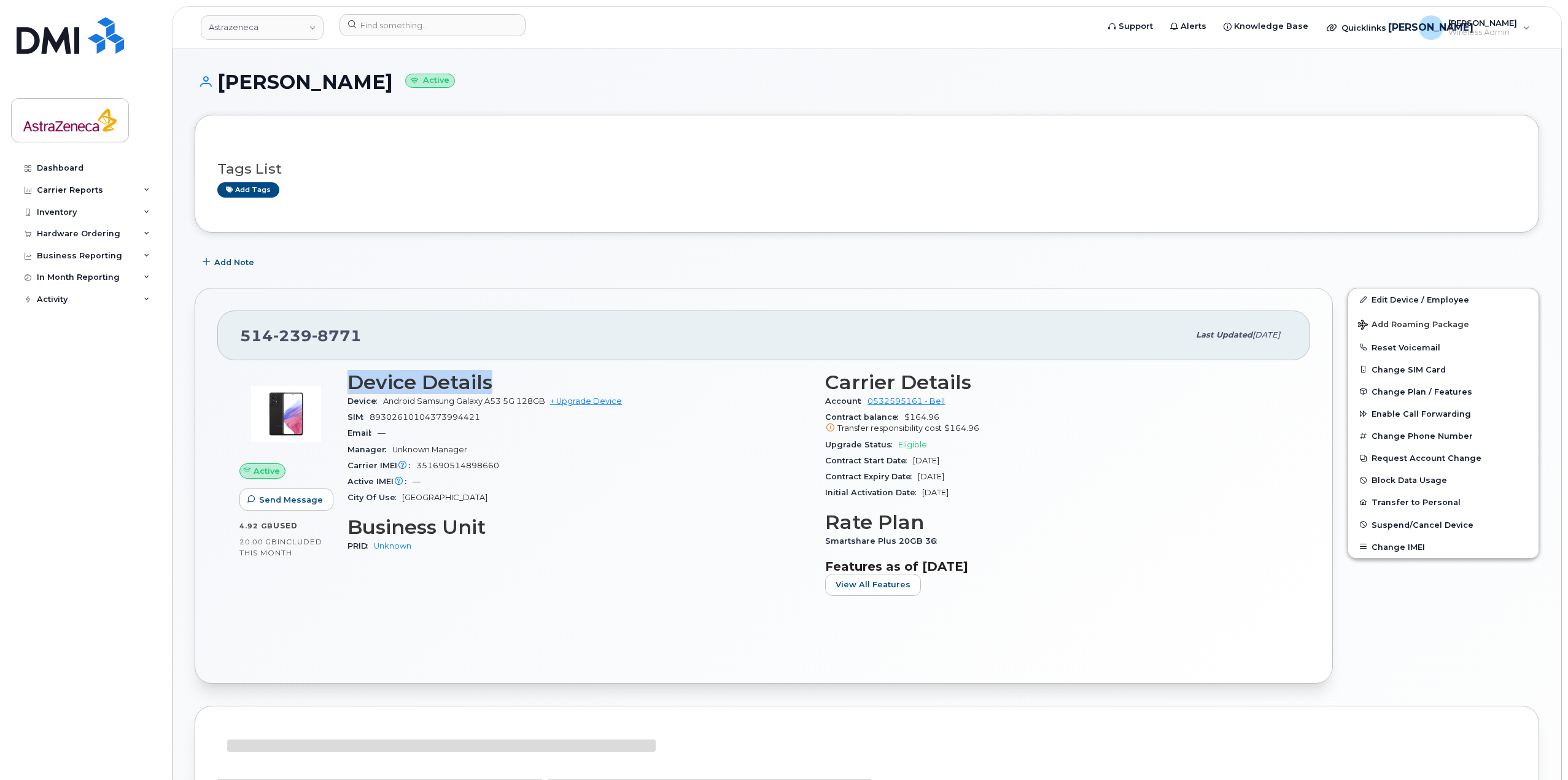
drag, startPoint x: 511, startPoint y: 379, endPoint x: 348, endPoint y: 367, distance: 163.4
click at [348, 367] on div "Device Details Device Android Samsung Galaxy A53 5G 128GB + Upgrade Device SIM …" at bounding box center [579, 488] width 477 height 249
click at [380, 376] on h3 "Device Details" at bounding box center [578, 382] width 463 height 22
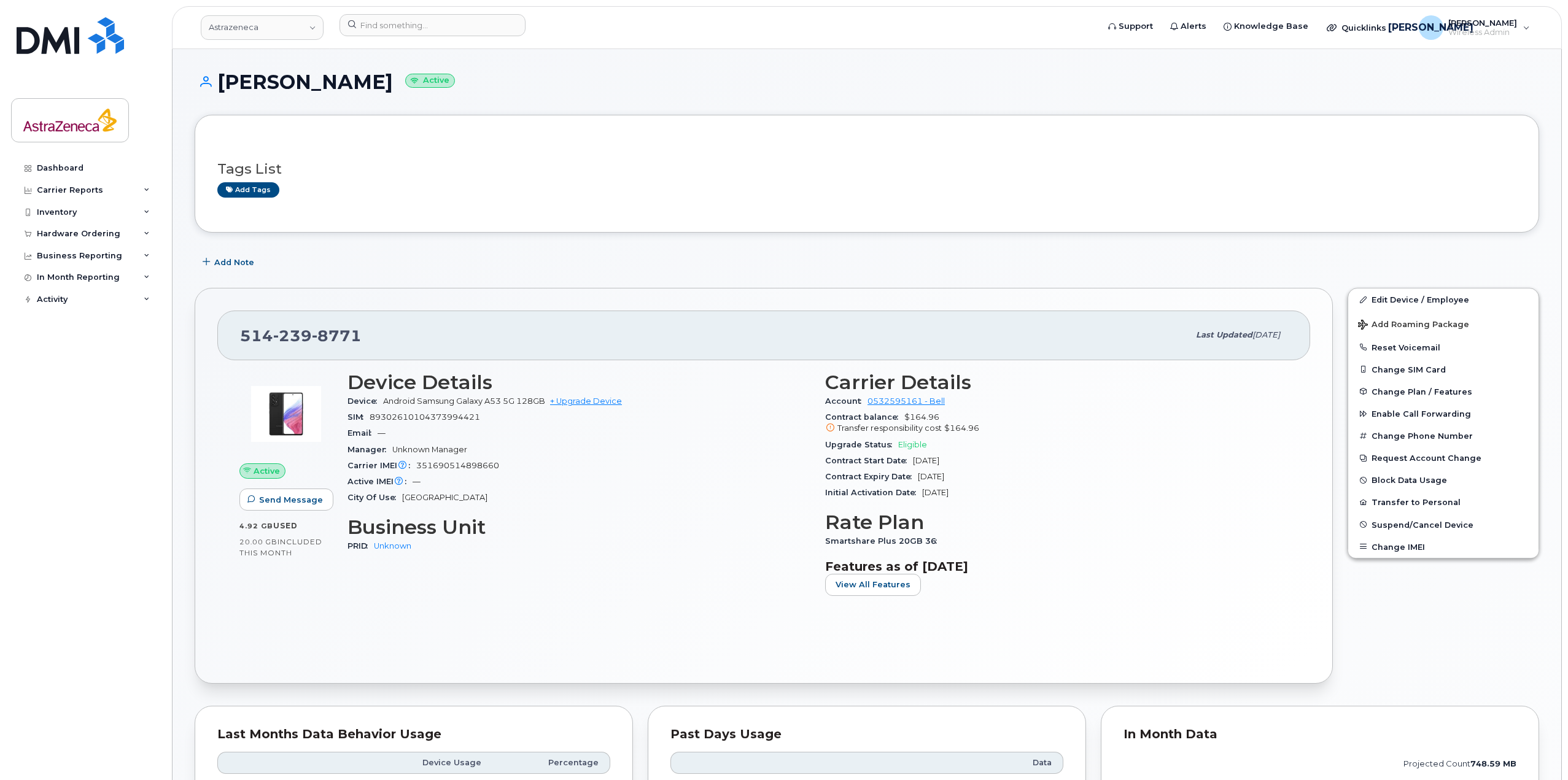
click at [999, 498] on div "Initial Activation Date Jan 16, 2023" at bounding box center [1056, 492] width 463 height 16
drag, startPoint x: 911, startPoint y: 418, endPoint x: 942, endPoint y: 416, distance: 31.1
click at [942, 416] on div "Contract balance $164.96 Transfer responsibility cost $164.96" at bounding box center [1056, 423] width 463 height 28
drag, startPoint x: 918, startPoint y: 455, endPoint x: 981, endPoint y: 456, distance: 63.0
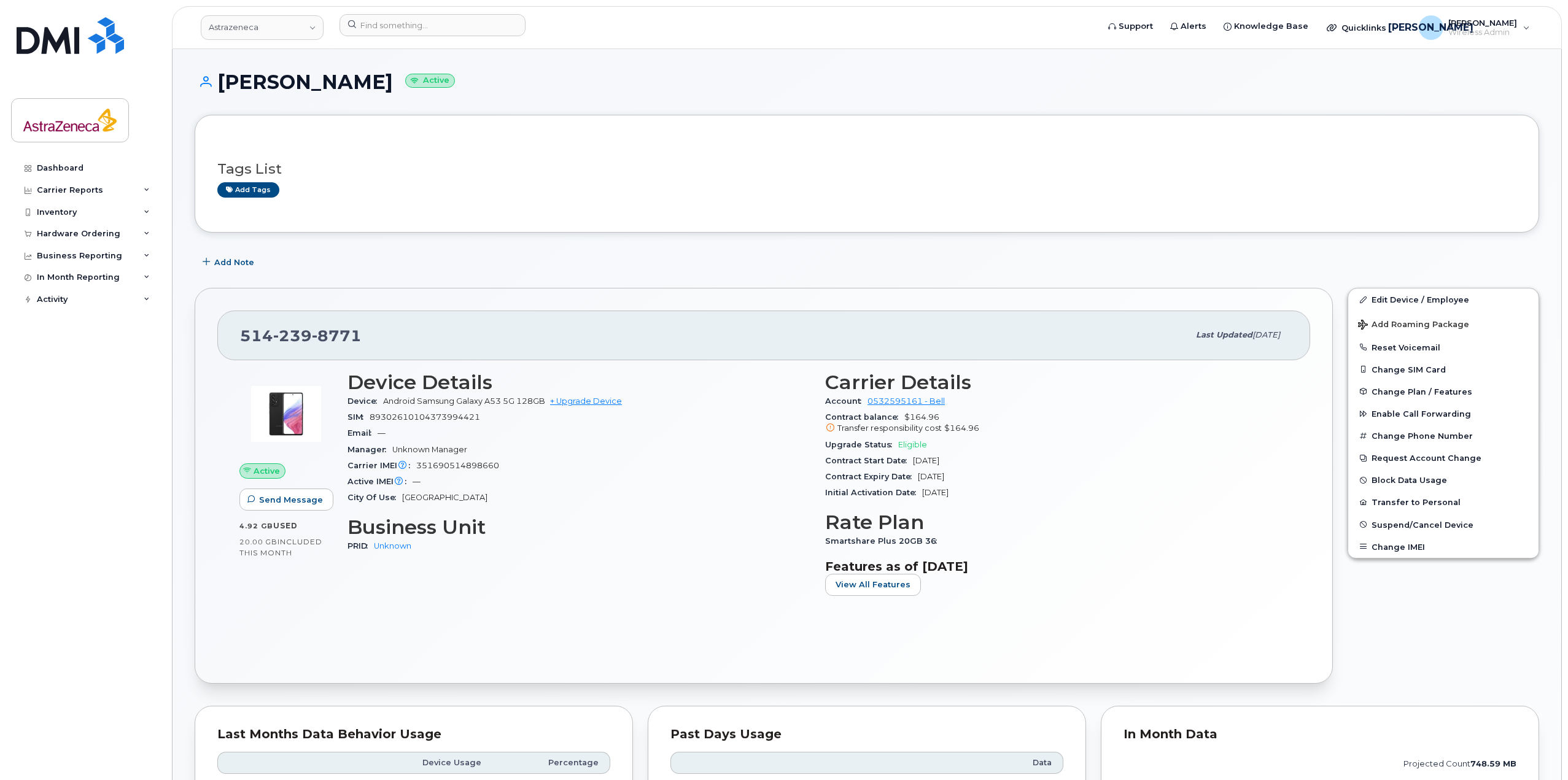
click at [981, 456] on div "Contract Start Date Jan 16, 2023" at bounding box center [1056, 461] width 463 height 16
drag, startPoint x: 911, startPoint y: 479, endPoint x: 999, endPoint y: 479, distance: 88.0
click at [999, 479] on div "Contract Expiry Date Jan 15, 2026" at bounding box center [1056, 477] width 463 height 16
click at [1000, 477] on div "Contract Expiry Date Jan 15, 2026" at bounding box center [1056, 477] width 463 height 16
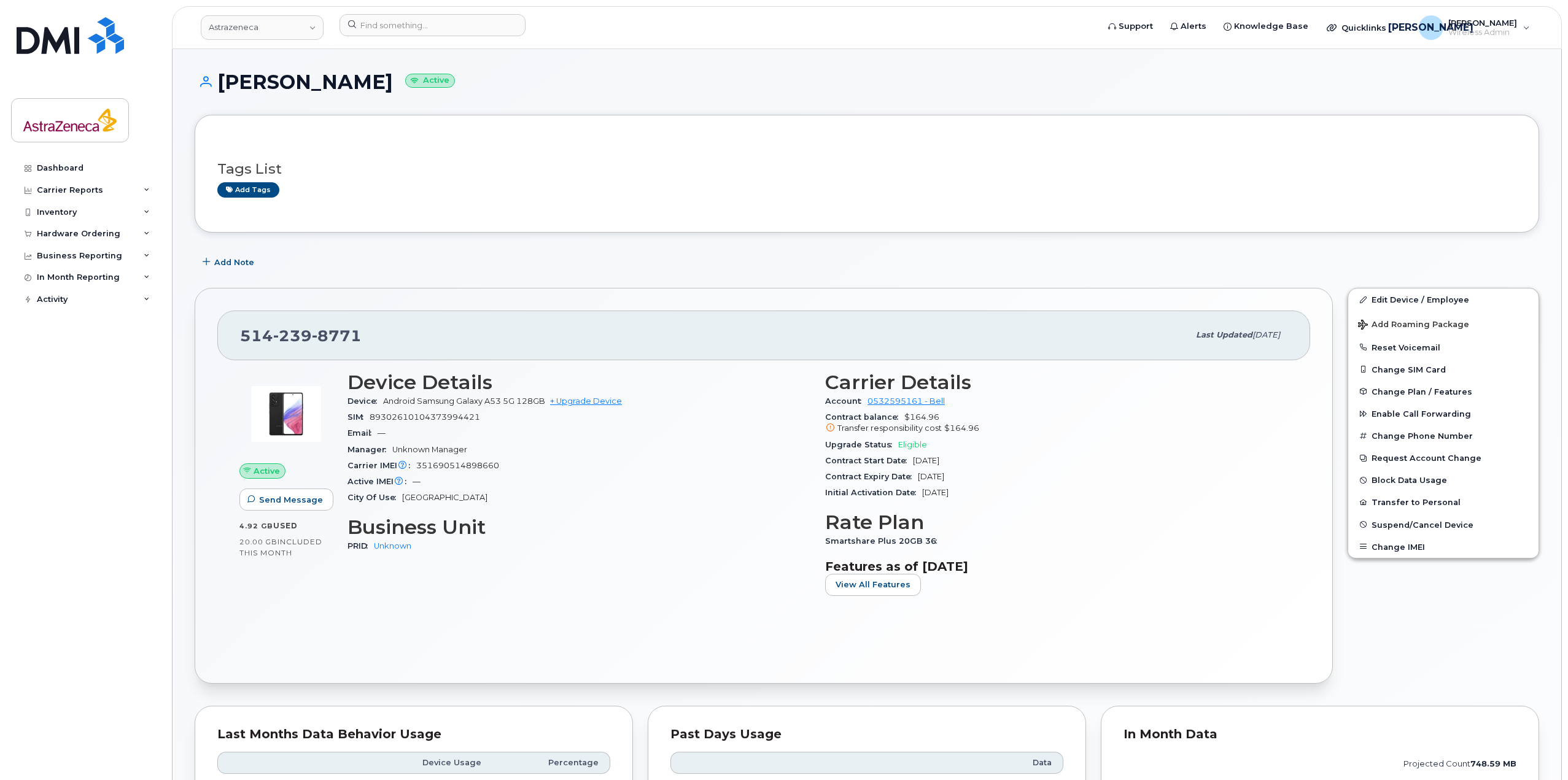
drag, startPoint x: 996, startPoint y: 489, endPoint x: 810, endPoint y: 460, distance: 188.2
click at [810, 460] on div "Device Details Device Android Samsung Galaxy A53 5G 128GB + Upgrade Device SIM …" at bounding box center [818, 488] width 955 height 249
click at [1034, 466] on div "Contract Start Date Jan 16, 2023" at bounding box center [1056, 461] width 463 height 16
drag, startPoint x: 397, startPoint y: 339, endPoint x: 220, endPoint y: 334, distance: 177.1
click at [220, 334] on div "514 239 8771 Last updated Jul 17, 2025" at bounding box center [764, 334] width 1093 height 49
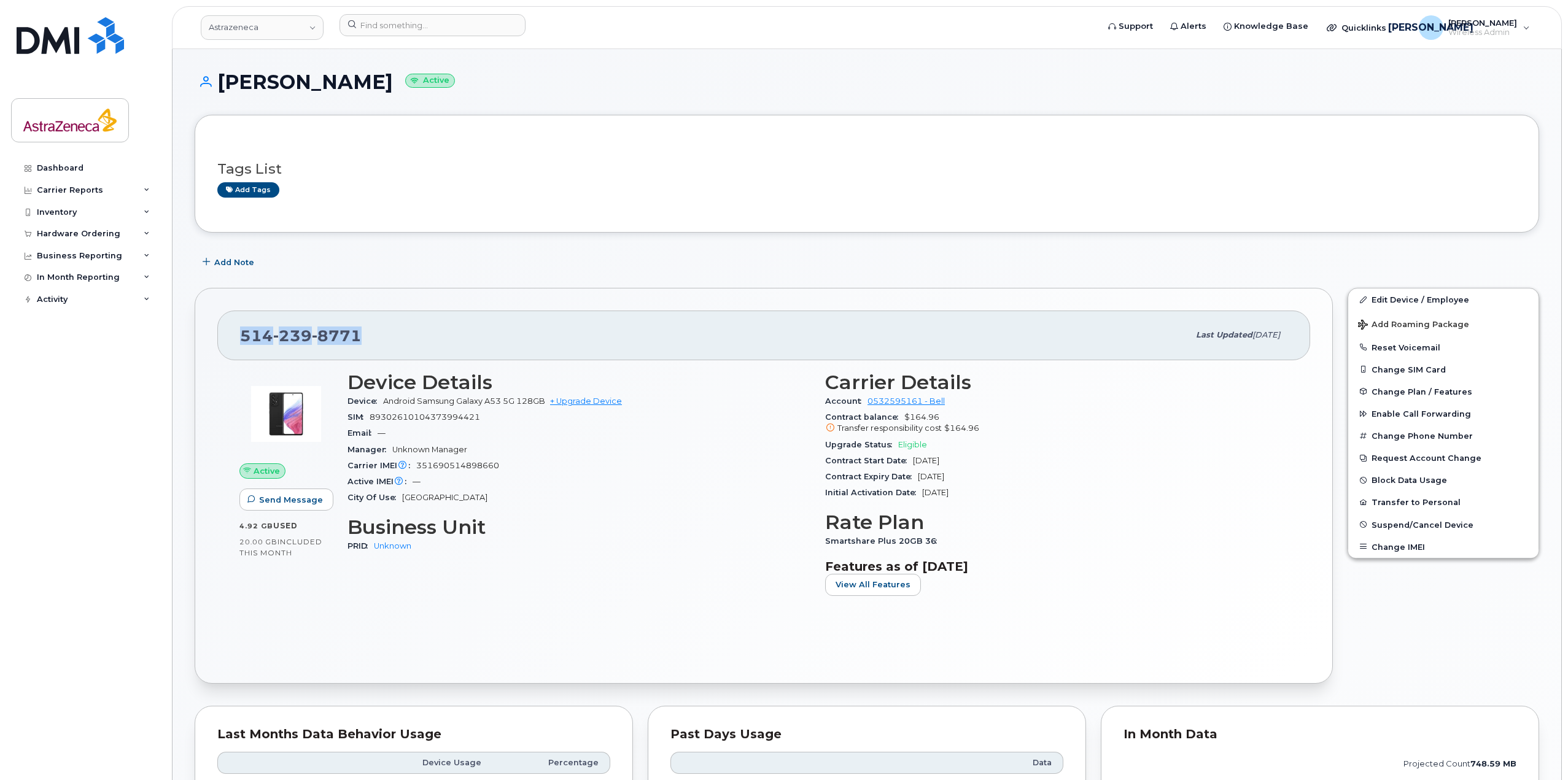
copy span "514 239 8771"
click at [586, 474] on div "Active IMEI Active IMEI is refreshed daily with a delay of up to 48 hours follo…" at bounding box center [578, 481] width 463 height 16
drag, startPoint x: 355, startPoint y: 334, endPoint x: 224, endPoint y: 337, distance: 131.0
click at [224, 337] on div "514 239 8771 Last updated Jul 17, 2025" at bounding box center [764, 334] width 1093 height 49
copy span "514 239 8771"
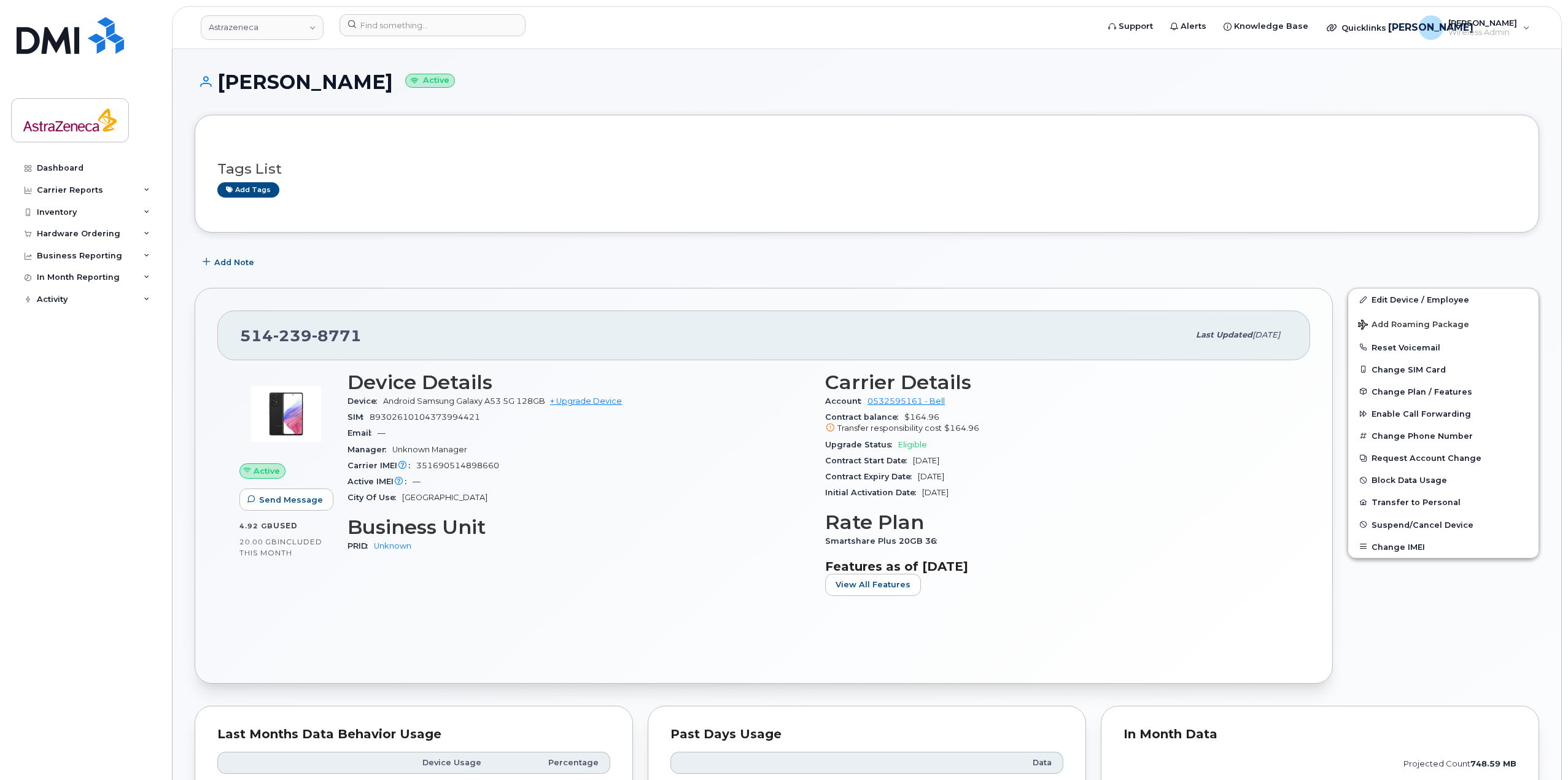
click at [925, 420] on span "$164.96 Transfer responsibility cost $164.96" at bounding box center [1056, 423] width 463 height 22
copy span "164.96"
